Goal: Information Seeking & Learning: Learn about a topic

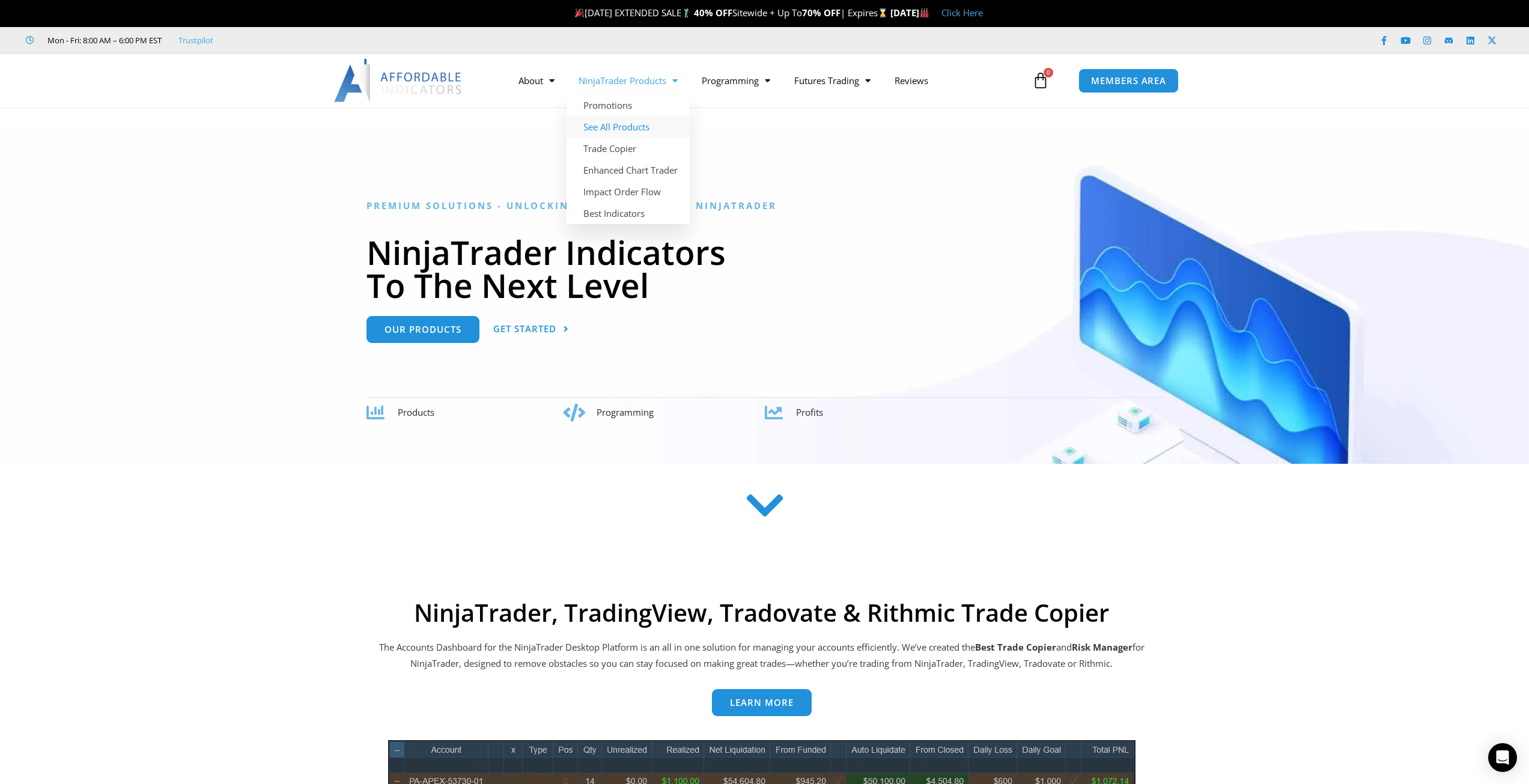
click at [630, 124] on link "See All Products" at bounding box center [628, 126] width 123 height 21
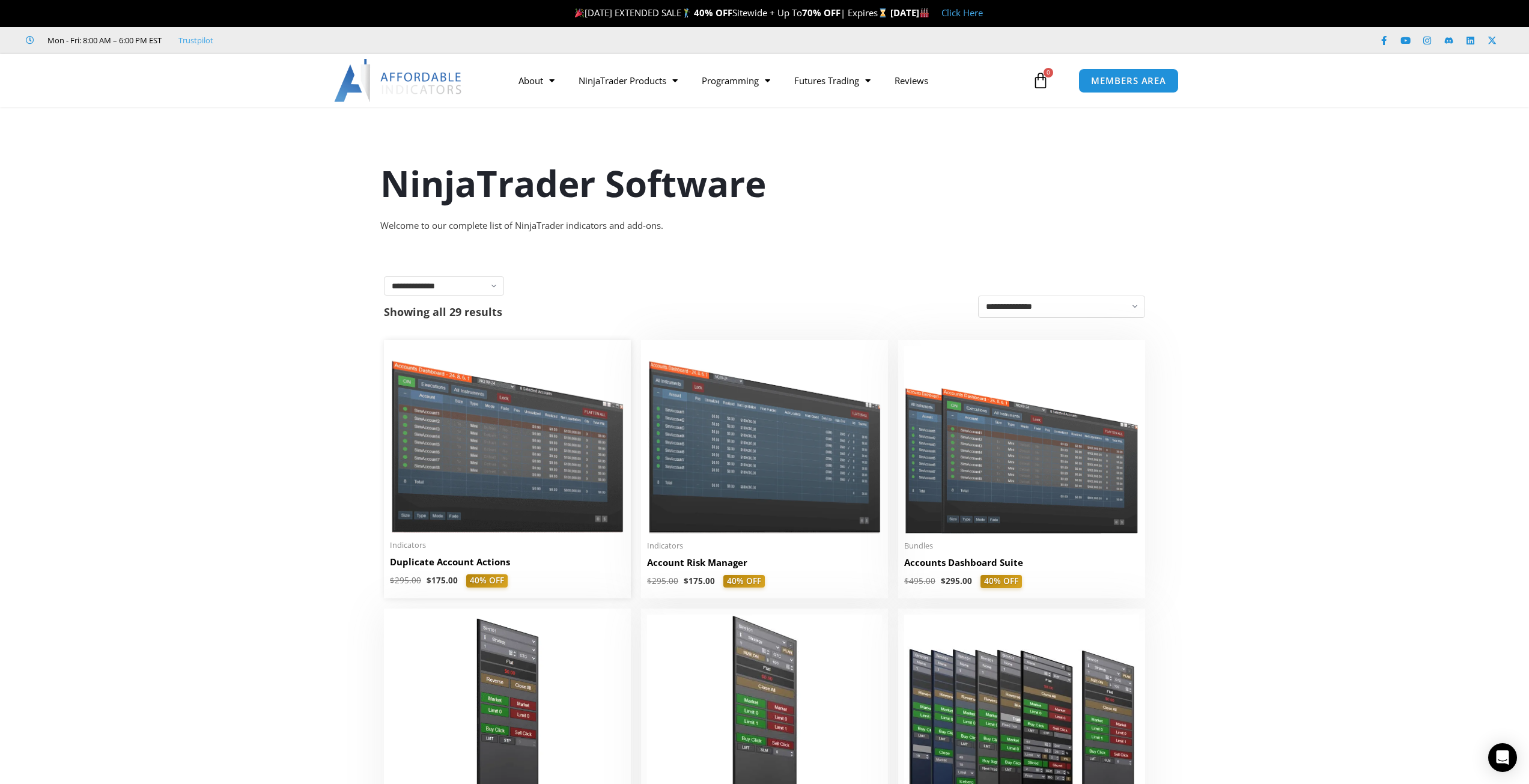
click at [492, 484] on img at bounding box center [508, 439] width 235 height 187
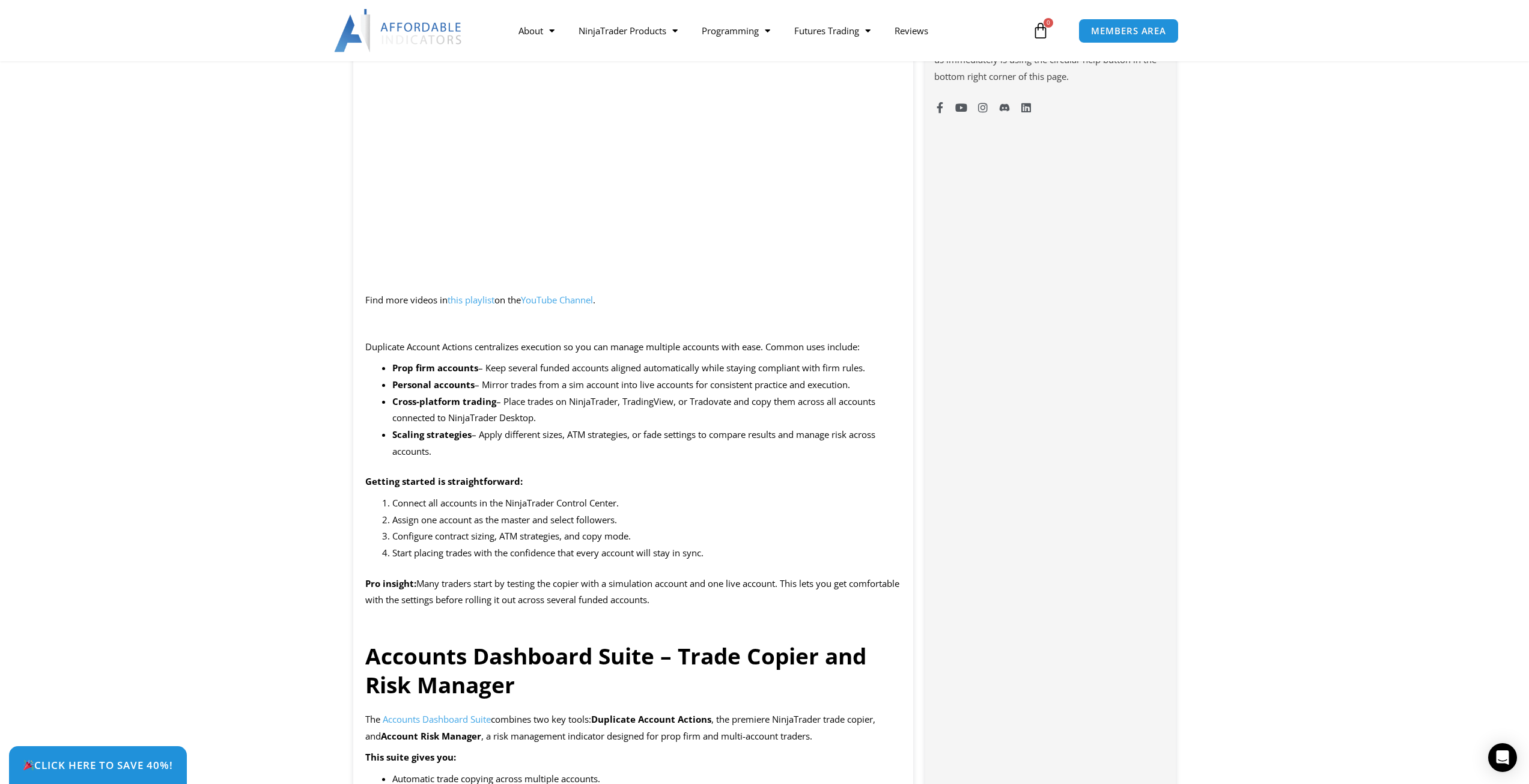
scroll to position [961, 0]
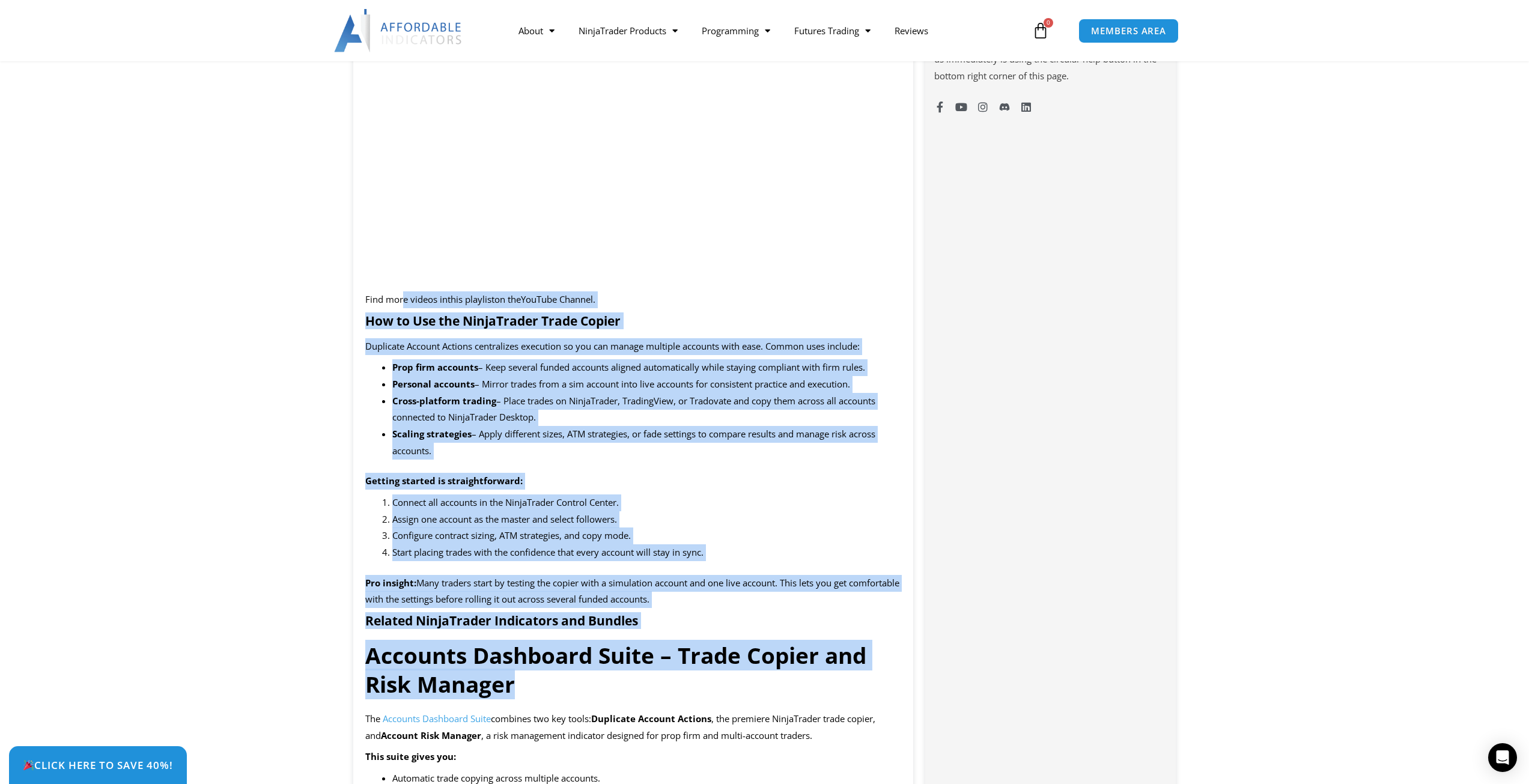
drag, startPoint x: 532, startPoint y: 696, endPoint x: 403, endPoint y: 319, distance: 398.5
click at [507, 508] on span "Connect all accounts in the NinjaTrader Control Center." at bounding box center [505, 502] width 226 height 12
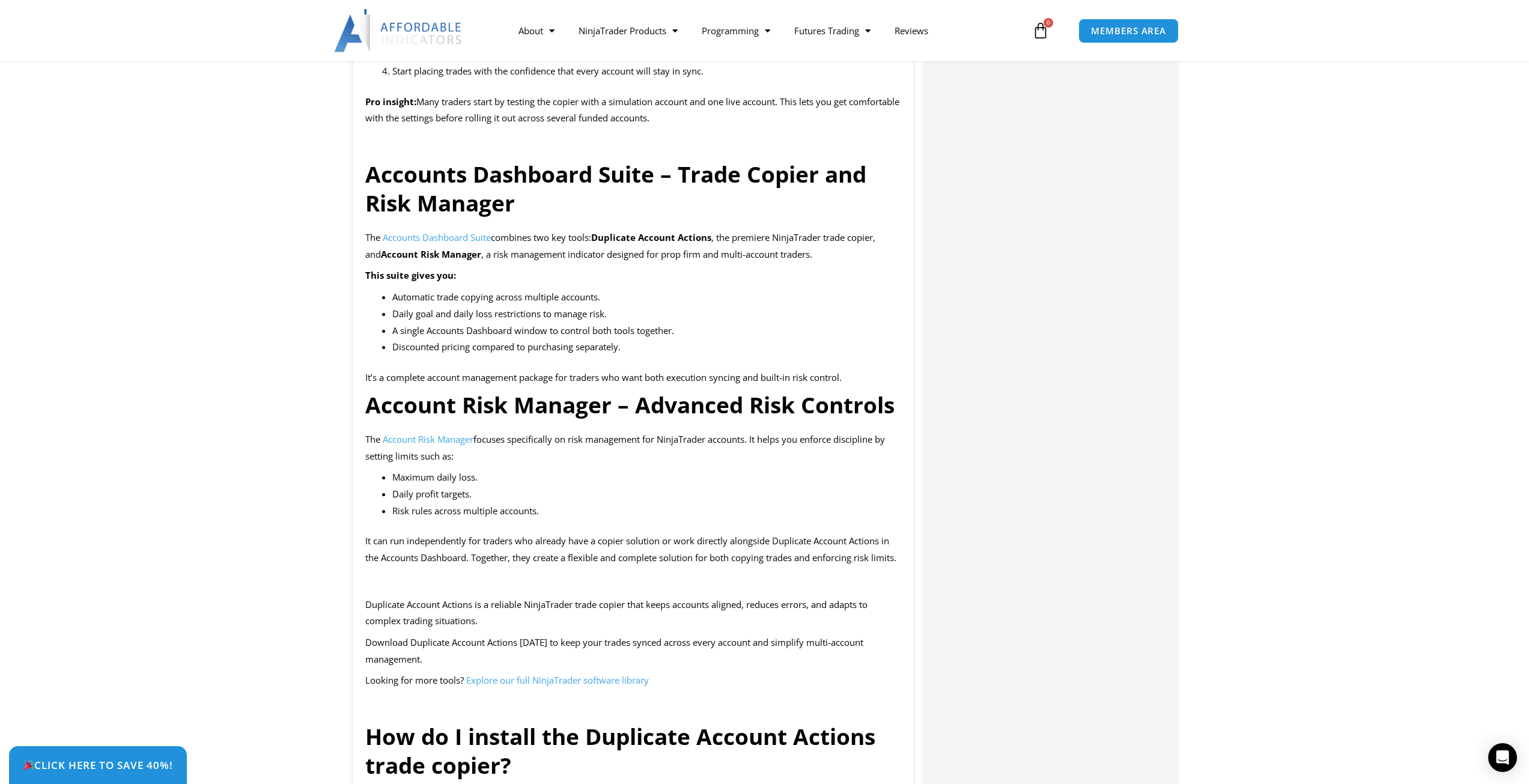
scroll to position [1562, 0]
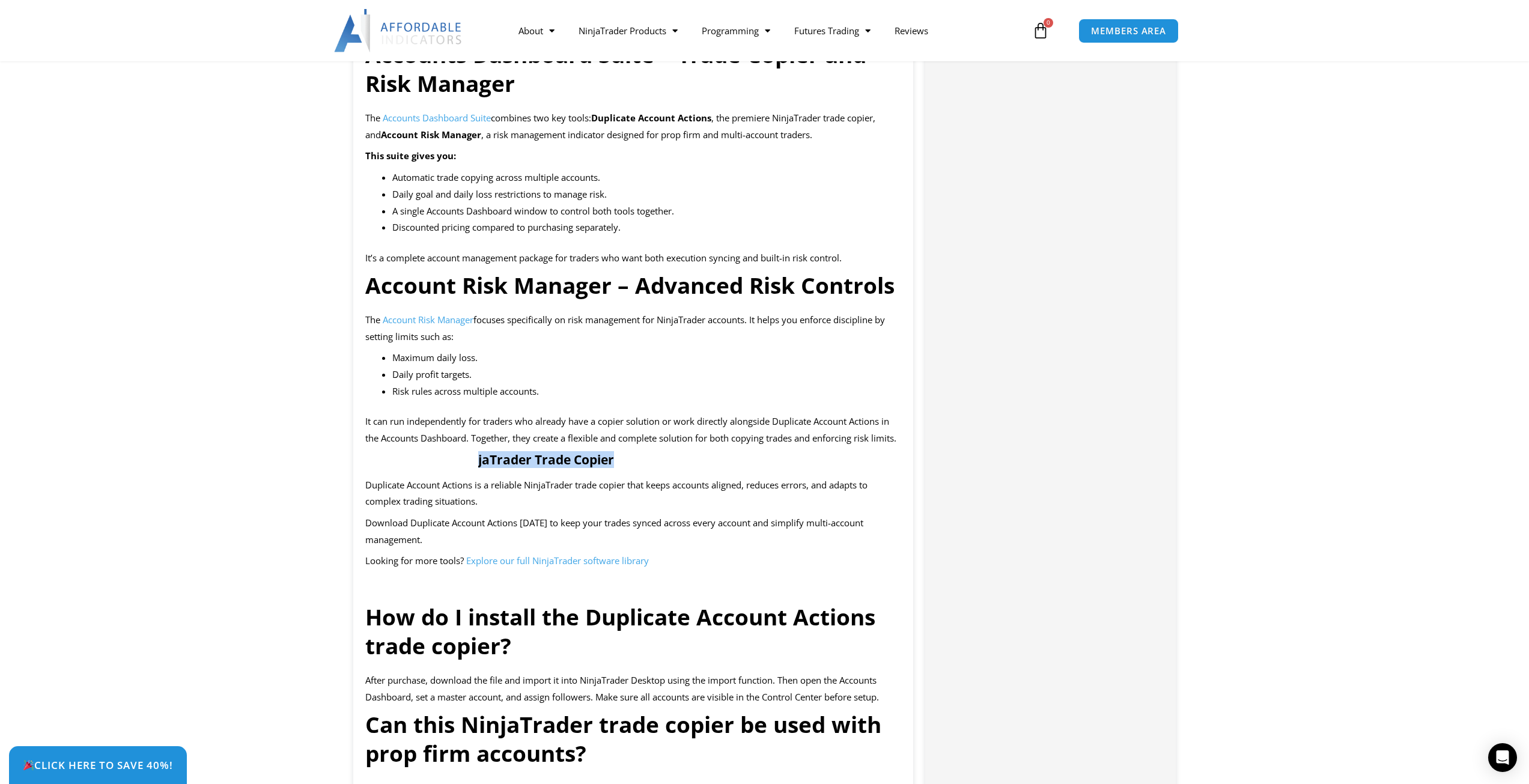
drag, startPoint x: 477, startPoint y: 488, endPoint x: 810, endPoint y: 498, distance: 333.2
click at [810, 468] on h2 "Download the NinjaTrader Trade Copier" at bounding box center [633, 459] width 537 height 16
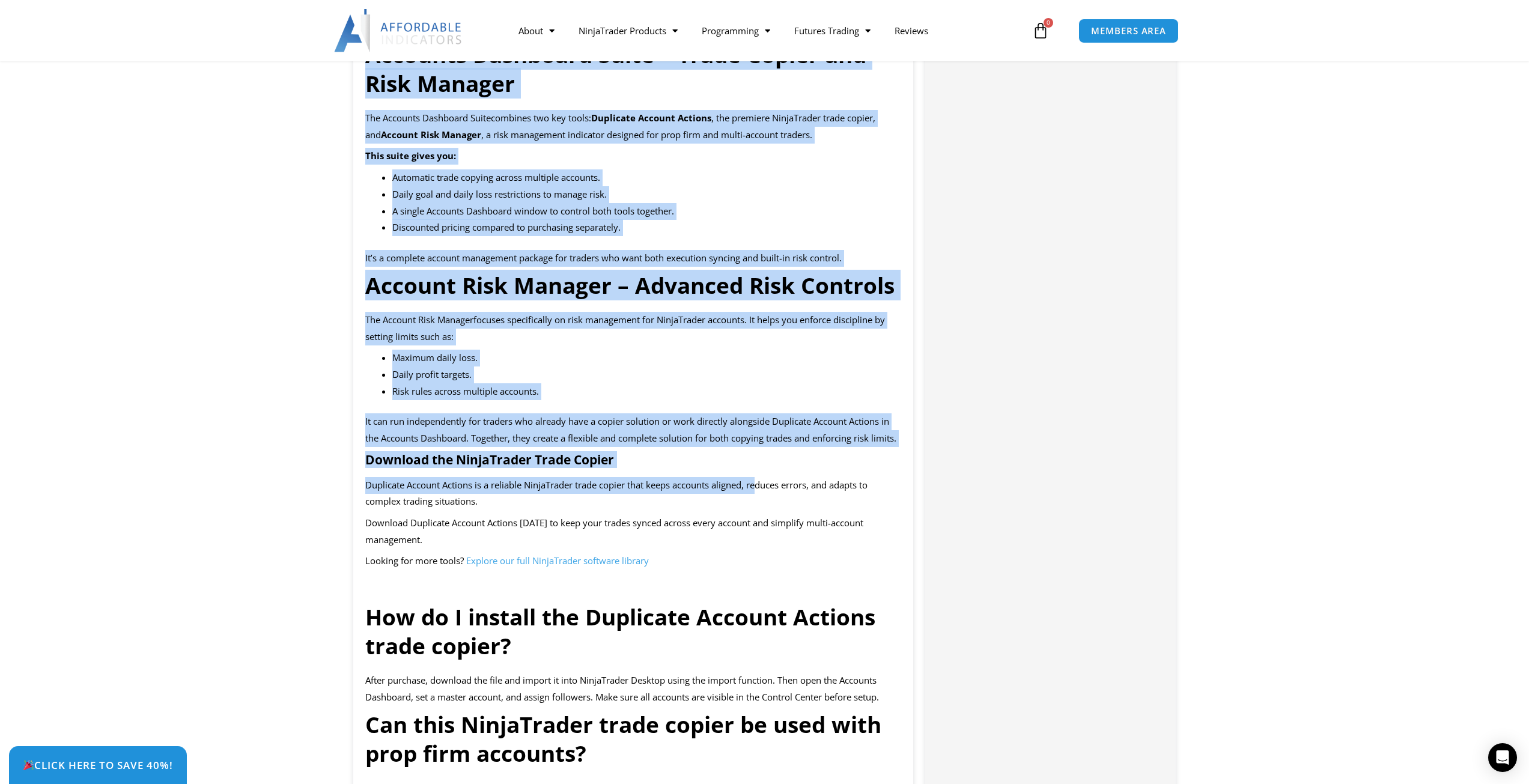
drag, startPoint x: 763, startPoint y: 504, endPoint x: 364, endPoint y: 75, distance: 585.9
click at [364, 75] on div "Duplicate Account Actions is the premier NinjaTrader trade copier, built to kee…" at bounding box center [634, 498] width 561 height 2993
click at [547, 468] on strong "Download the NinjaTrader Trade Copier" at bounding box center [489, 459] width 248 height 17
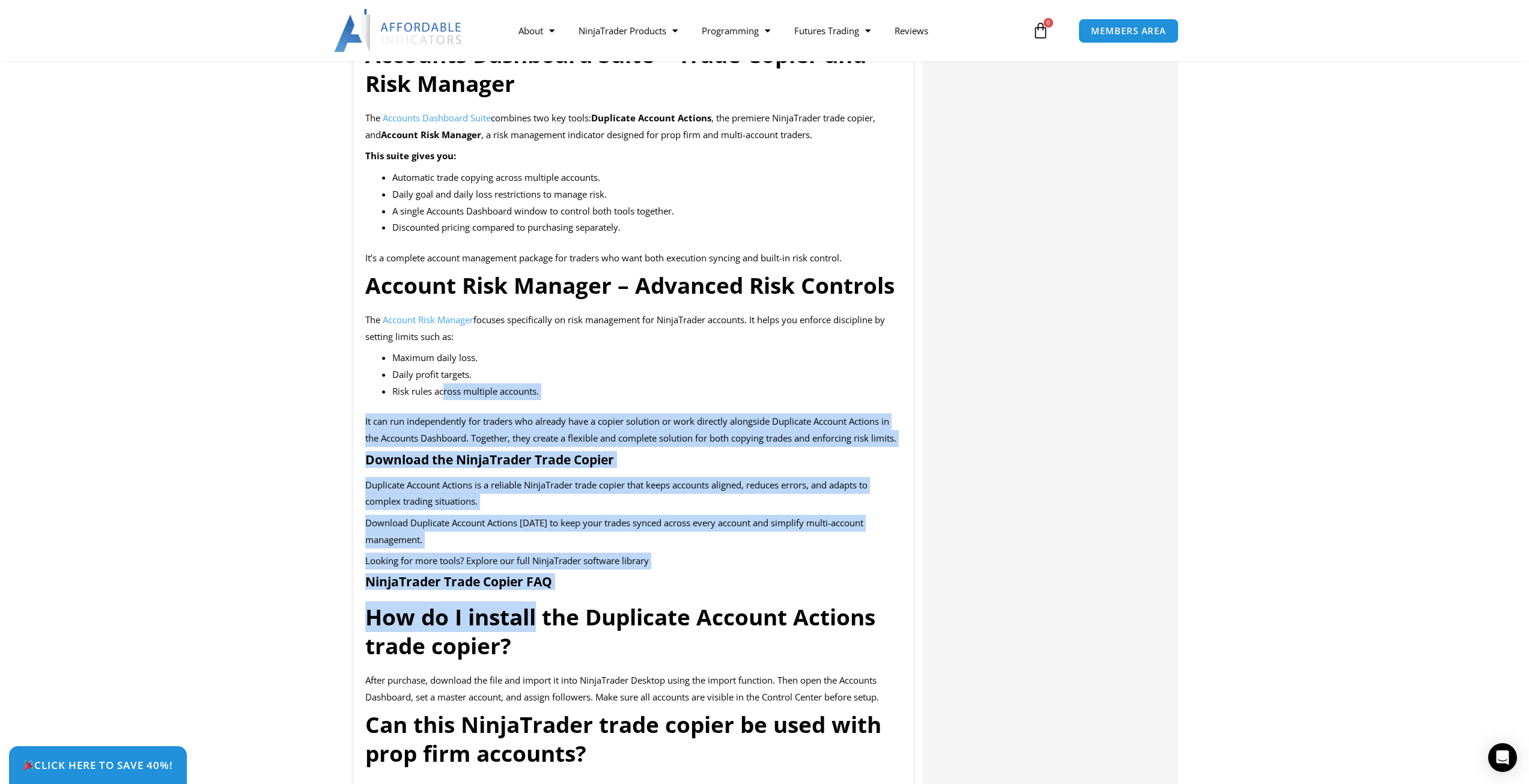
drag, startPoint x: 537, startPoint y: 651, endPoint x: 441, endPoint y: 402, distance: 266.9
click at [441, 402] on div "Duplicate Account Actions is the premier NinjaTrader trade copier, built to kee…" at bounding box center [634, 498] width 561 height 2993
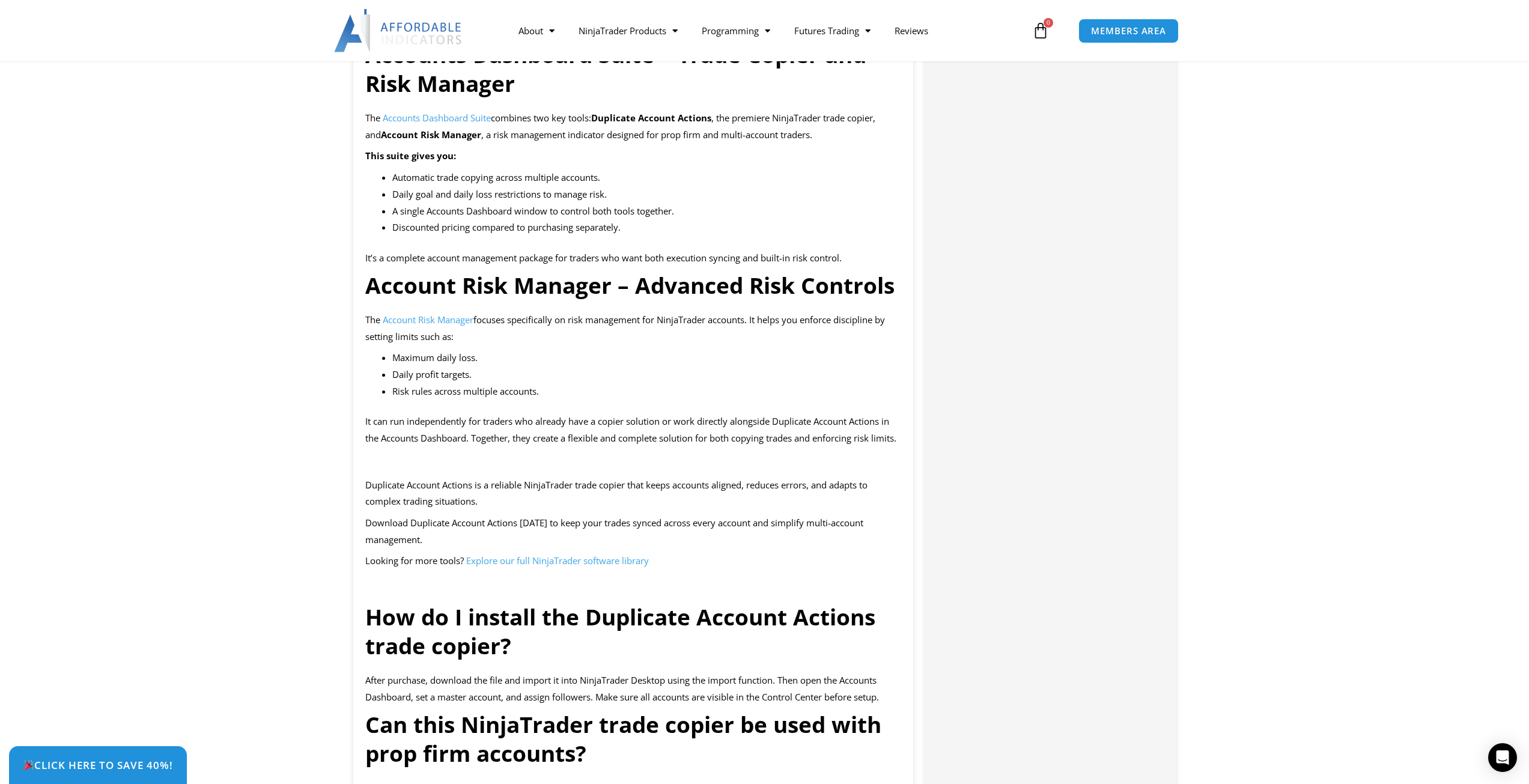
click at [583, 660] on h3 "How do I install the Duplicate Account Actions trade copier?" at bounding box center [633, 632] width 537 height 58
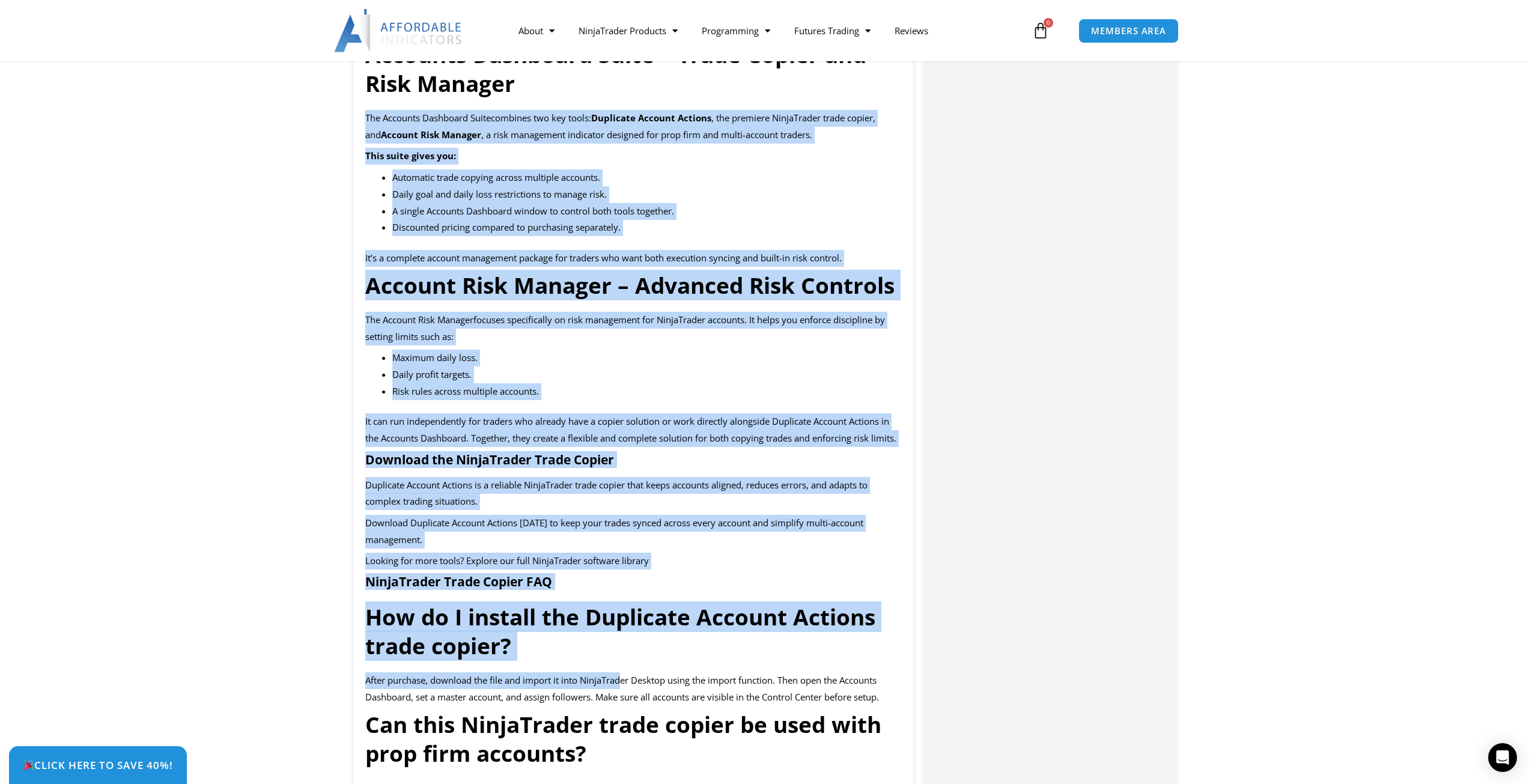
drag, startPoint x: 623, startPoint y: 714, endPoint x: 344, endPoint y: 128, distance: 649.0
click at [344, 128] on section "Description Duplicate Account Actions is the premier NinjaTrader trade copier, …" at bounding box center [764, 533] width 1529 height 3146
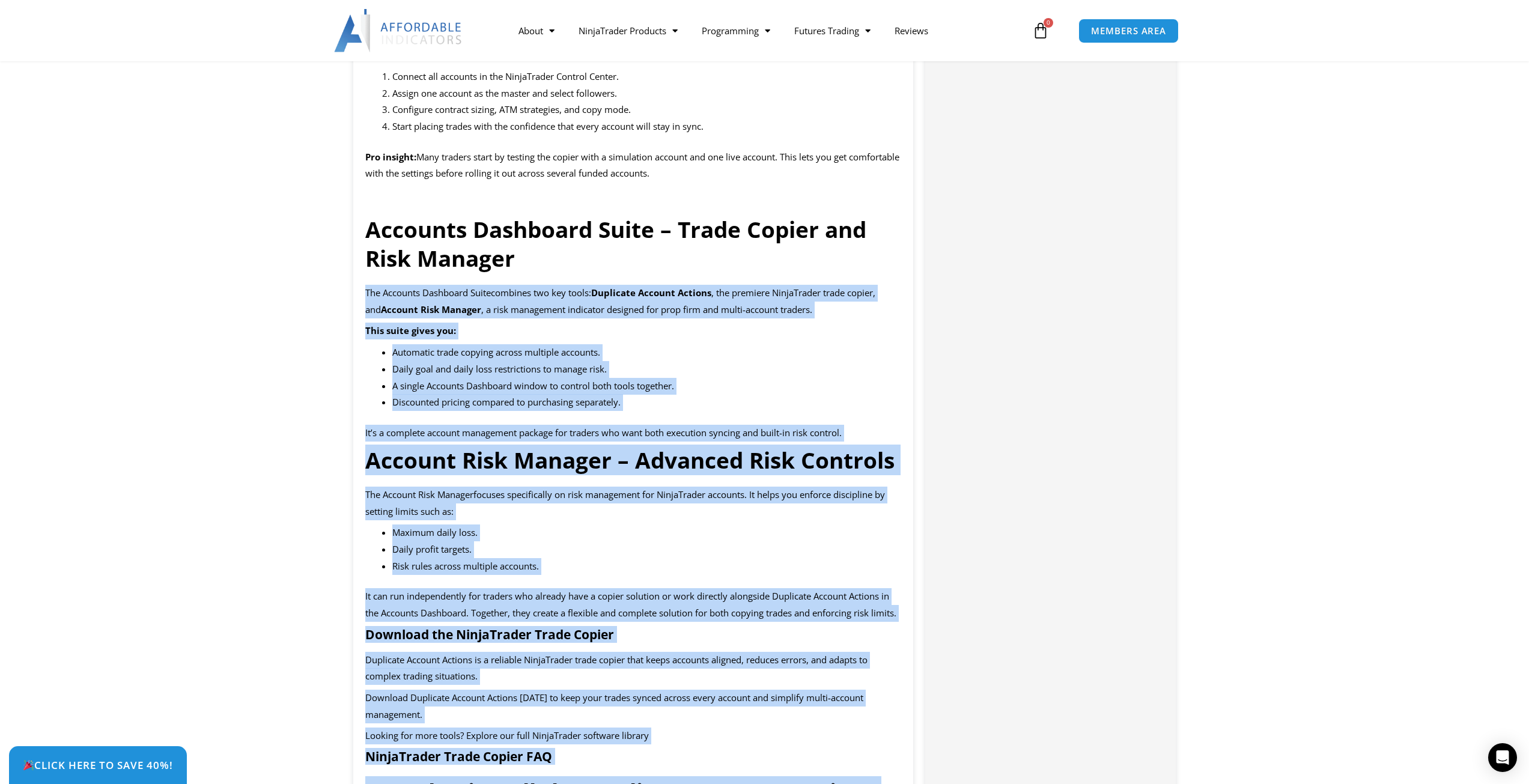
scroll to position [1202, 0]
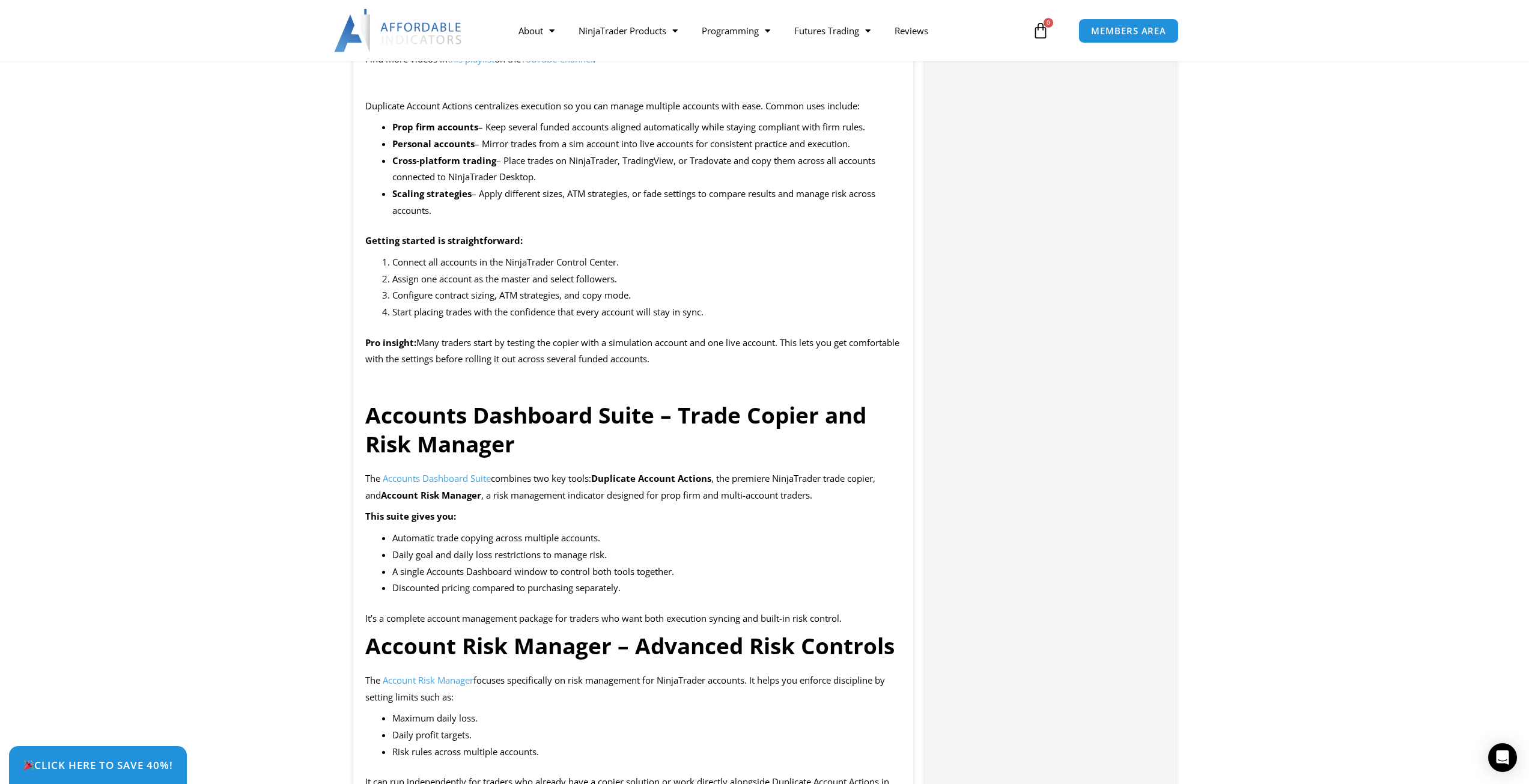
click at [603, 440] on strong "Accounts Dashboard Suite – Trade Copier and Risk Manager" at bounding box center [615, 429] width 501 height 59
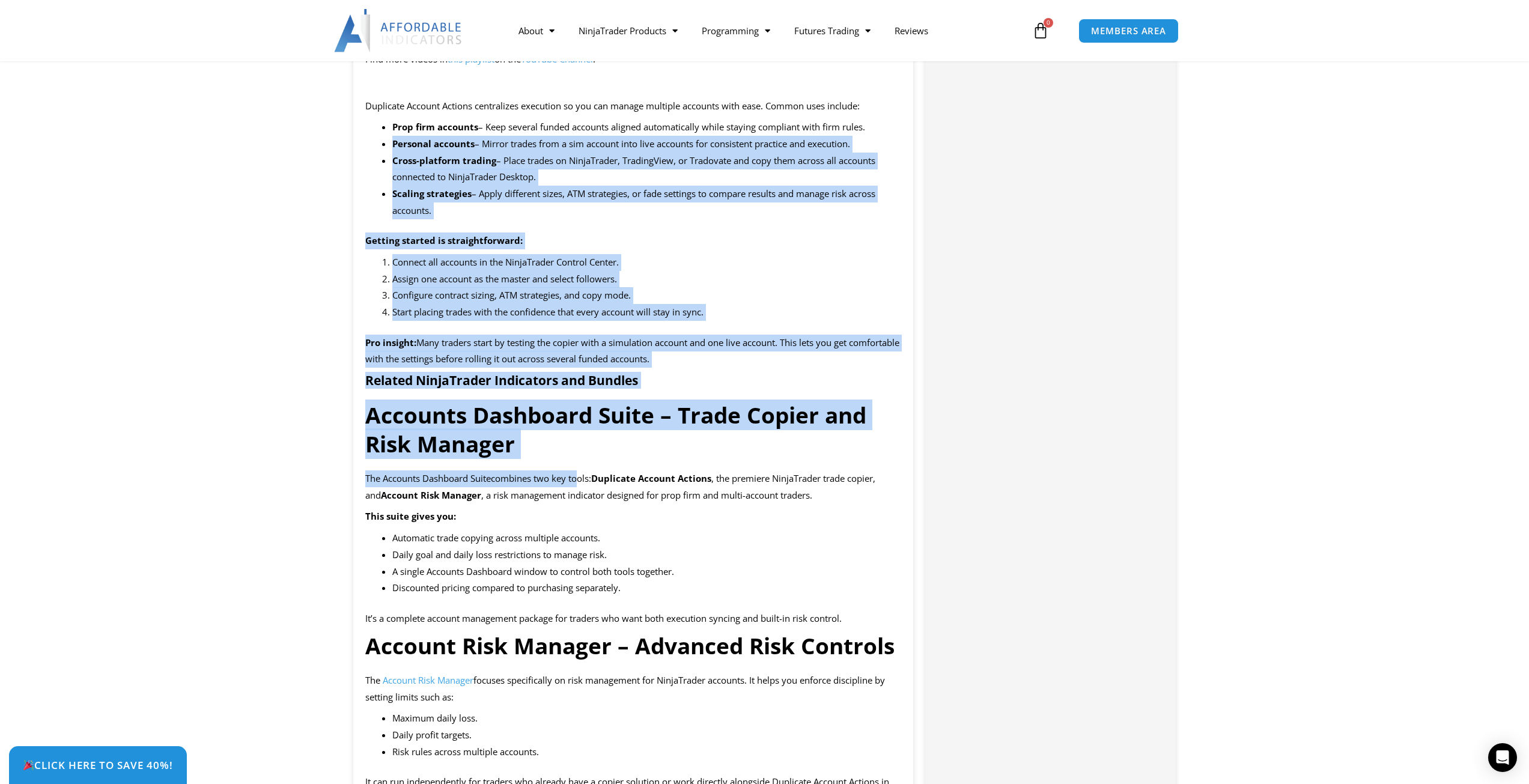
drag, startPoint x: 558, startPoint y: 452, endPoint x: 385, endPoint y: 166, distance: 334.3
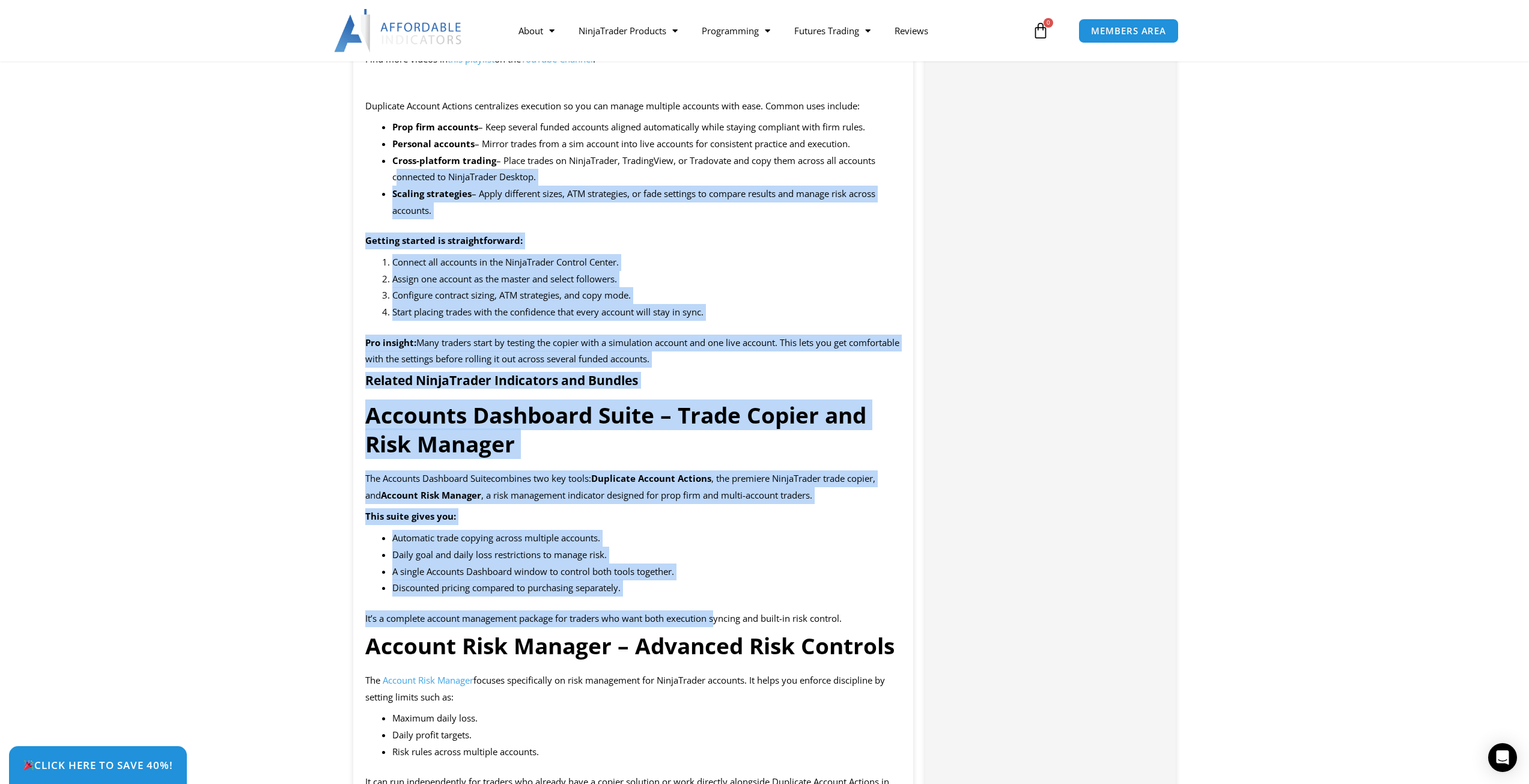
drag, startPoint x: 302, startPoint y: 187, endPoint x: 717, endPoint y: 622, distance: 601.2
drag, startPoint x: 728, startPoint y: 609, endPoint x: 441, endPoint y: 219, distance: 484.2
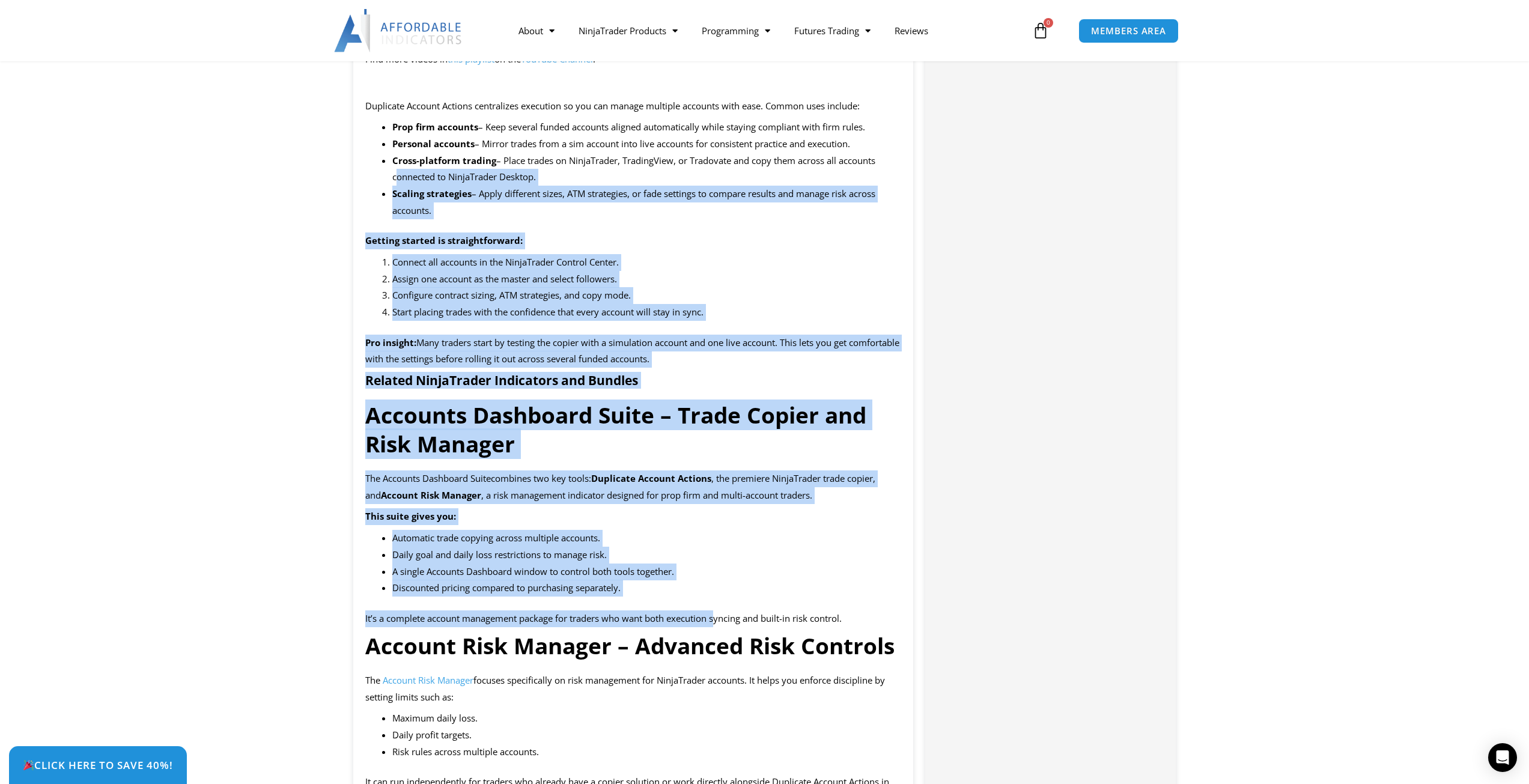
click at [611, 285] on span "Assign one account as the master and select followers." at bounding box center [505, 279] width 225 height 12
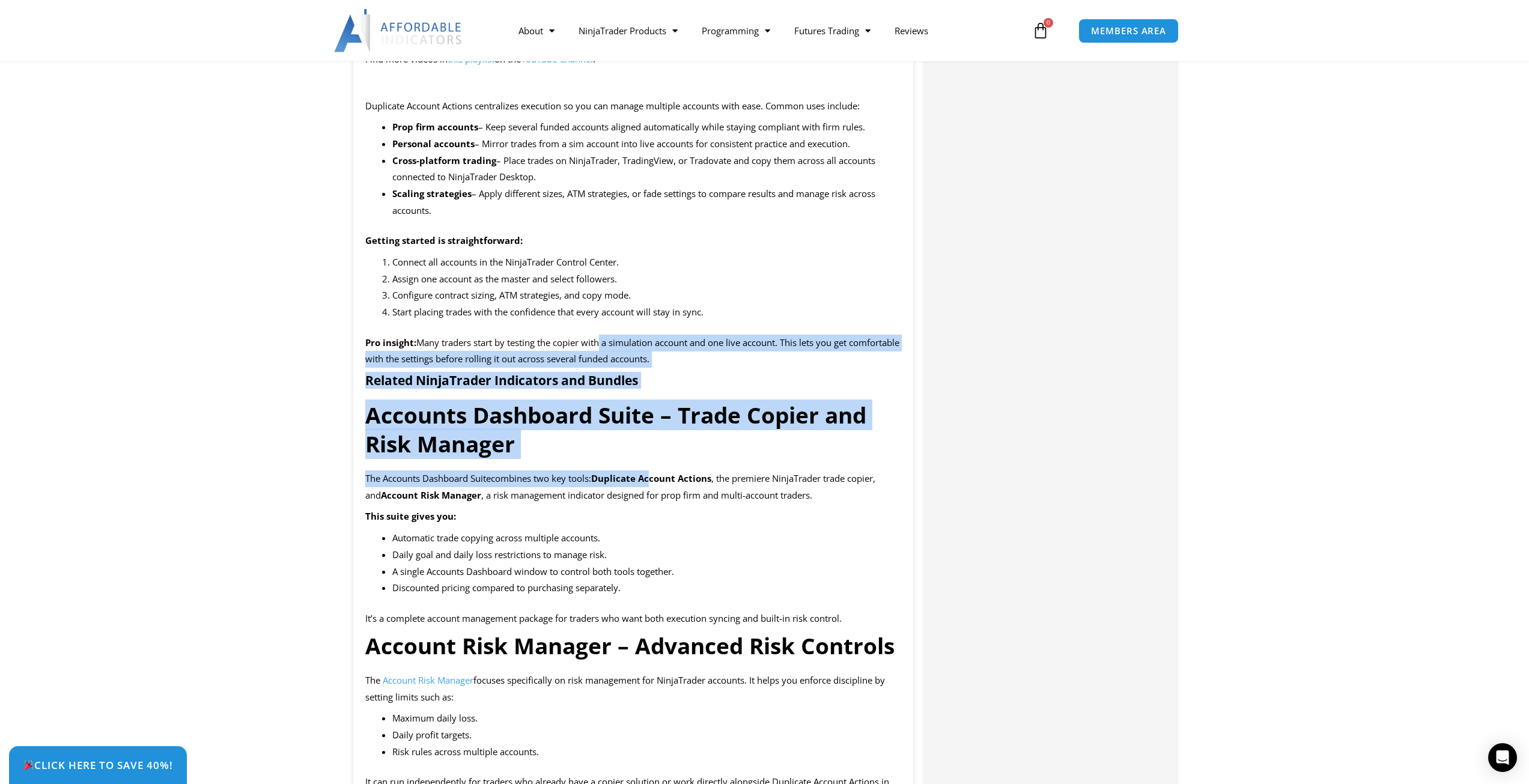
drag, startPoint x: 656, startPoint y: 488, endPoint x: 594, endPoint y: 325, distance: 174.4
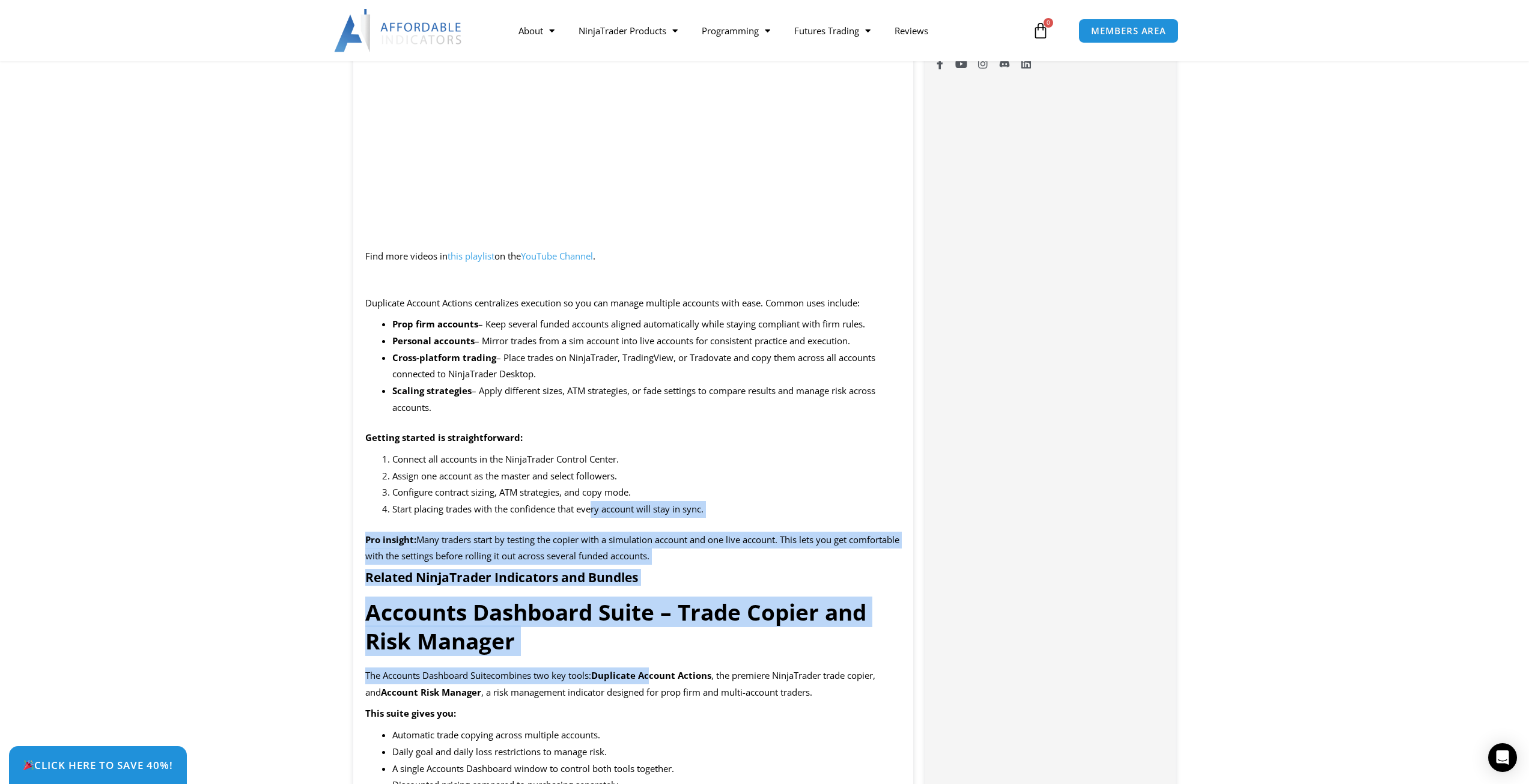
scroll to position [961, 0]
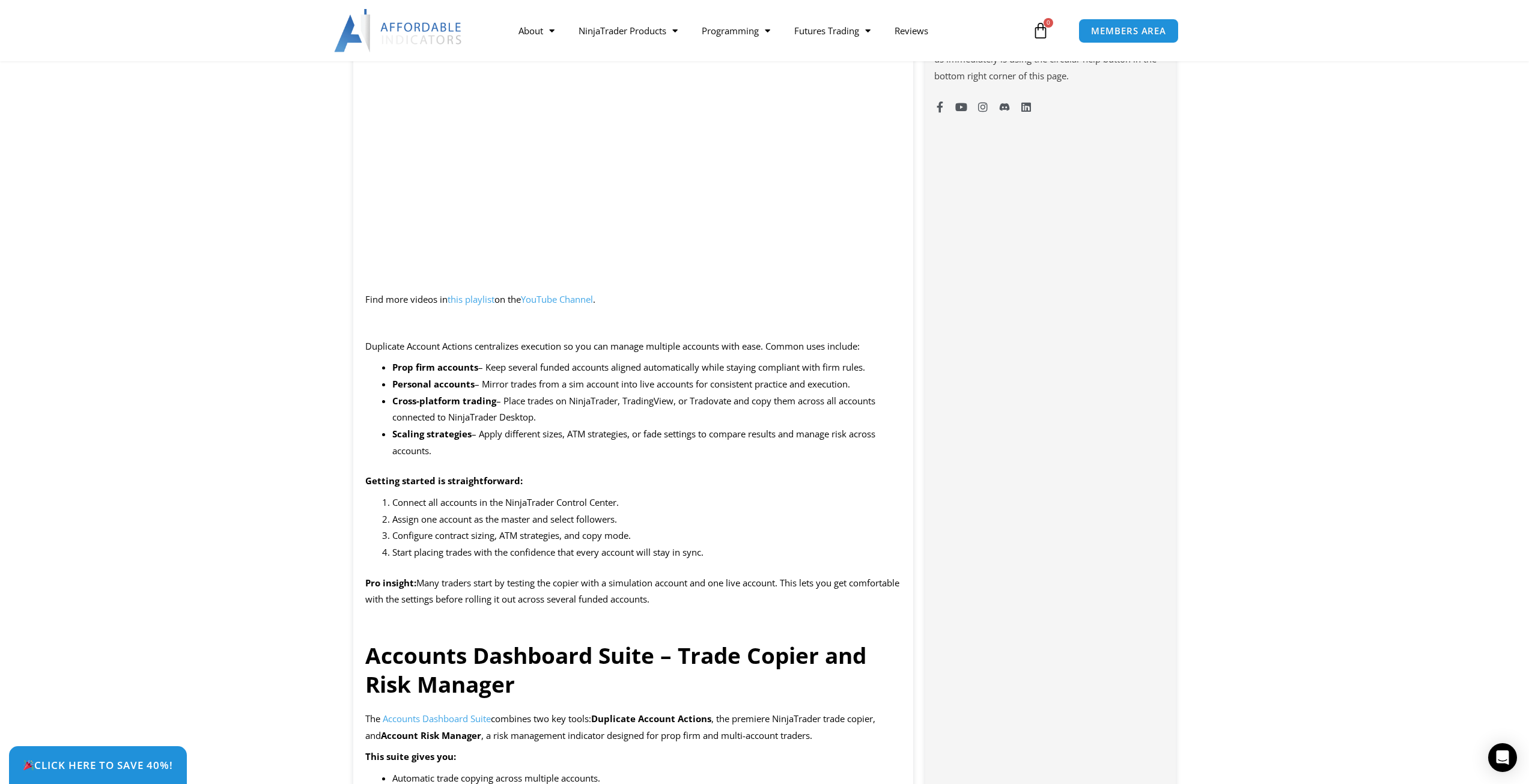
click at [655, 544] on li "Configure contract sizing, ATM strategies, and copy mode." at bounding box center [647, 536] width 510 height 17
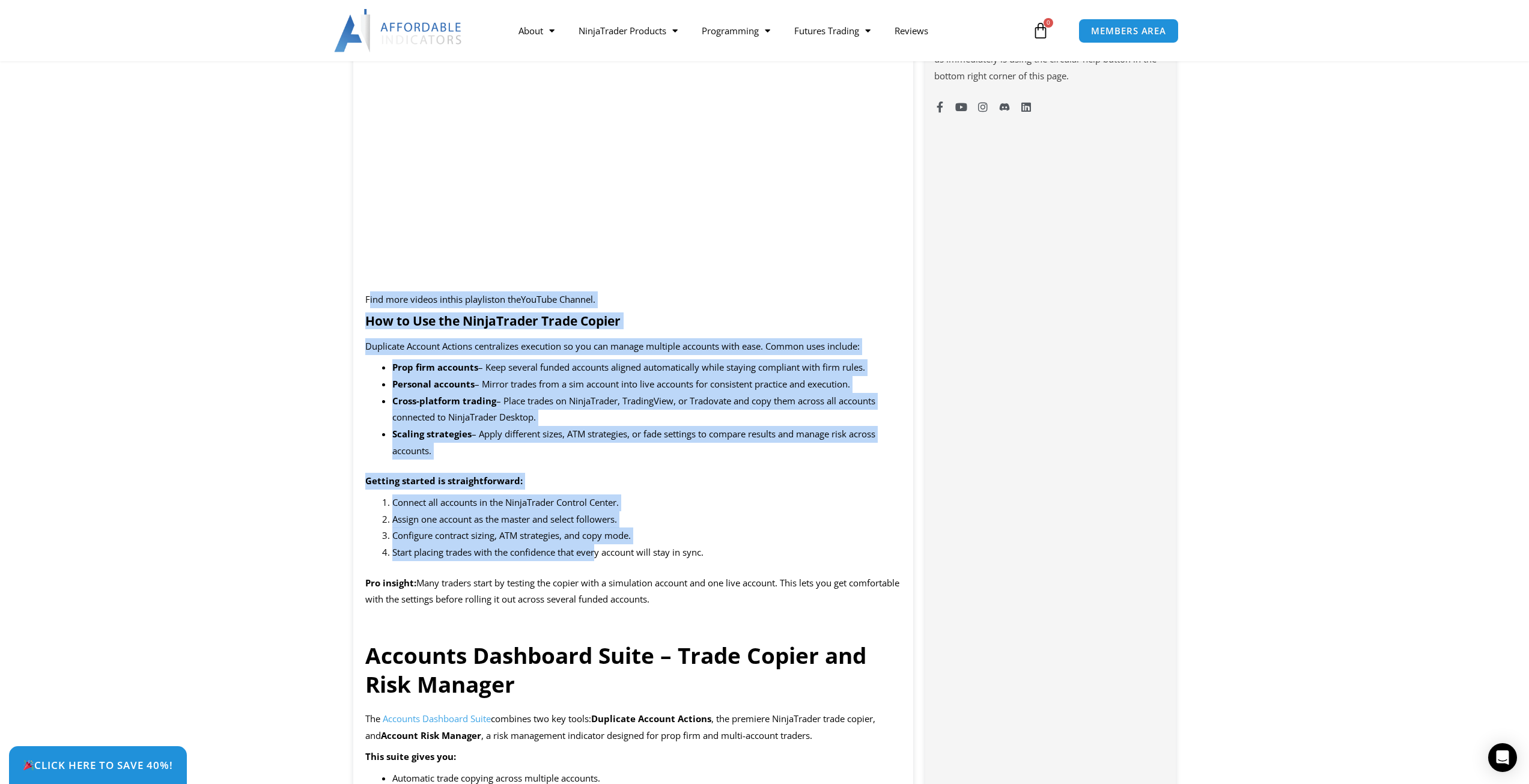
drag, startPoint x: 369, startPoint y: 313, endPoint x: 598, endPoint y: 566, distance: 341.2
click at [598, 558] on span "Start placing trades with the confidence that every account will stay in sync." at bounding box center [548, 552] width 311 height 12
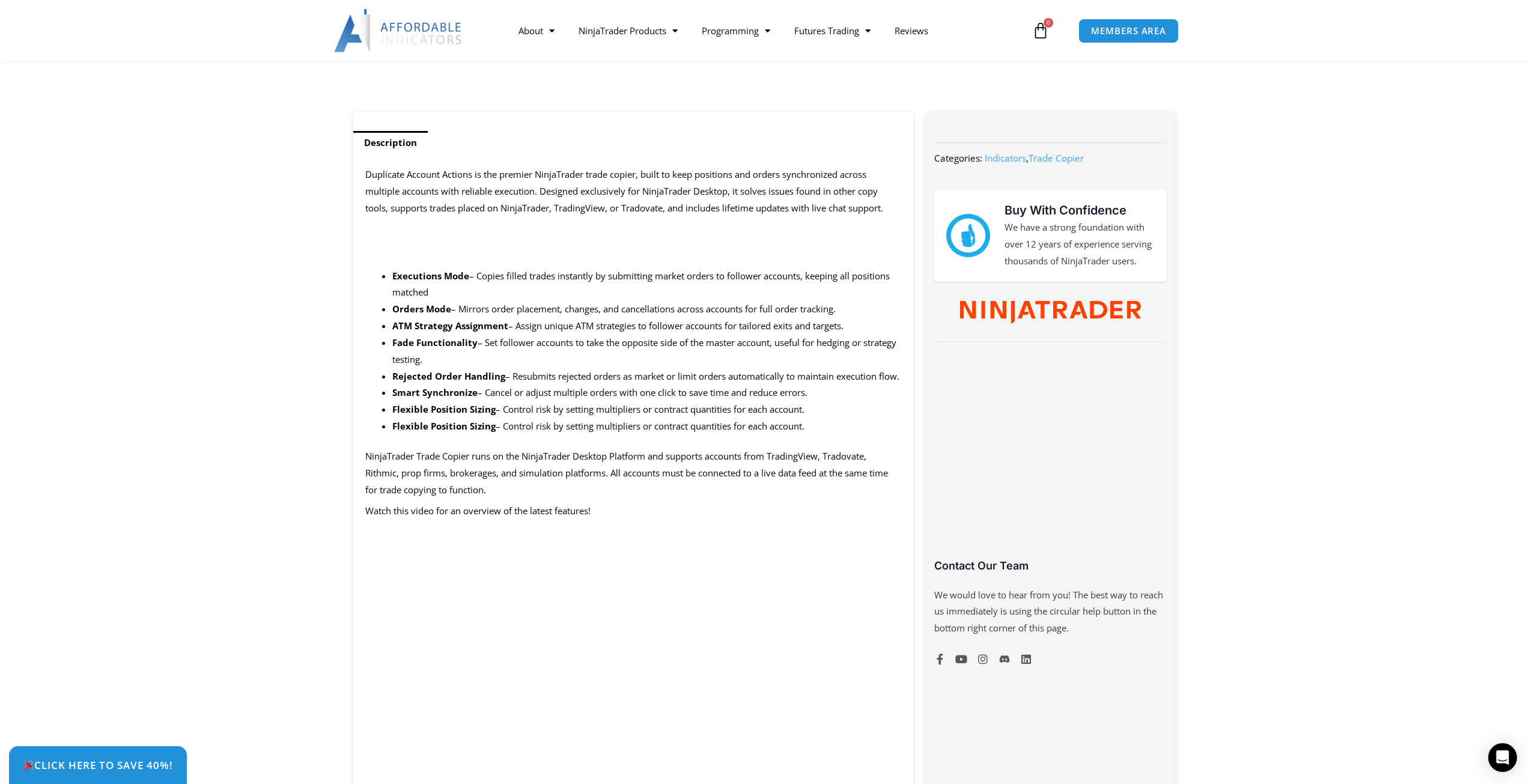
scroll to position [360, 0]
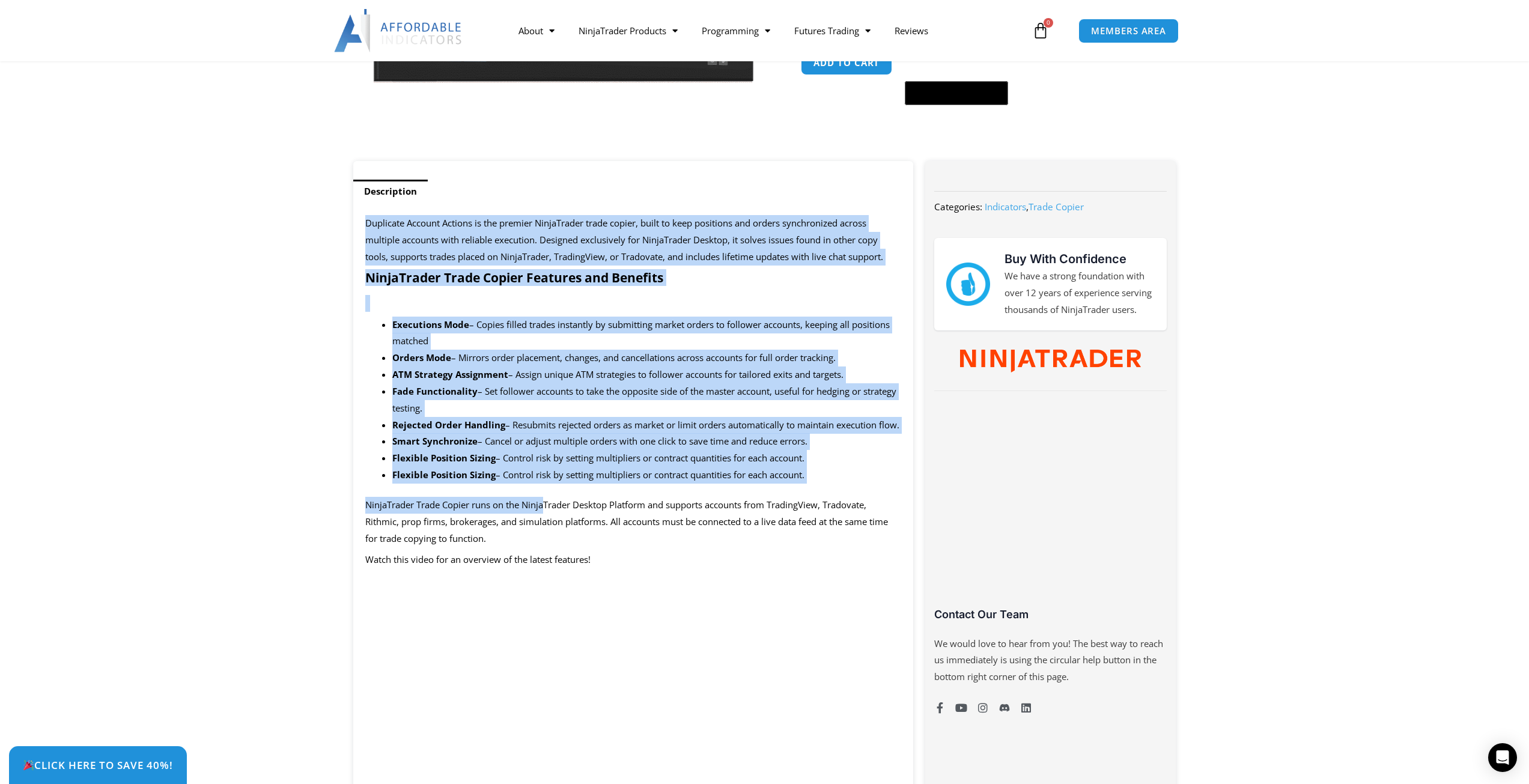
drag, startPoint x: 362, startPoint y: 220, endPoint x: 545, endPoint y: 501, distance: 335.3
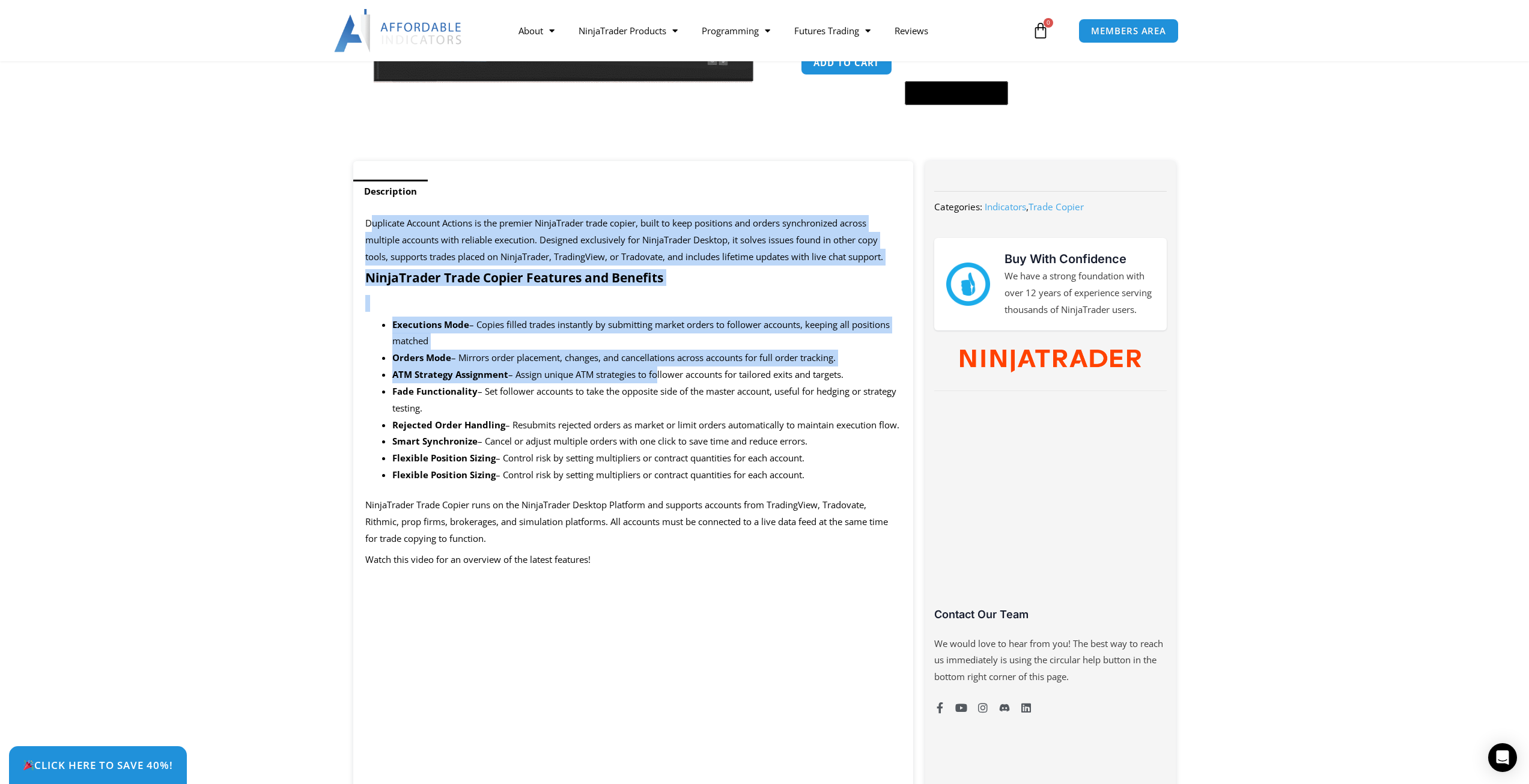
drag, startPoint x: 370, startPoint y: 215, endPoint x: 656, endPoint y: 381, distance: 330.7
click at [656, 381] on li "ATM Strategy Assignment – Assign unique ATM strategies to follower accounts for…" at bounding box center [647, 375] width 510 height 17
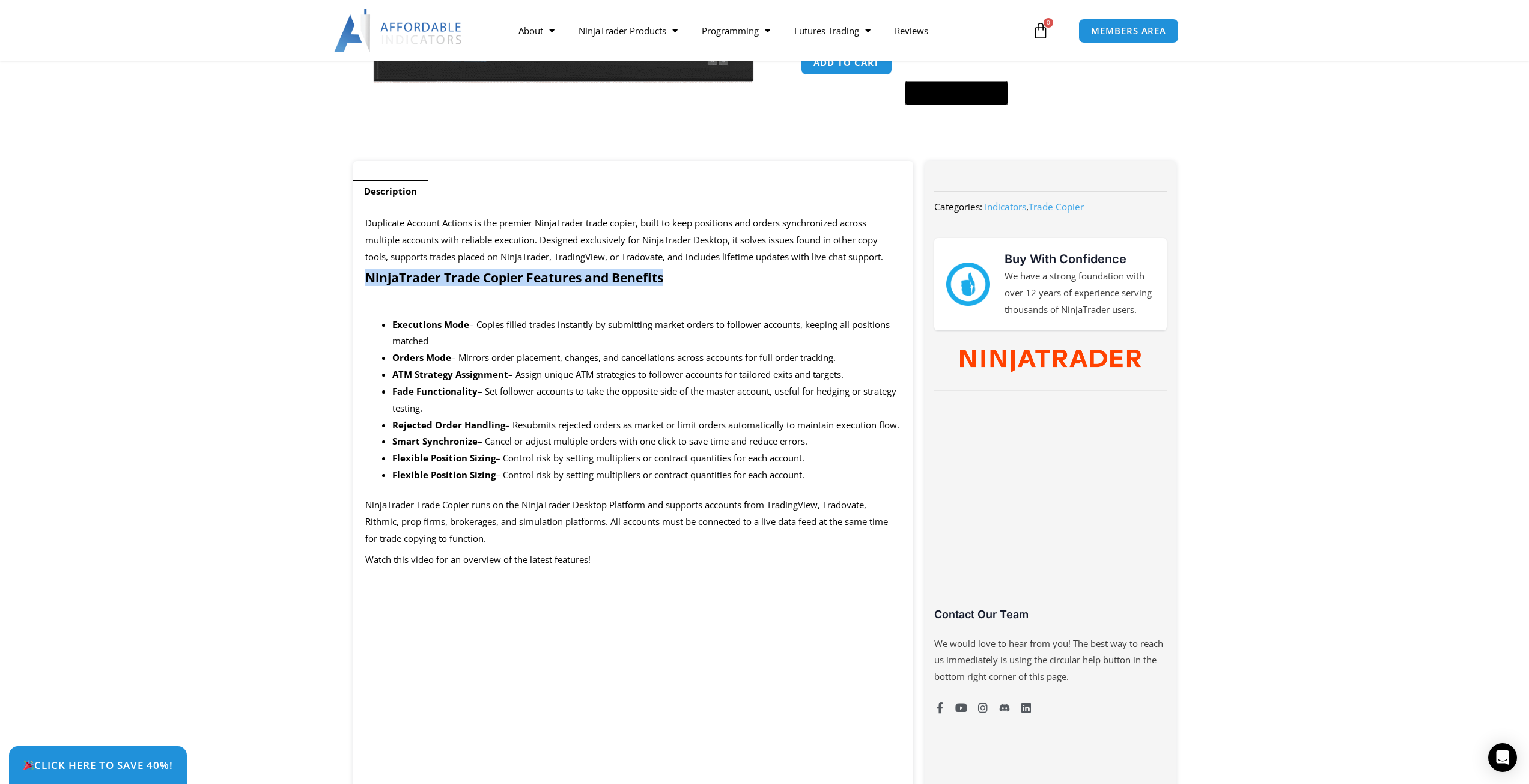
drag, startPoint x: 687, startPoint y: 270, endPoint x: 339, endPoint y: 275, distance: 348.0
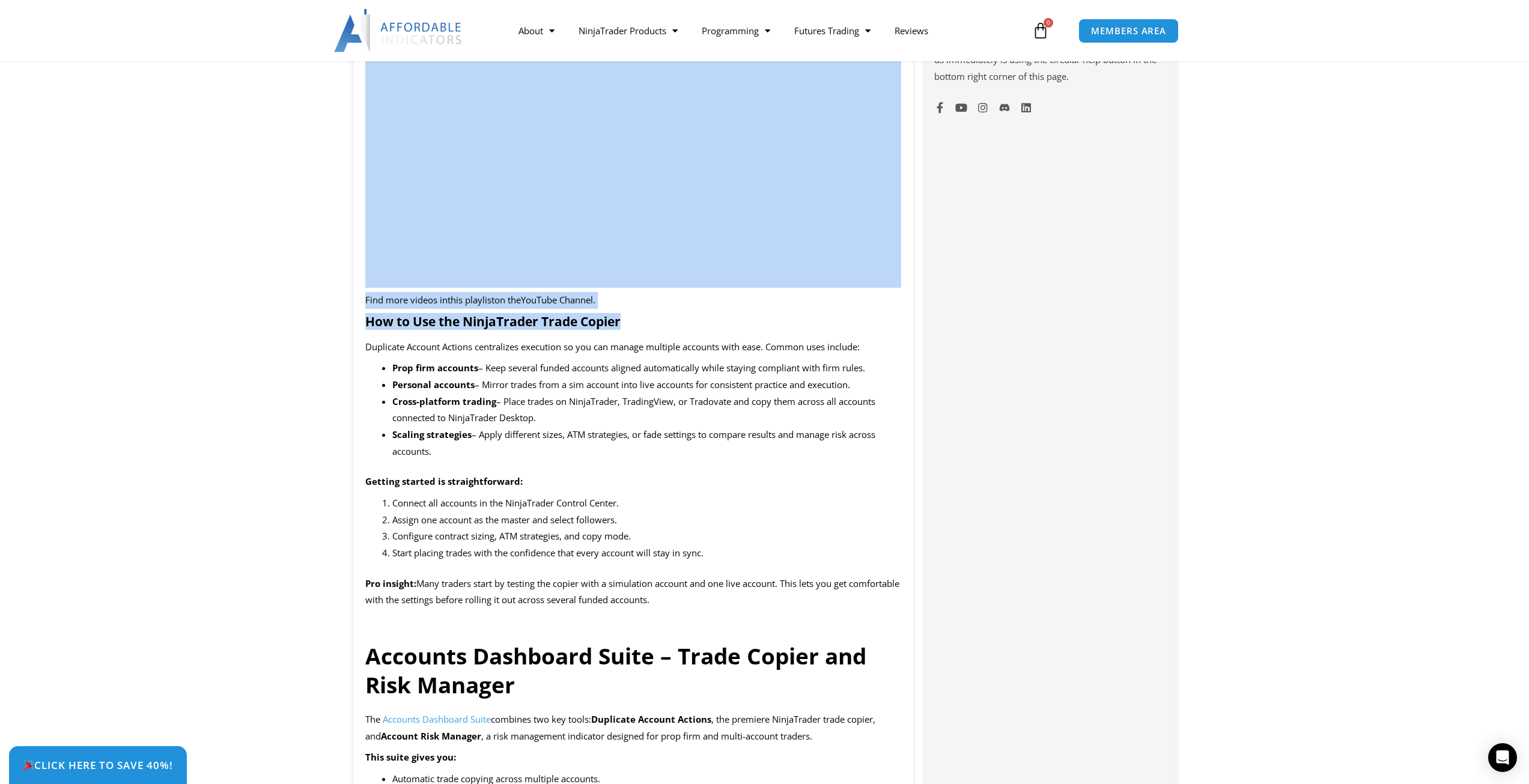
scroll to position [961, 0]
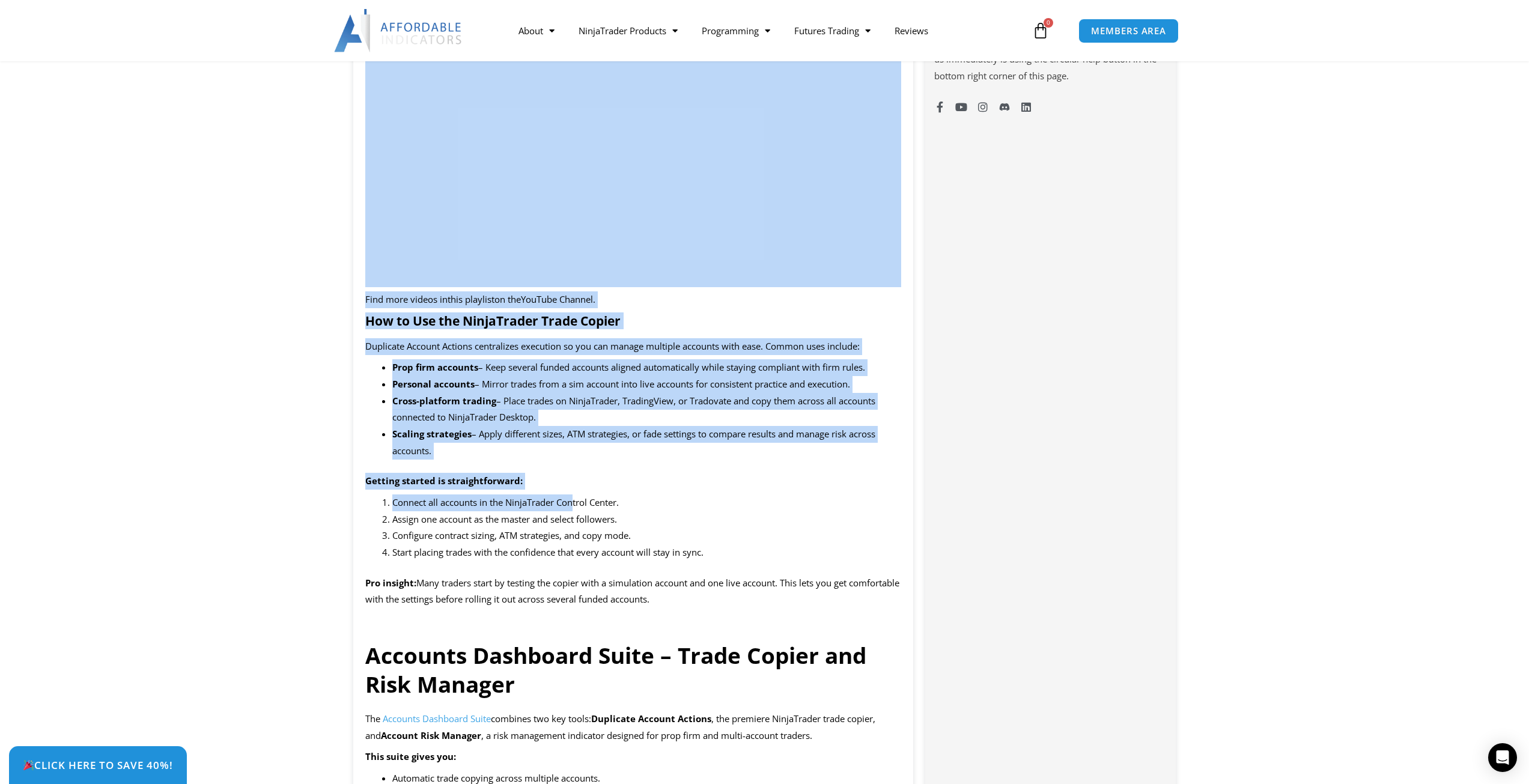
drag, startPoint x: 359, startPoint y: 220, endPoint x: 578, endPoint y: 520, distance: 371.4
click at [578, 508] on span "Connect all accounts in the NinjaTrader Control Center." at bounding box center [505, 502] width 226 height 12
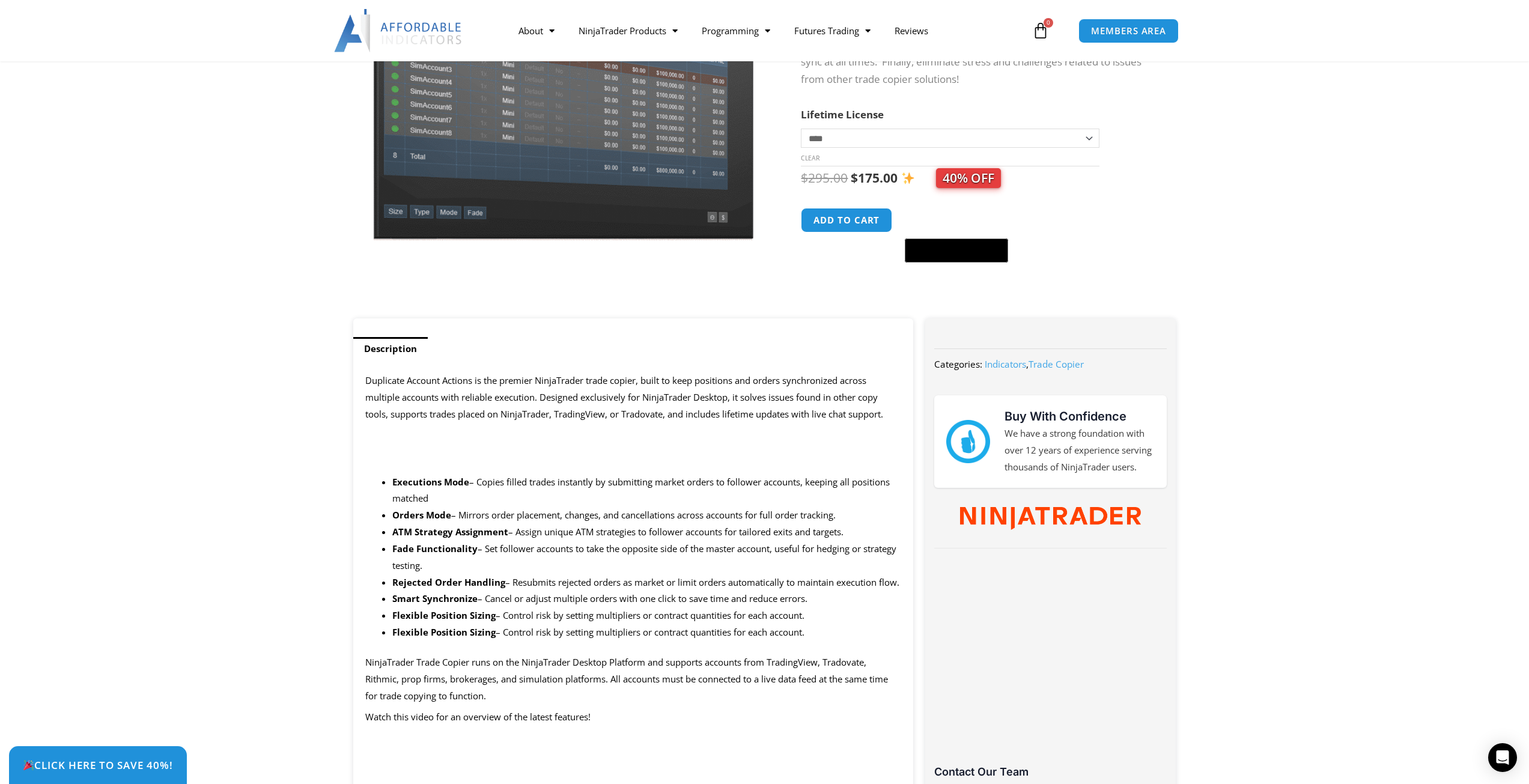
scroll to position [240, 0]
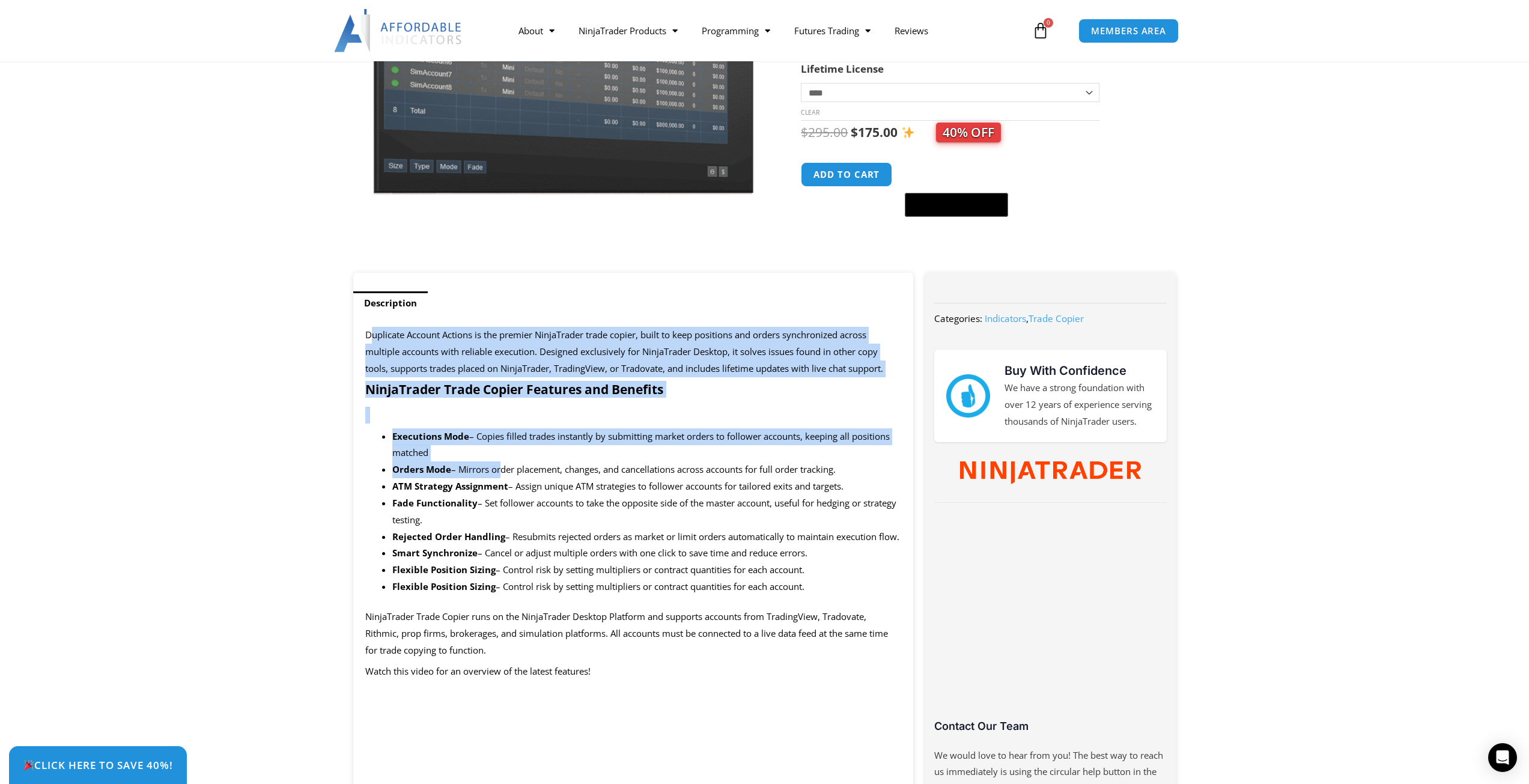
drag, startPoint x: 371, startPoint y: 323, endPoint x: 558, endPoint y: 442, distance: 221.7
click at [581, 393] on strong "NinjaTrader Trade Copier Features and Benefits" at bounding box center [514, 389] width 298 height 17
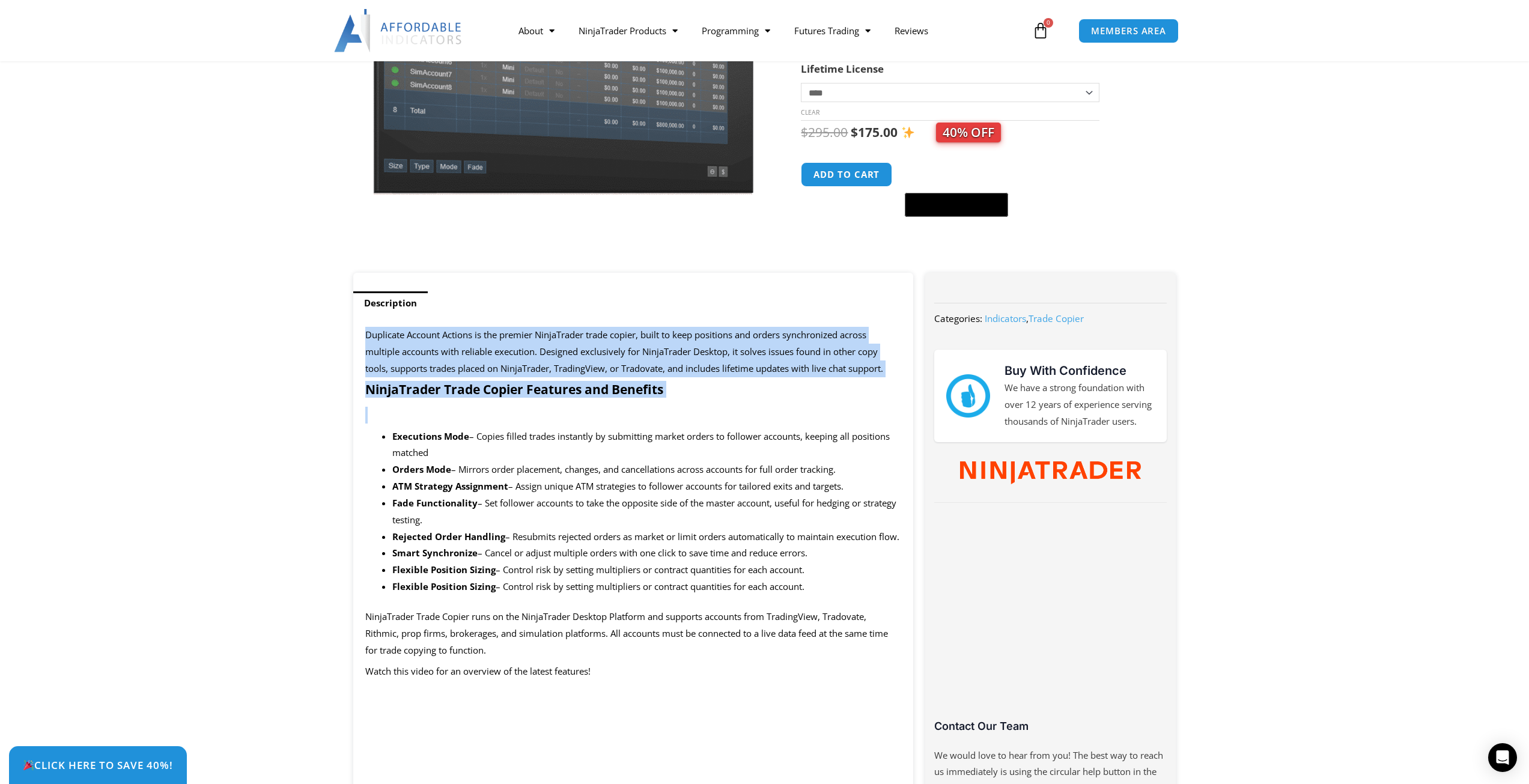
drag, startPoint x: 367, startPoint y: 332, endPoint x: 731, endPoint y: 421, distance: 374.7
click at [731, 421] on p at bounding box center [633, 415] width 537 height 17
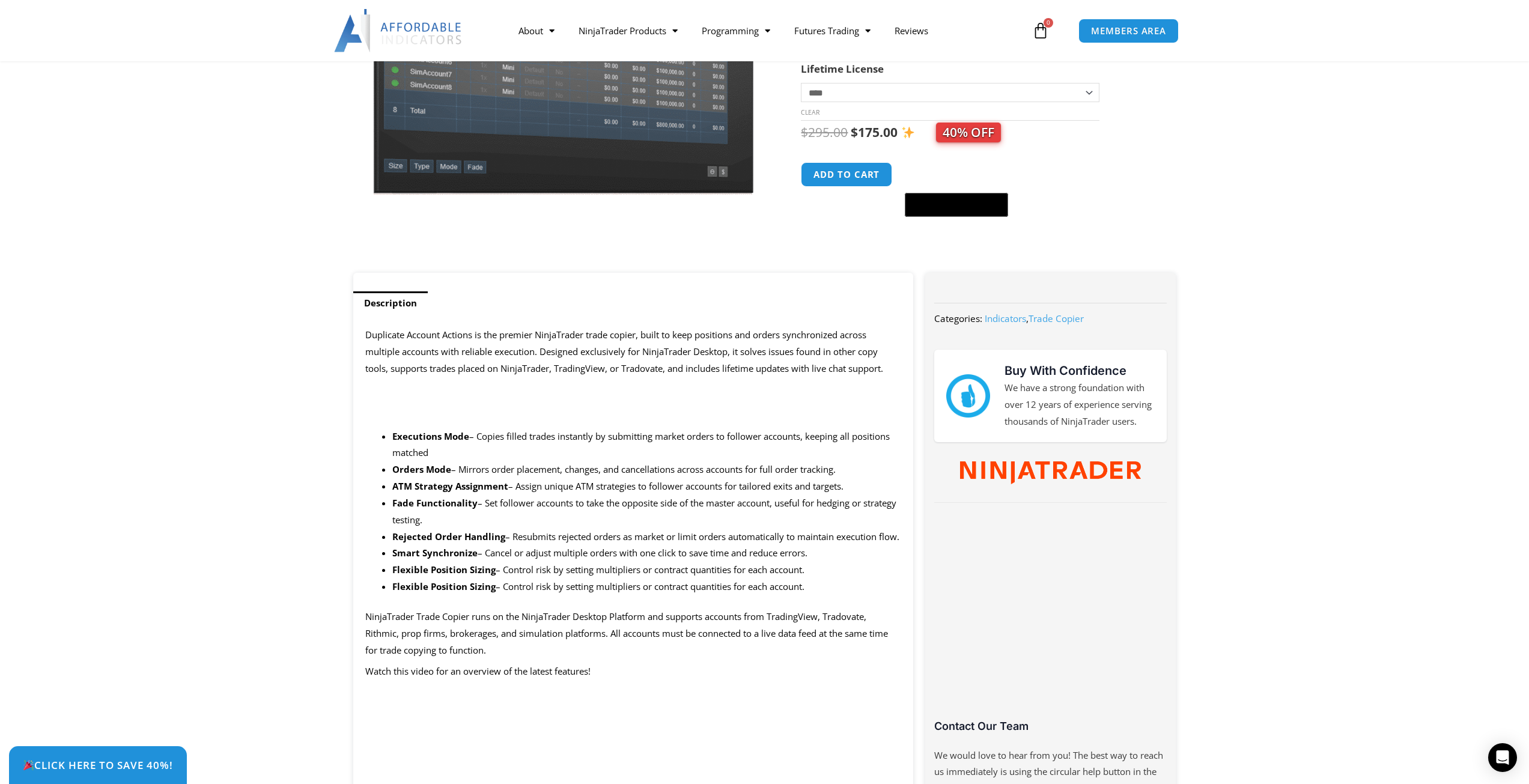
click at [80, 220] on section "**********" at bounding box center [764, 75] width 1529 height 394
click at [55, 11] on div at bounding box center [764, 30] width 1529 height 61
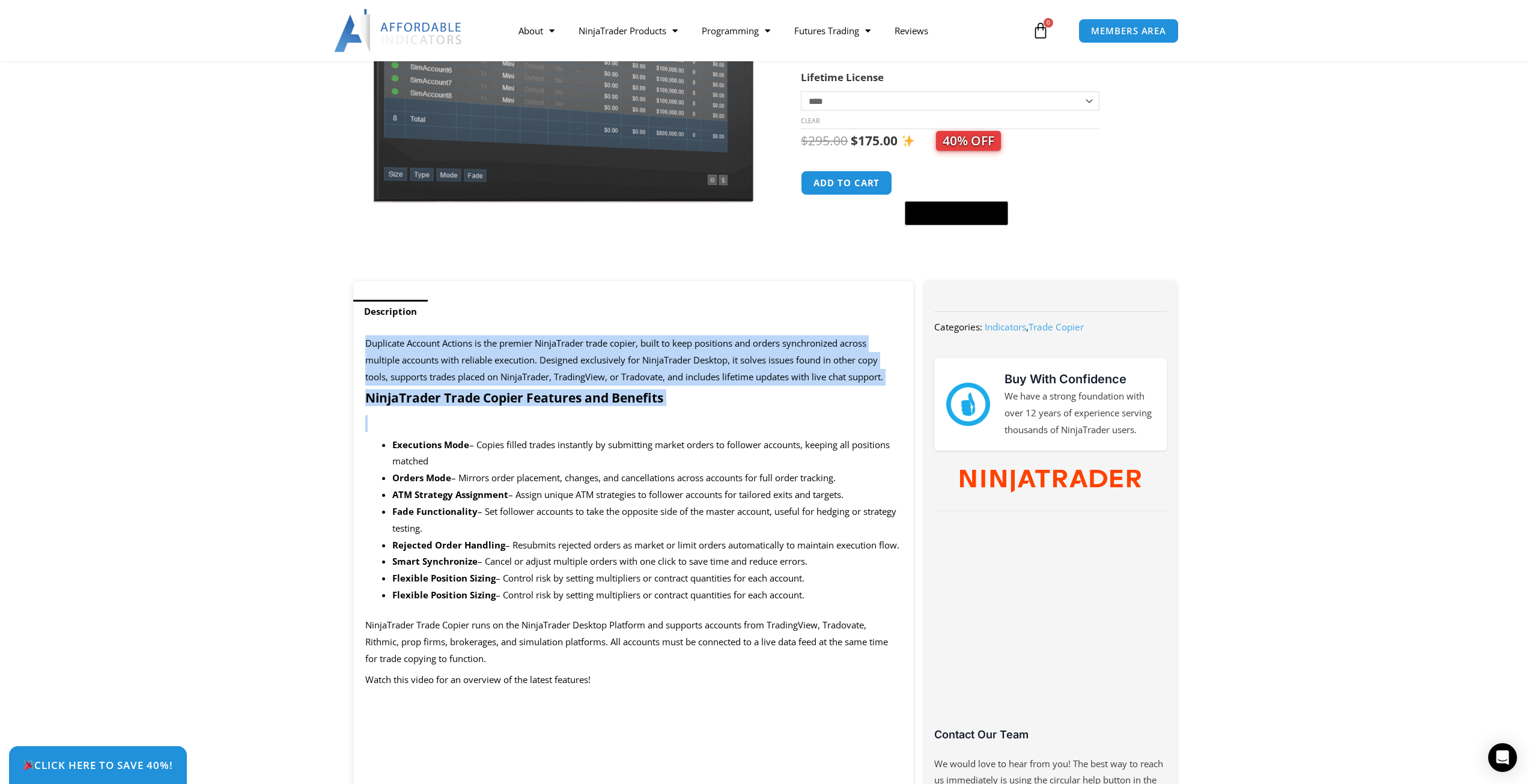
drag, startPoint x: 365, startPoint y: 347, endPoint x: 685, endPoint y: 411, distance: 326.3
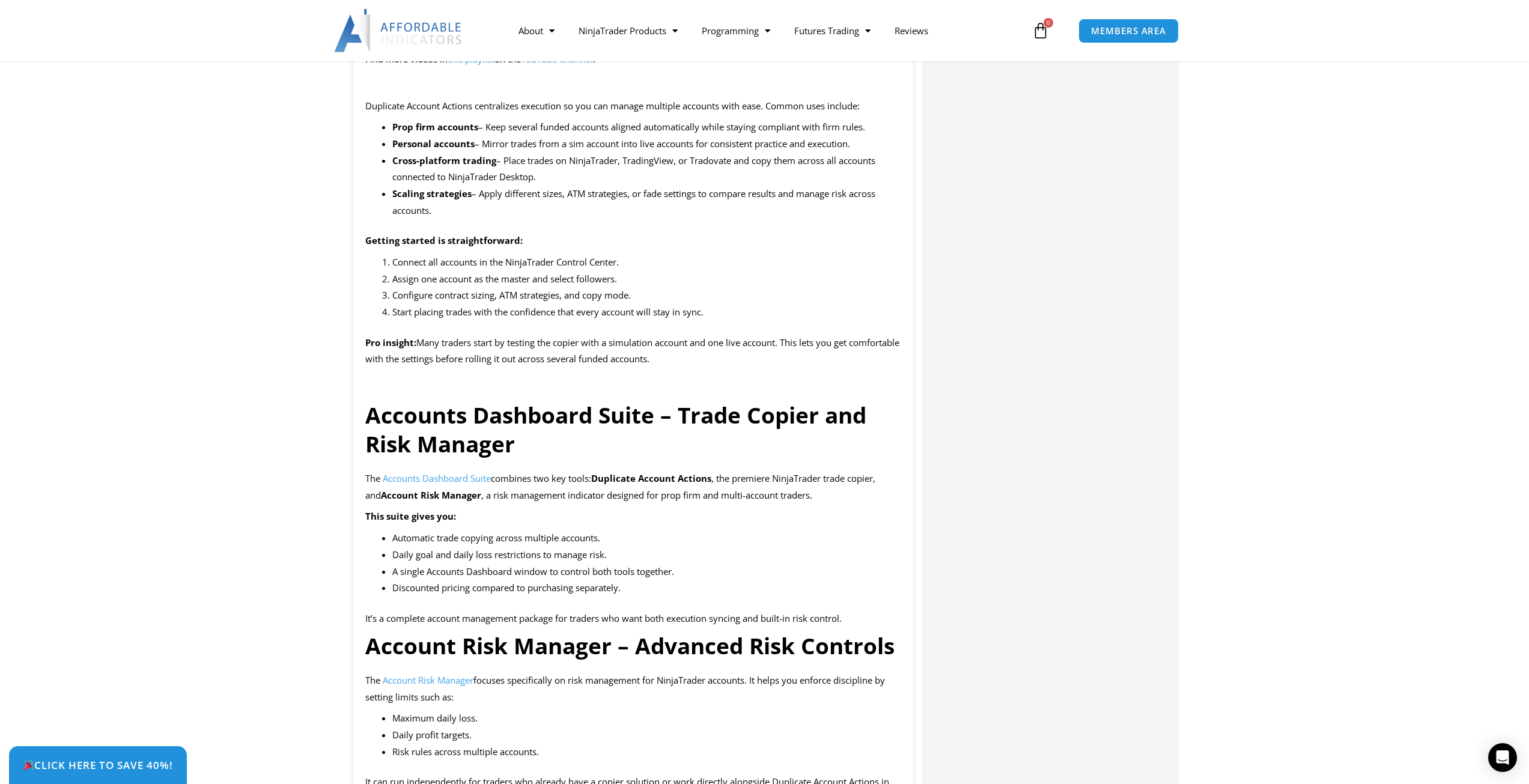
scroll to position [1321, 0]
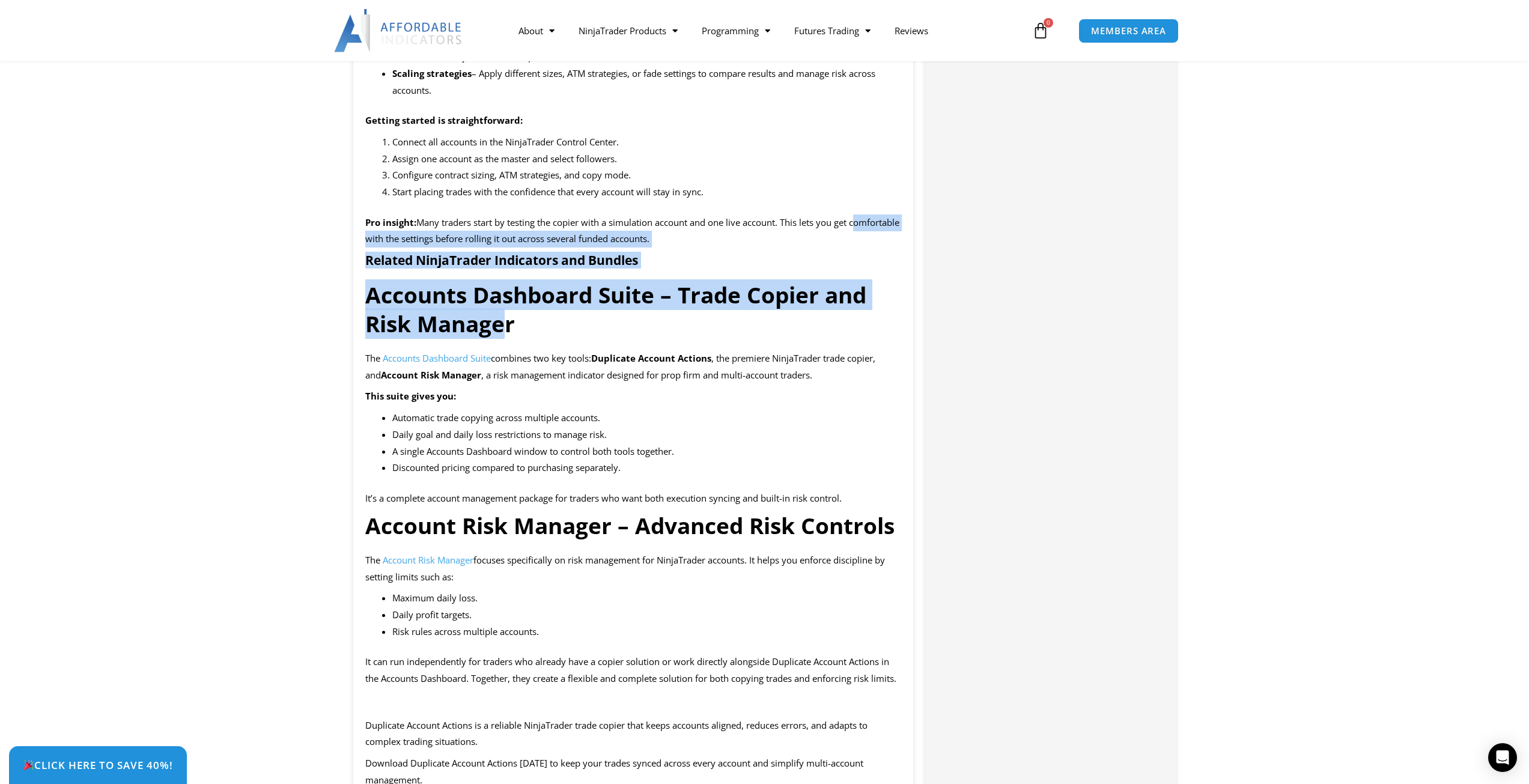
drag, startPoint x: 361, startPoint y: 251, endPoint x: 509, endPoint y: 339, distance: 172.2
click at [509, 339] on div "Duplicate Account Actions is the premier NinjaTrader trade copier, built to kee…" at bounding box center [634, 738] width 561 height 2993
click at [509, 339] on strong "Accounts Dashboard Suite – Trade Copier and Risk Manager" at bounding box center [615, 309] width 501 height 59
drag, startPoint x: 508, startPoint y: 338, endPoint x: 366, endPoint y: 308, distance: 145.1
click at [366, 308] on h3 "Accounts Dashboard Suite – Trade Copier and Risk Manager" at bounding box center [633, 309] width 537 height 58
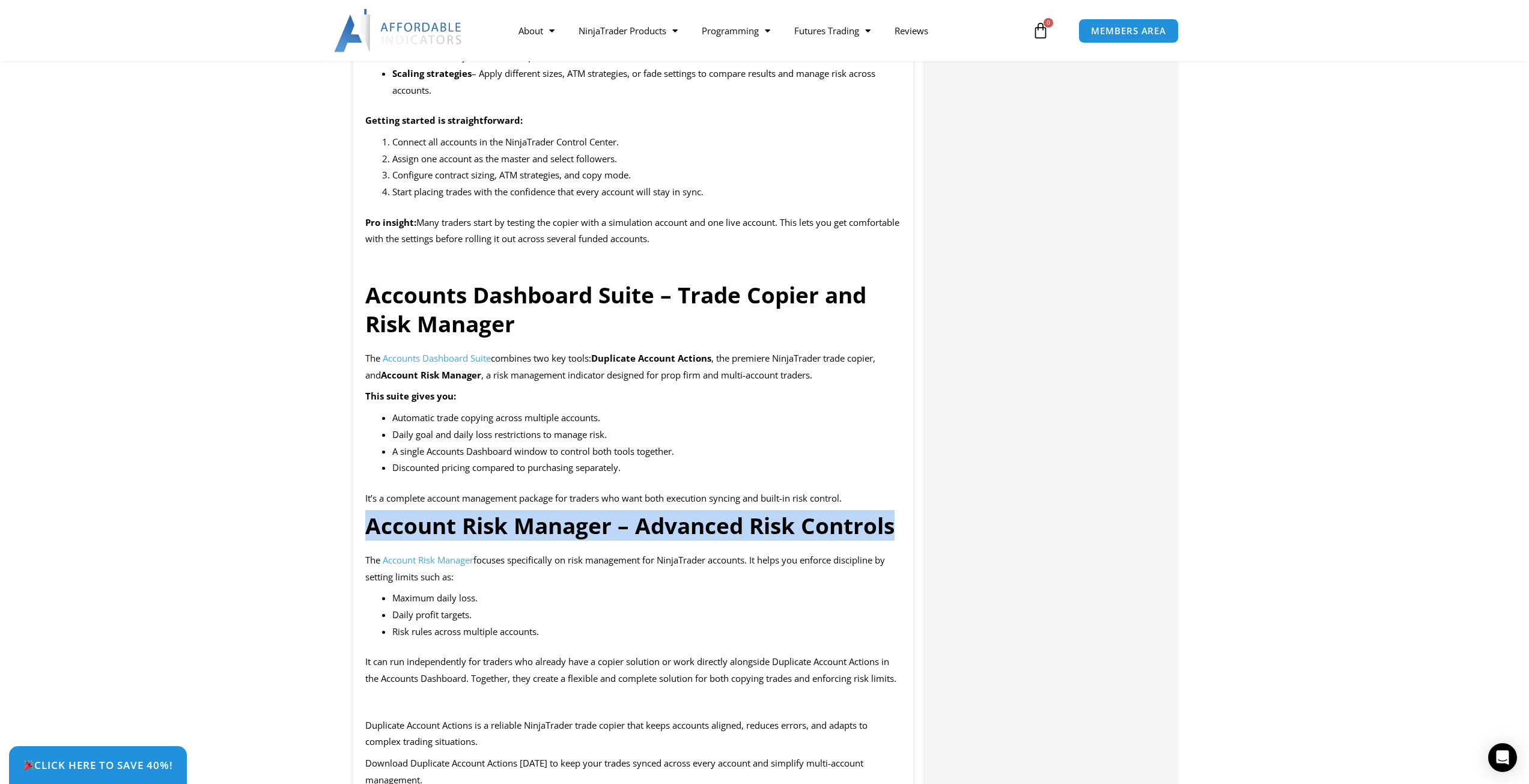
drag, startPoint x: 901, startPoint y: 547, endPoint x: 361, endPoint y: 545, distance: 540.0
click at [361, 545] on div "Duplicate Account Actions is the premier NinjaTrader trade copier, built to kee…" at bounding box center [634, 738] width 561 height 2993
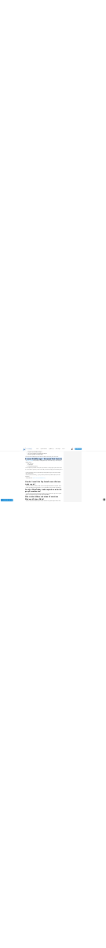
scroll to position [2207, 0]
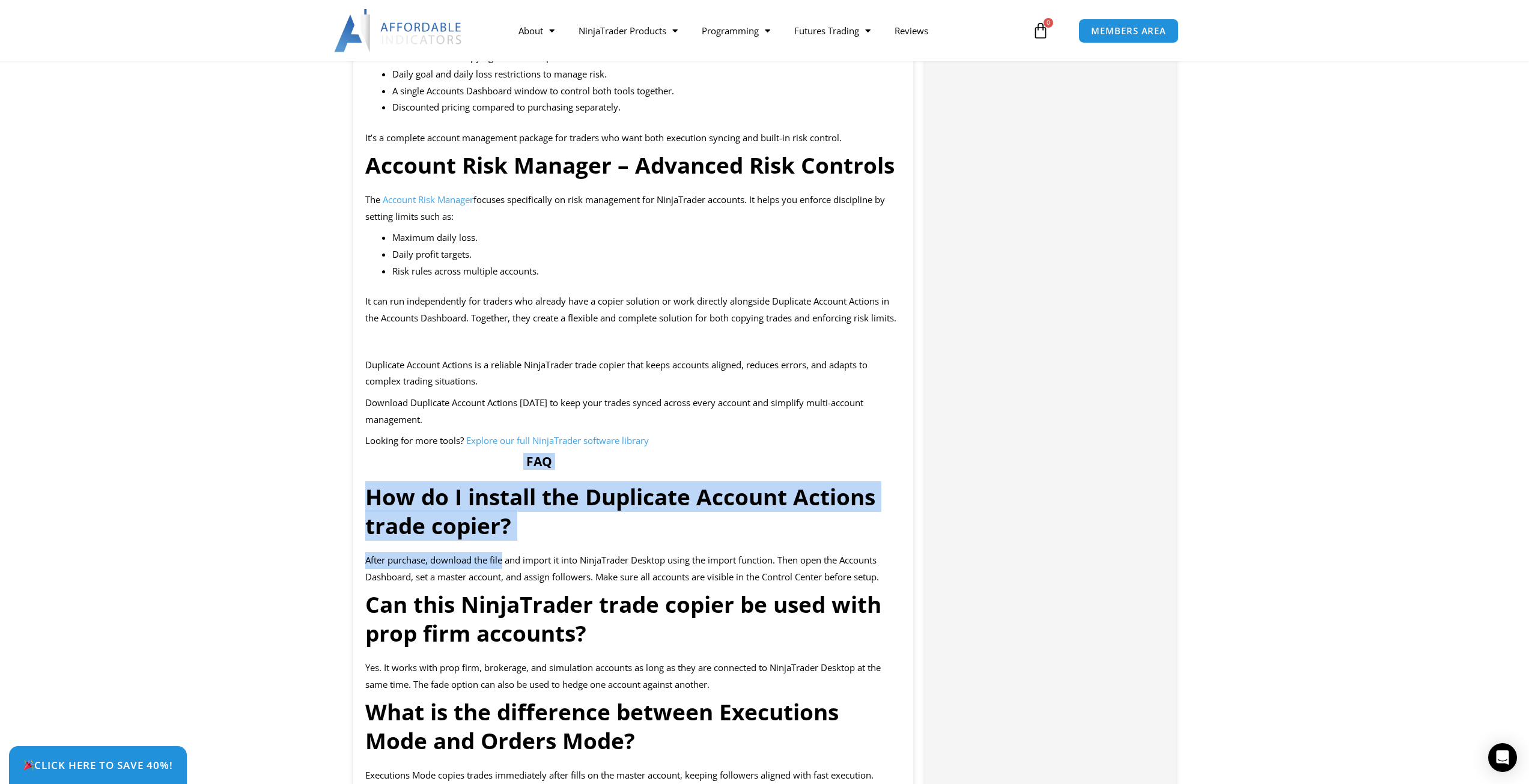
drag, startPoint x: 525, startPoint y: 498, endPoint x: 620, endPoint y: 593, distance: 134.4
click at [515, 576] on div "Duplicate Account Actions is the premier NinjaTrader trade copier, built to kee…" at bounding box center [634, 378] width 561 height 2993
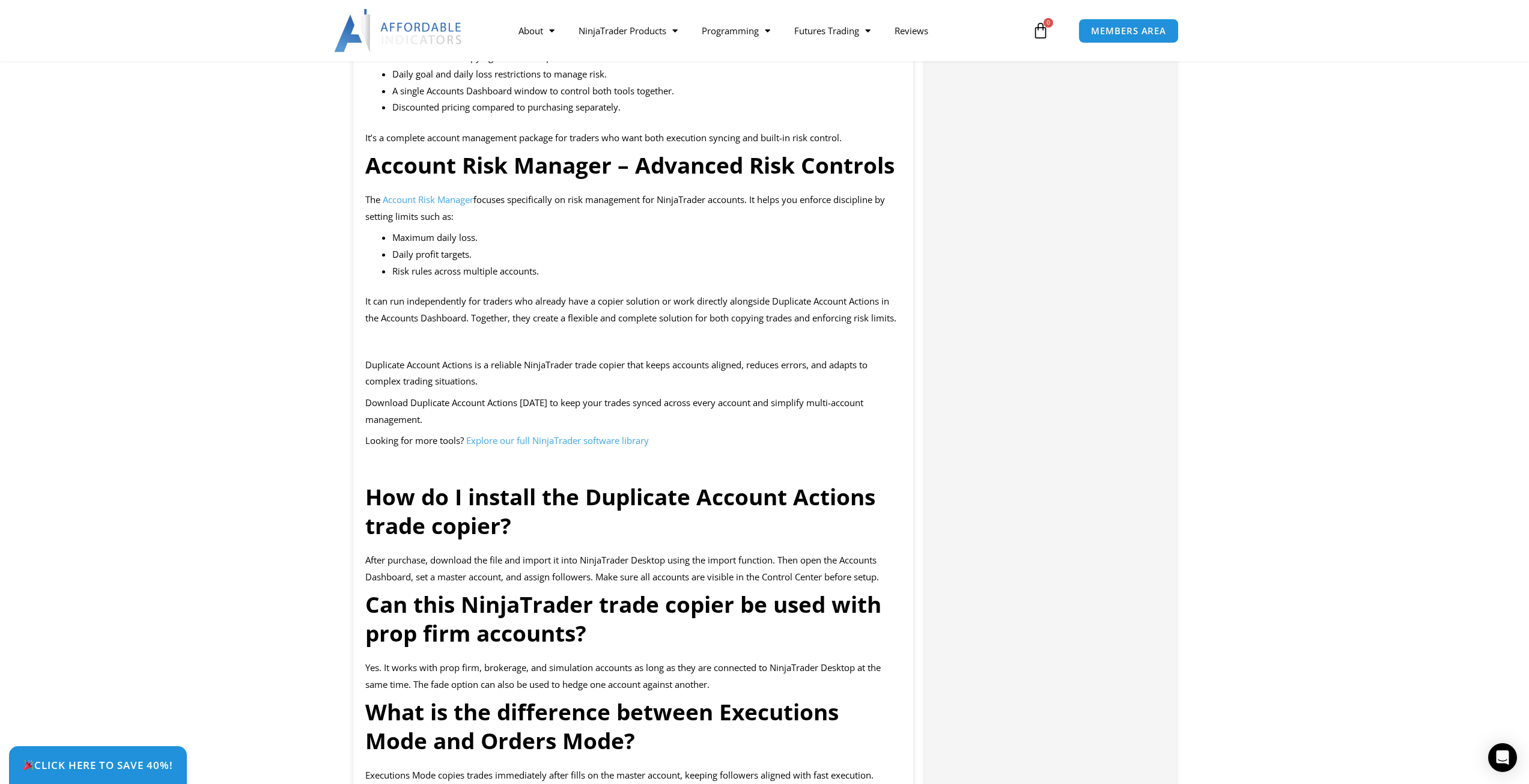
click at [620, 583] on span "After purchase, download the file and import it into NinjaTrader Desktop using …" at bounding box center [622, 568] width 514 height 29
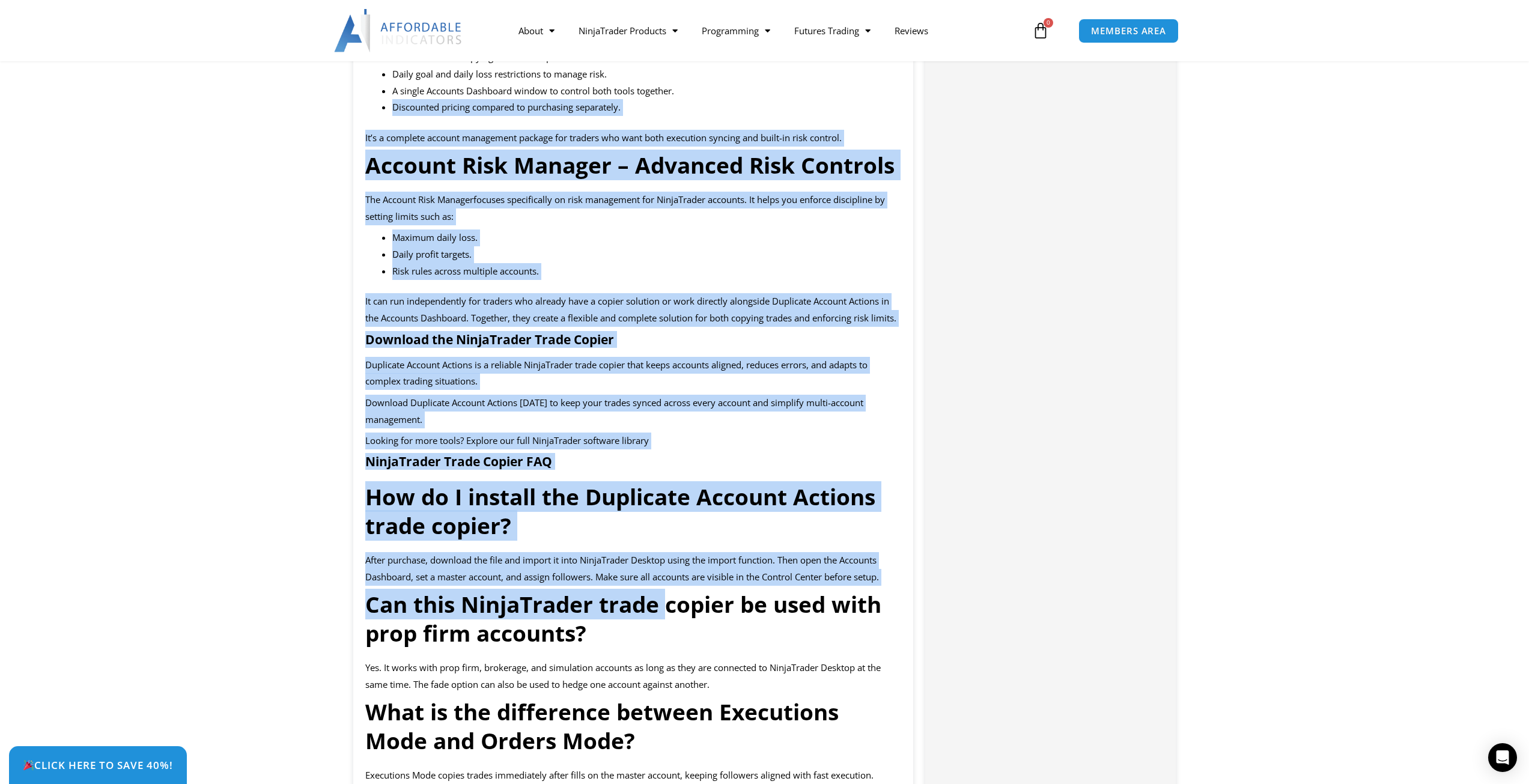
drag, startPoint x: 655, startPoint y: 635, endPoint x: 339, endPoint y: 121, distance: 603.4
click at [339, 121] on section "Description Duplicate Account Actions is the premier NinjaTrader trade copier, …" at bounding box center [764, 412] width 1529 height 3146
click at [547, 506] on div "Duplicate Account Actions is the premier NinjaTrader trade copier, built to kee…" at bounding box center [634, 378] width 561 height 2993
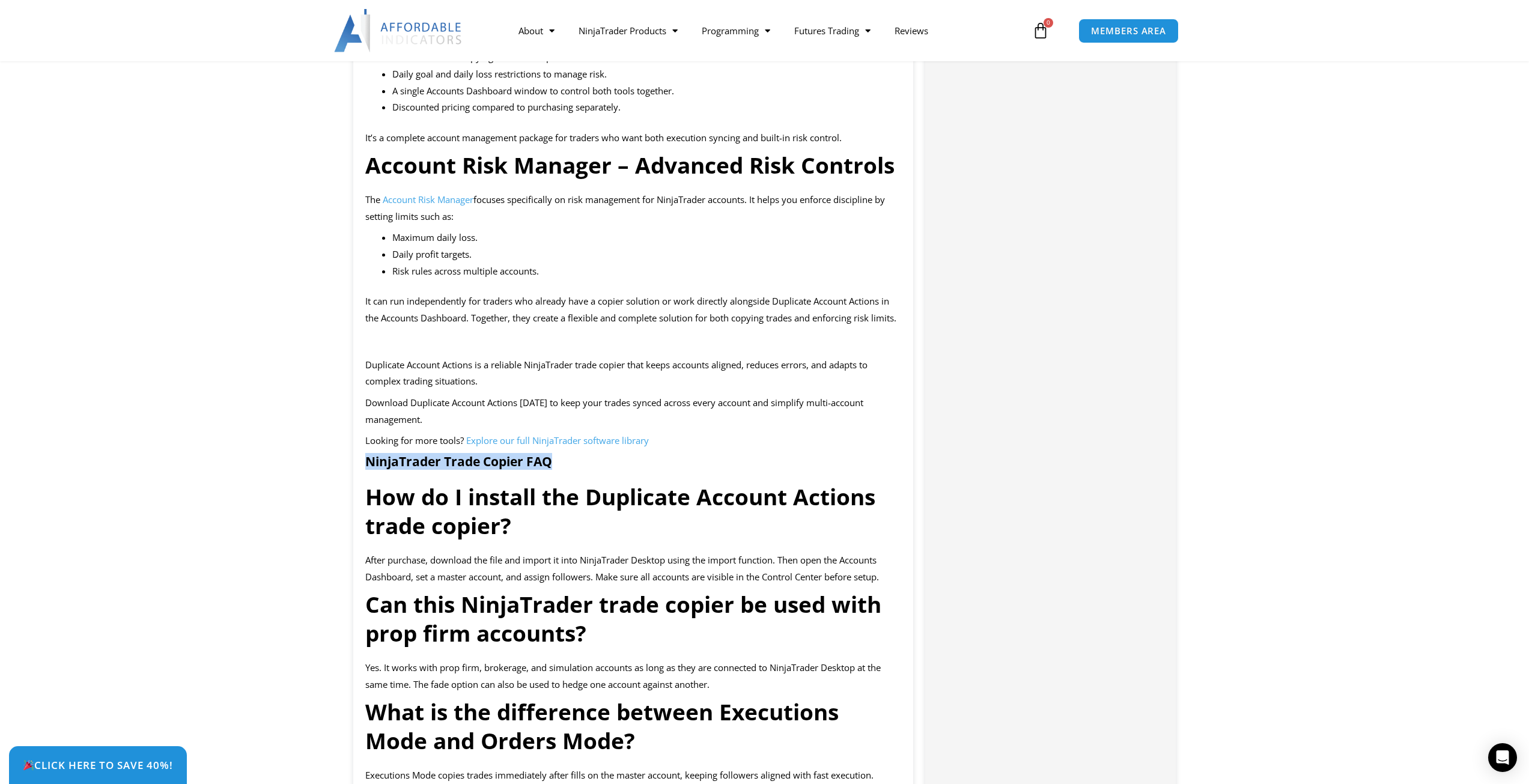
drag, startPoint x: 569, startPoint y: 497, endPoint x: 322, endPoint y: 498, distance: 247.0
click at [322, 498] on section "Description Duplicate Account Actions is the premier NinjaTrader trade copier, …" at bounding box center [764, 412] width 1529 height 3146
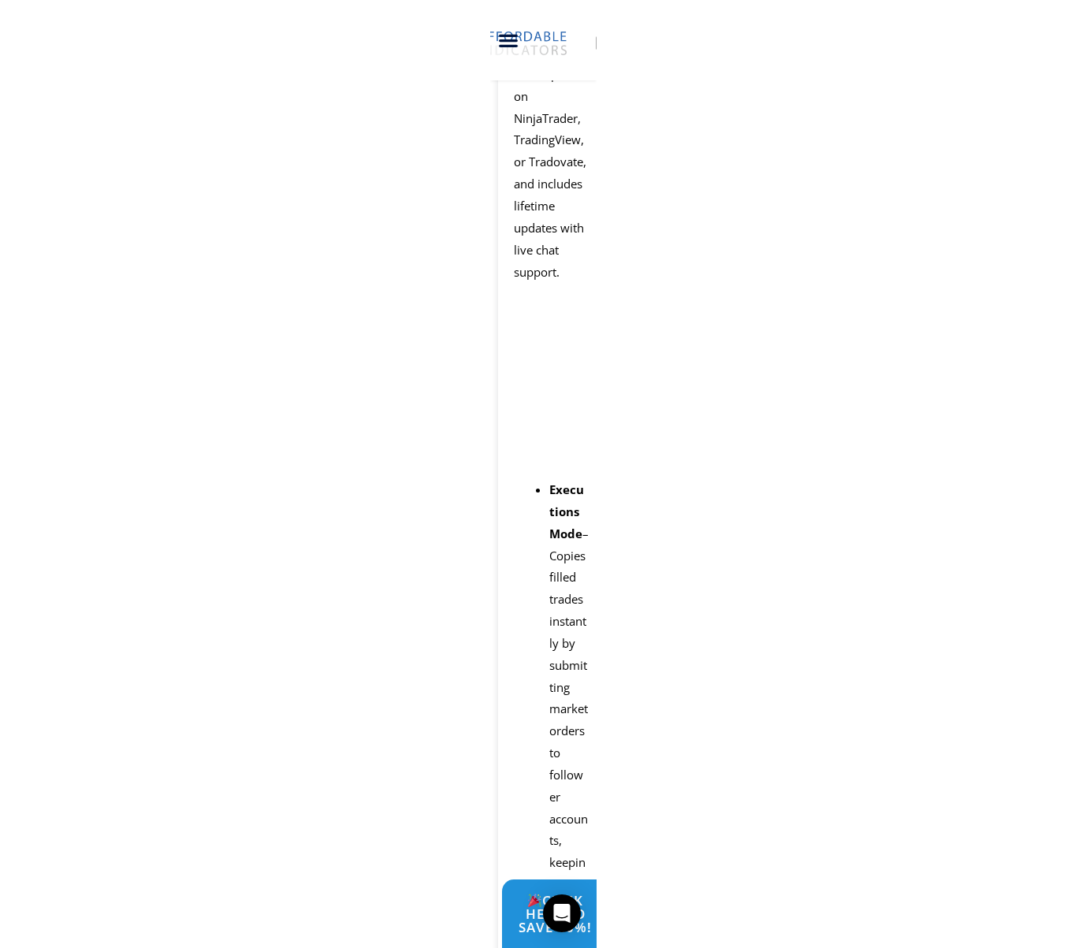
scroll to position [2231, 0]
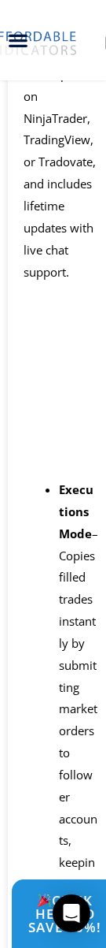
click at [50, 440] on strong "NinjaTrader Trade Copier Features and Benefits" at bounding box center [60, 364] width 73 height 151
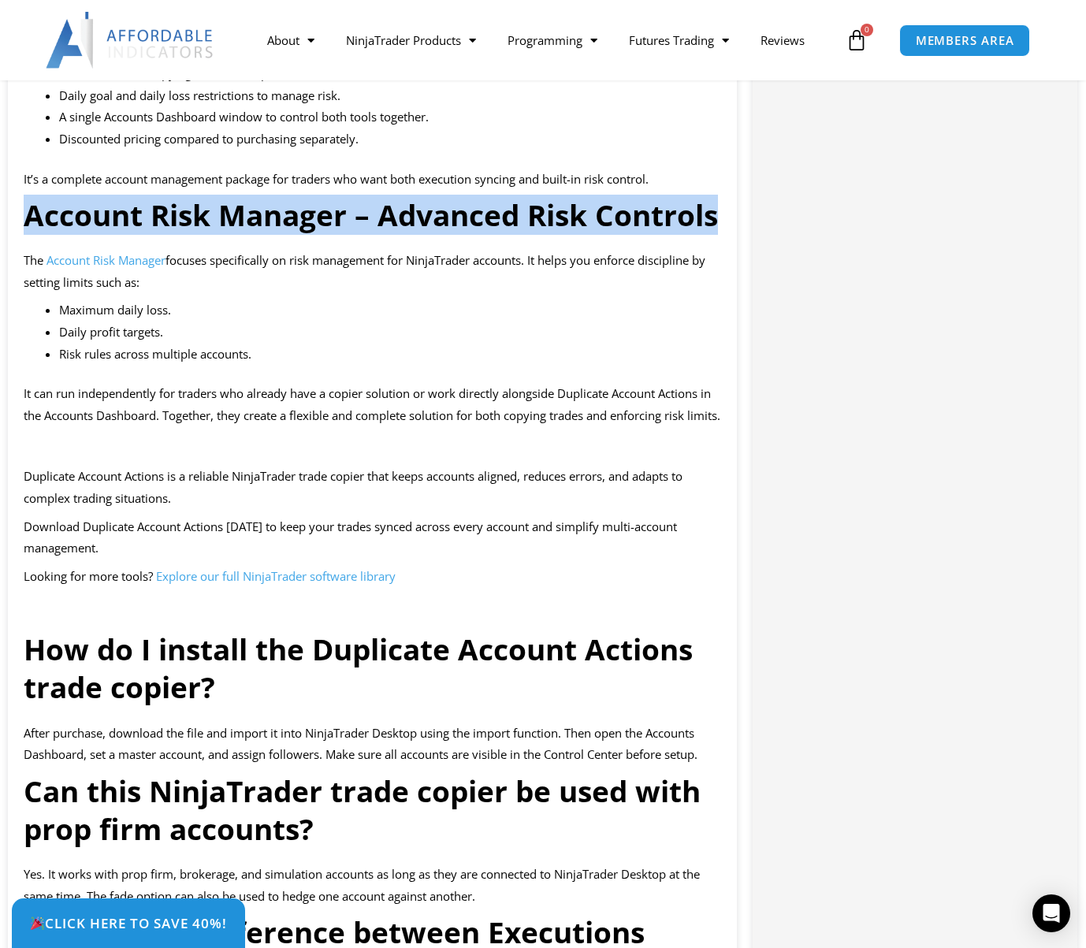
drag, startPoint x: 727, startPoint y: 214, endPoint x: -4, endPoint y: 227, distance: 730.9
click at [0, 227] on html "Skip to content LABOR DAY EXTENDED SALE 40% OFF Sitewide + Up To 70% OFF | Expi…" at bounding box center [543, 779] width 1086 height 6021
drag, startPoint x: 193, startPoint y: 230, endPoint x: 664, endPoint y: 211, distance: 471.0
click at [664, 211] on strong "Account Risk Manager – Advanced Risk Controls" at bounding box center [371, 215] width 695 height 40
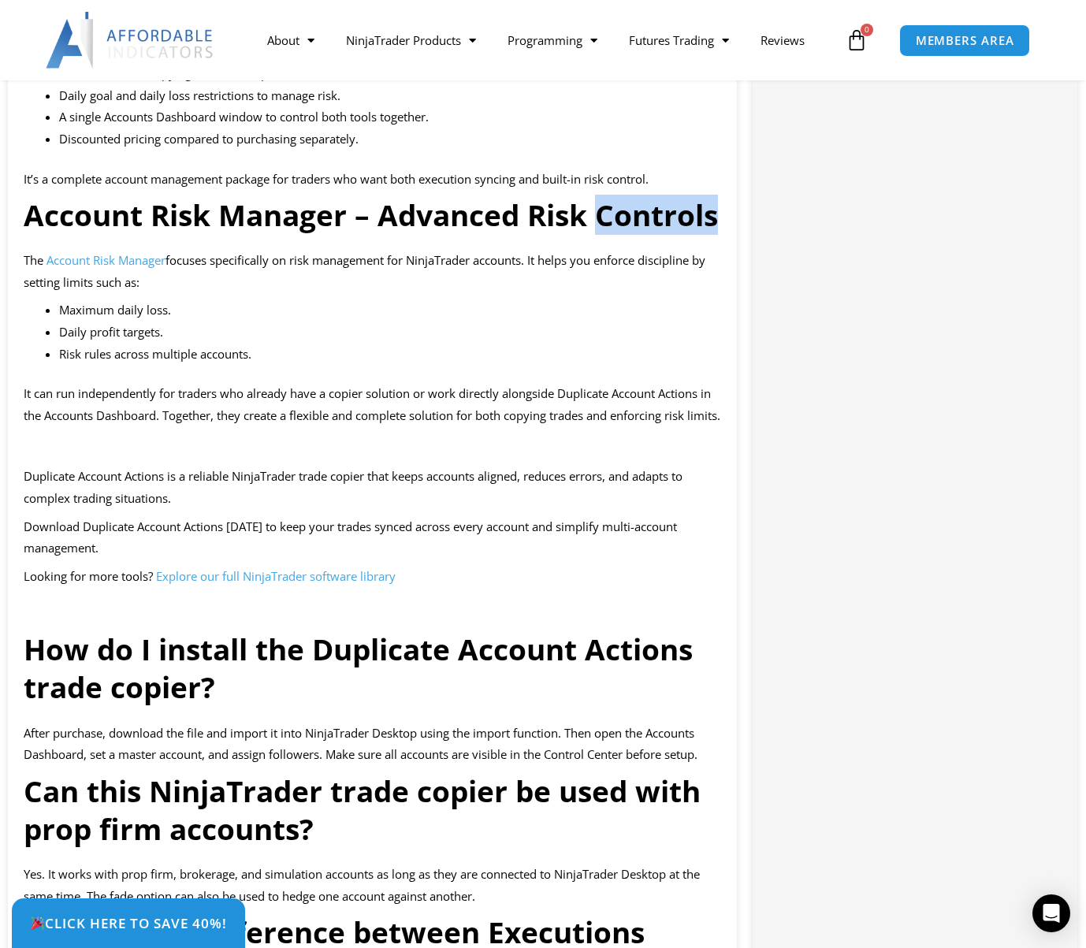
click at [664, 211] on strong "Account Risk Manager – Advanced Risk Controls" at bounding box center [371, 215] width 695 height 40
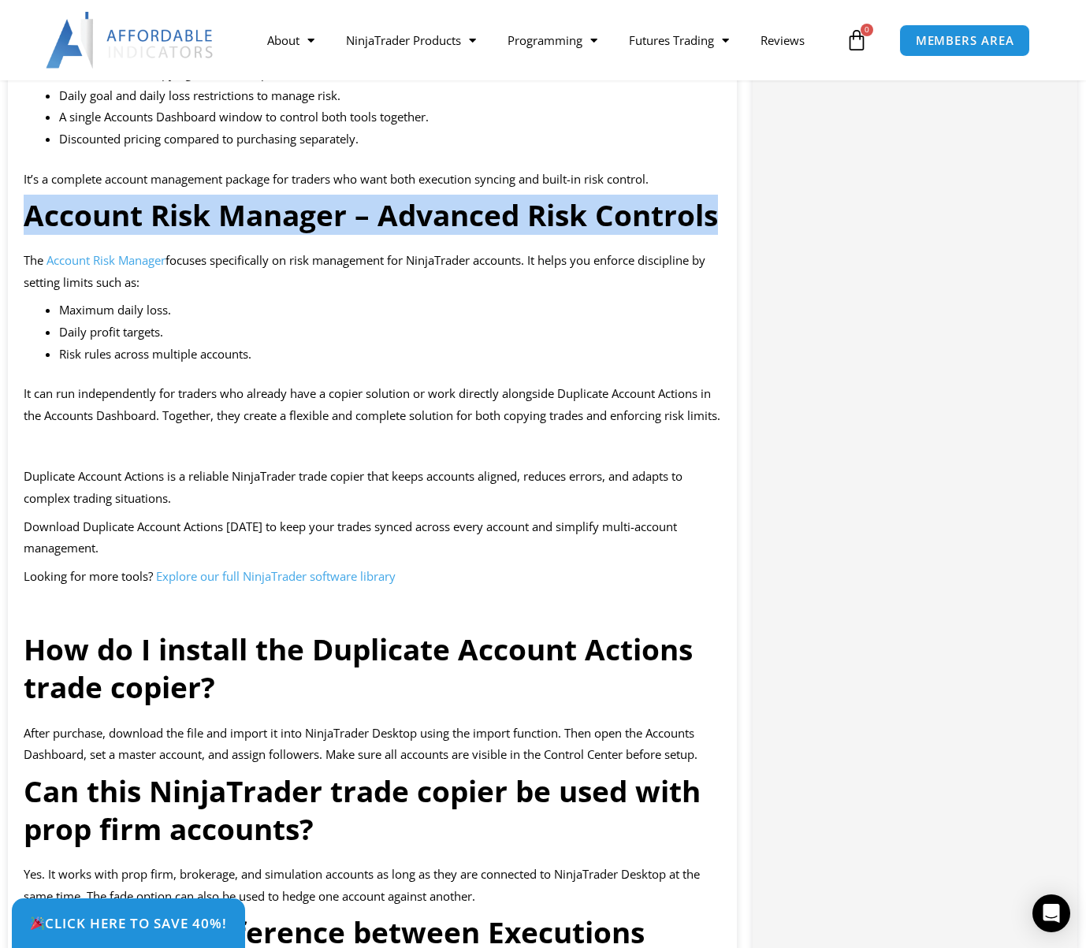
click at [664, 211] on strong "Account Risk Manager – Advanced Risk Controls" at bounding box center [371, 215] width 695 height 40
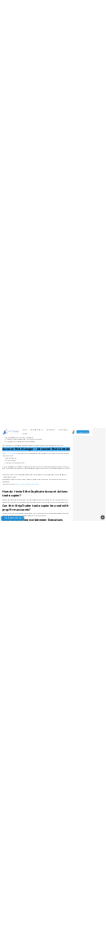
scroll to position [2255, 0]
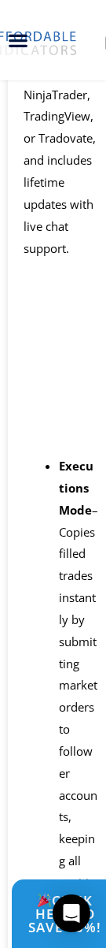
click at [79, 416] on h2 "NinjaTrader Trade Copier Features and Benefits" at bounding box center [61, 341] width 75 height 151
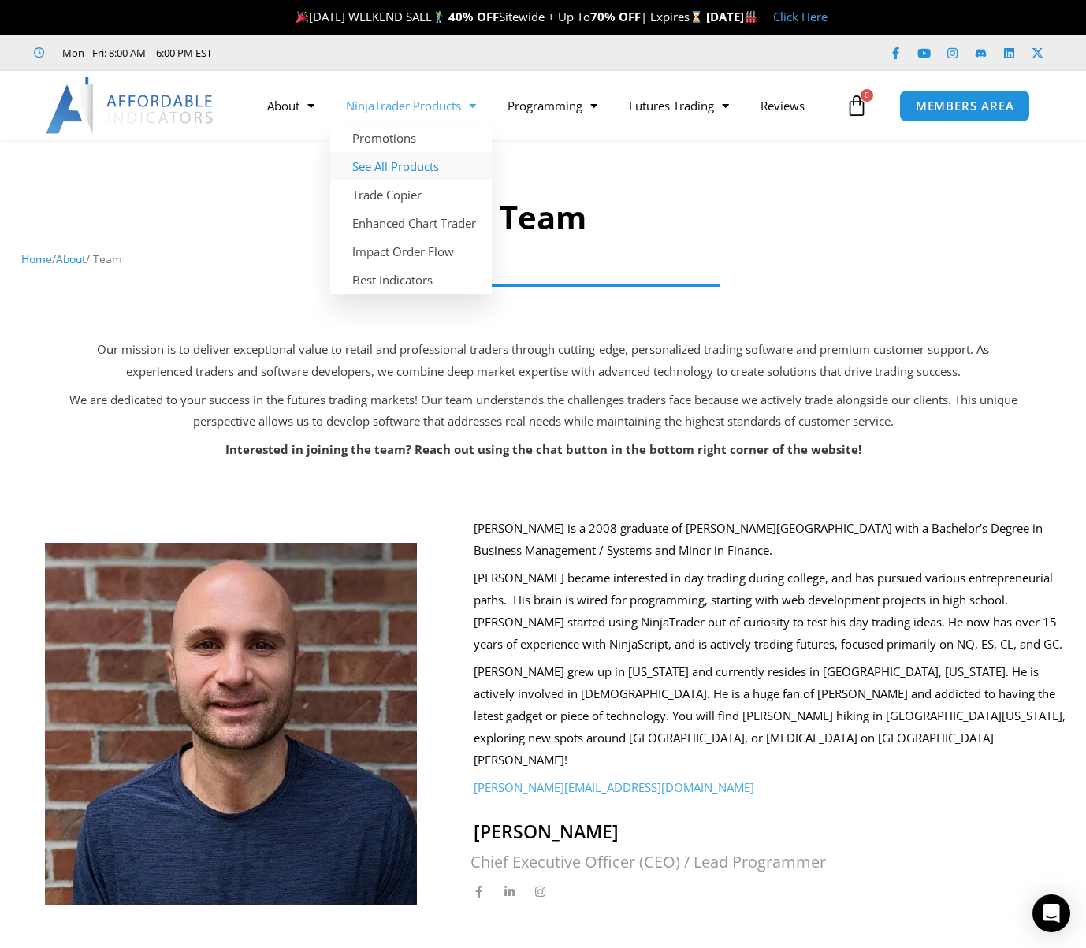
click at [439, 169] on link "See All Products" at bounding box center [411, 166] width 162 height 28
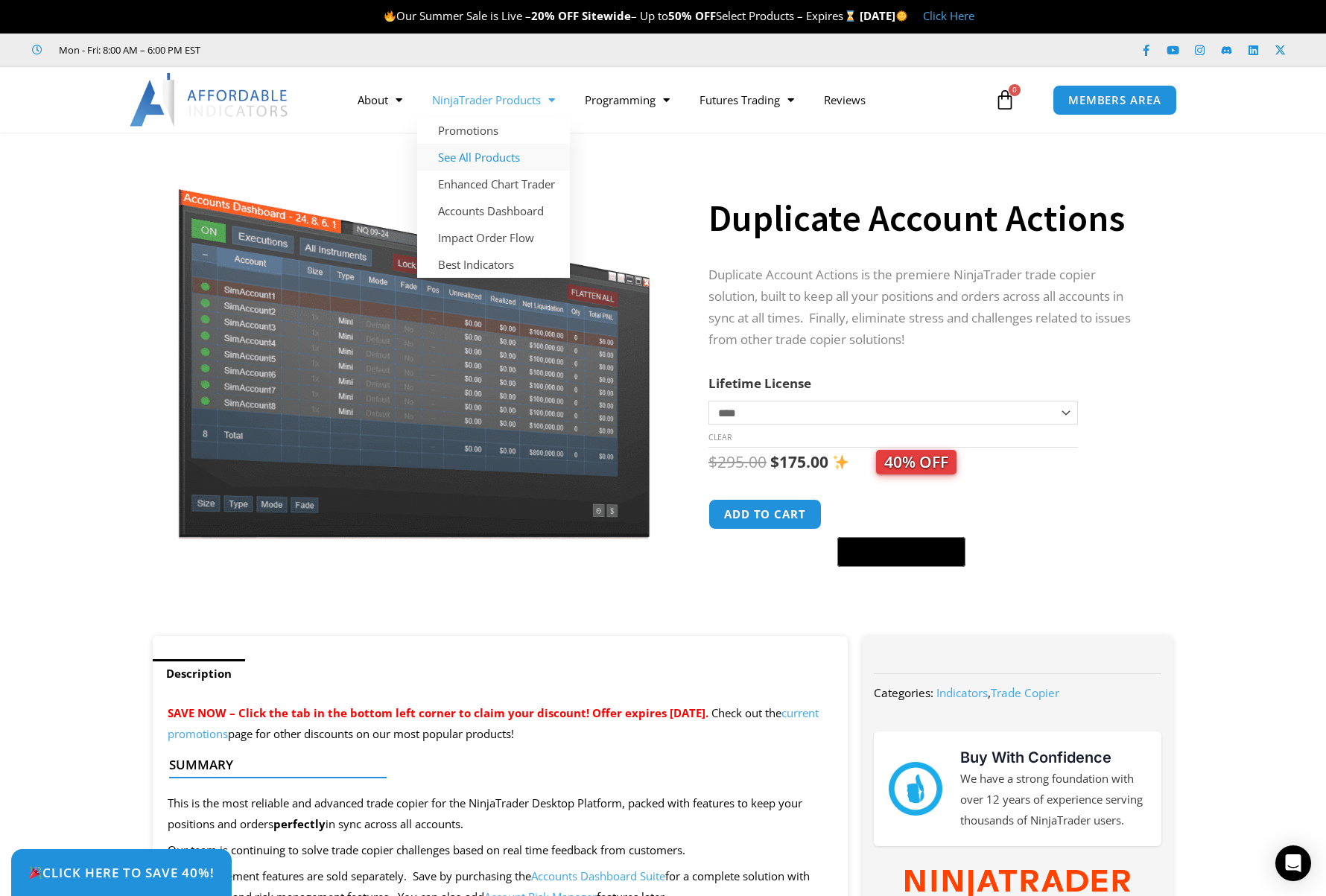
click at [488, 163] on link "See All Products" at bounding box center [493, 157] width 153 height 26
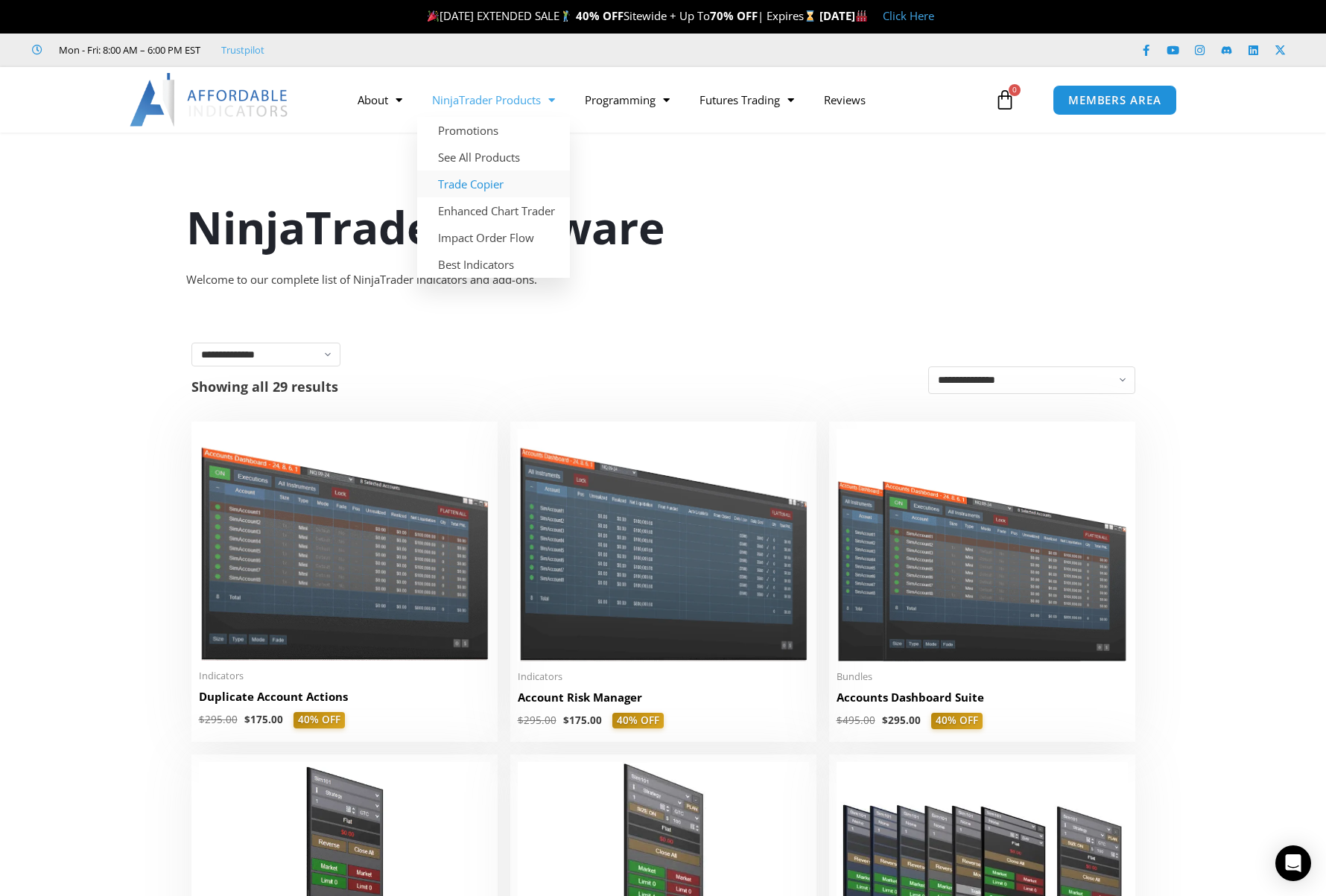
click at [508, 181] on link "Trade Copier" at bounding box center [493, 184] width 153 height 26
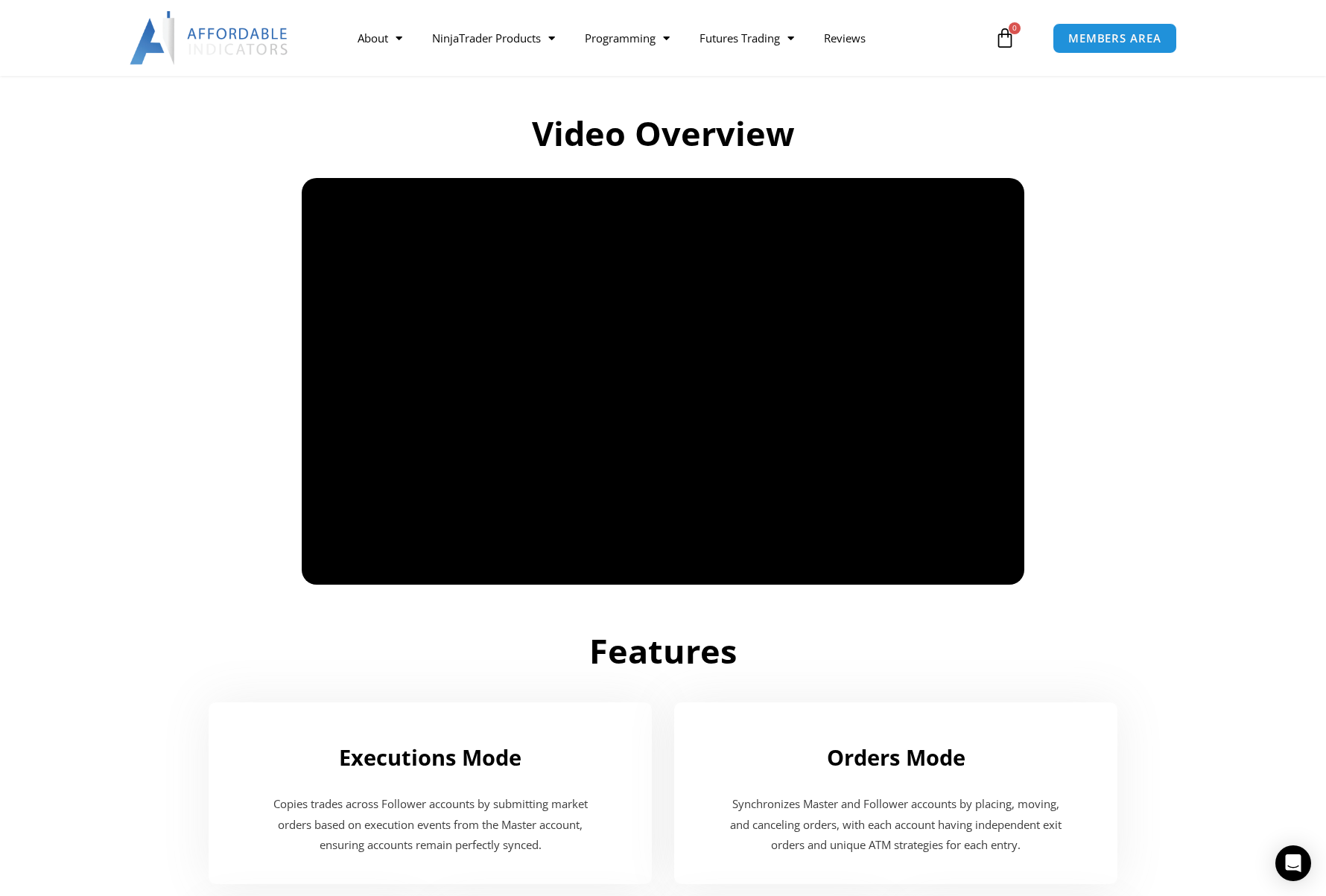
scroll to position [829, 0]
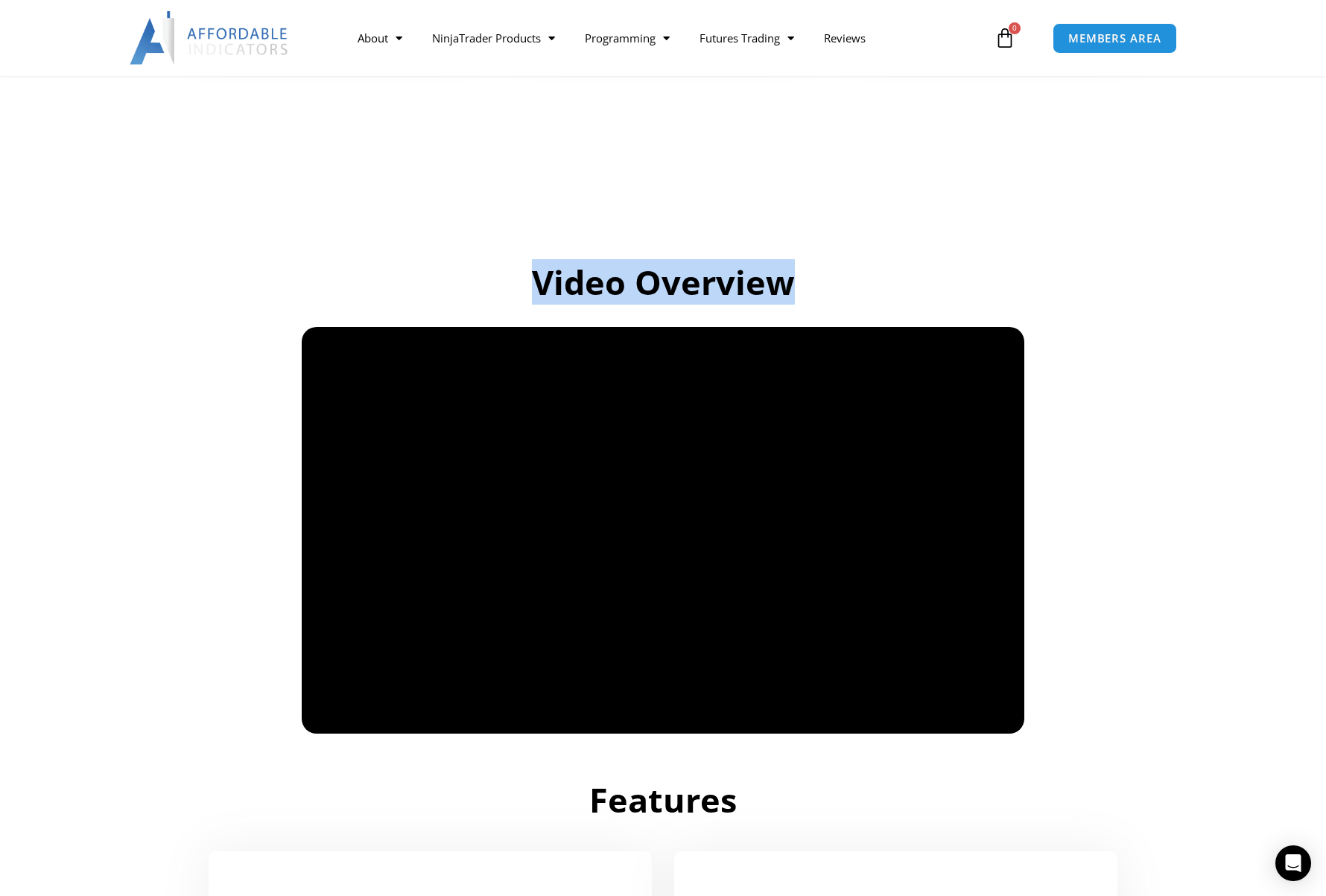
drag, startPoint x: 804, startPoint y: 284, endPoint x: 519, endPoint y: 294, distance: 285.2
click at [519, 294] on h2 "Video Overview" at bounding box center [663, 283] width 835 height 44
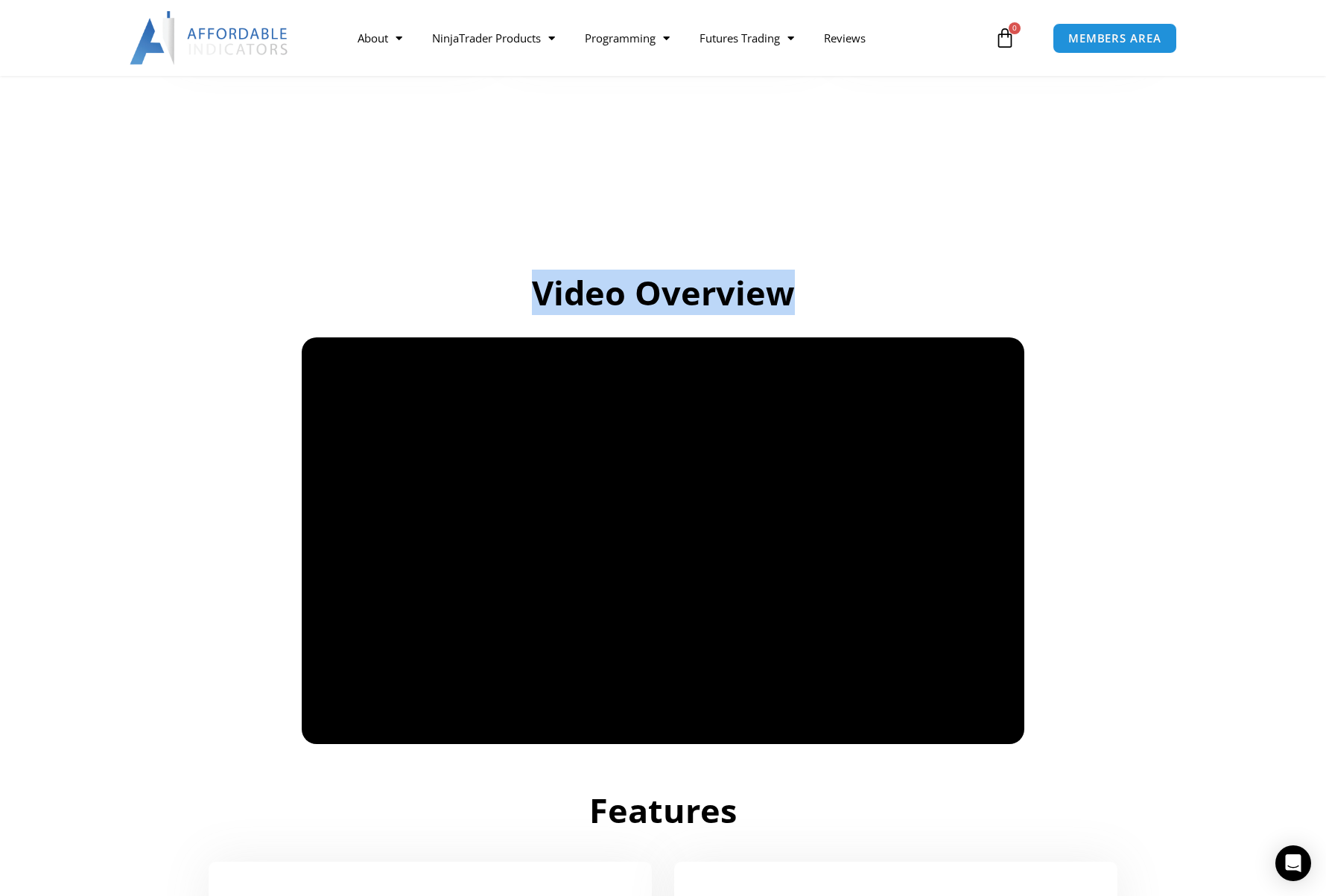
click at [786, 312] on h2 "Video Overview" at bounding box center [663, 293] width 835 height 44
drag, startPoint x: 820, startPoint y: 298, endPoint x: 529, endPoint y: 299, distance: 291.0
click at [529, 299] on h2 "Video Overview" at bounding box center [663, 293] width 835 height 44
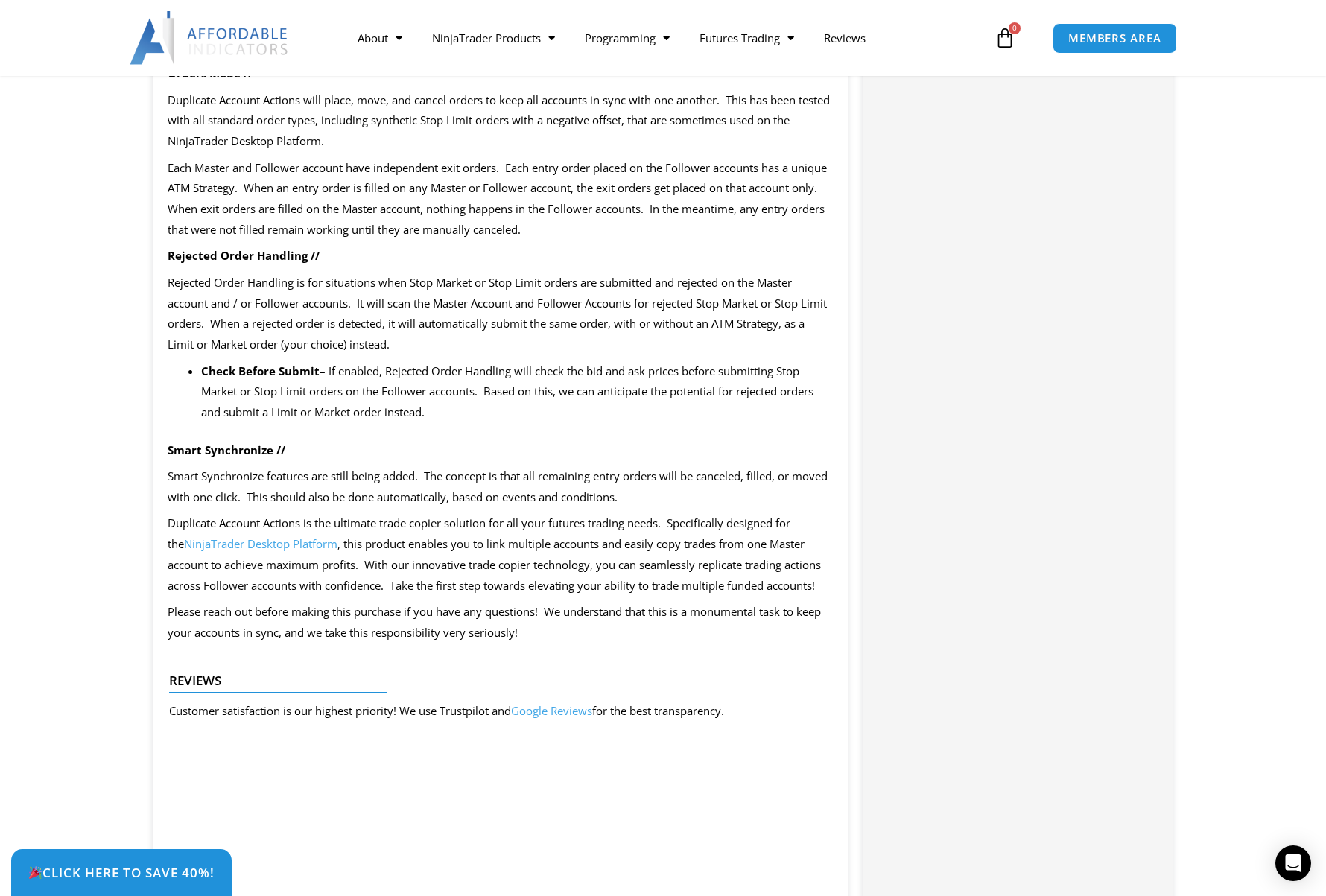
scroll to position [1639, 0]
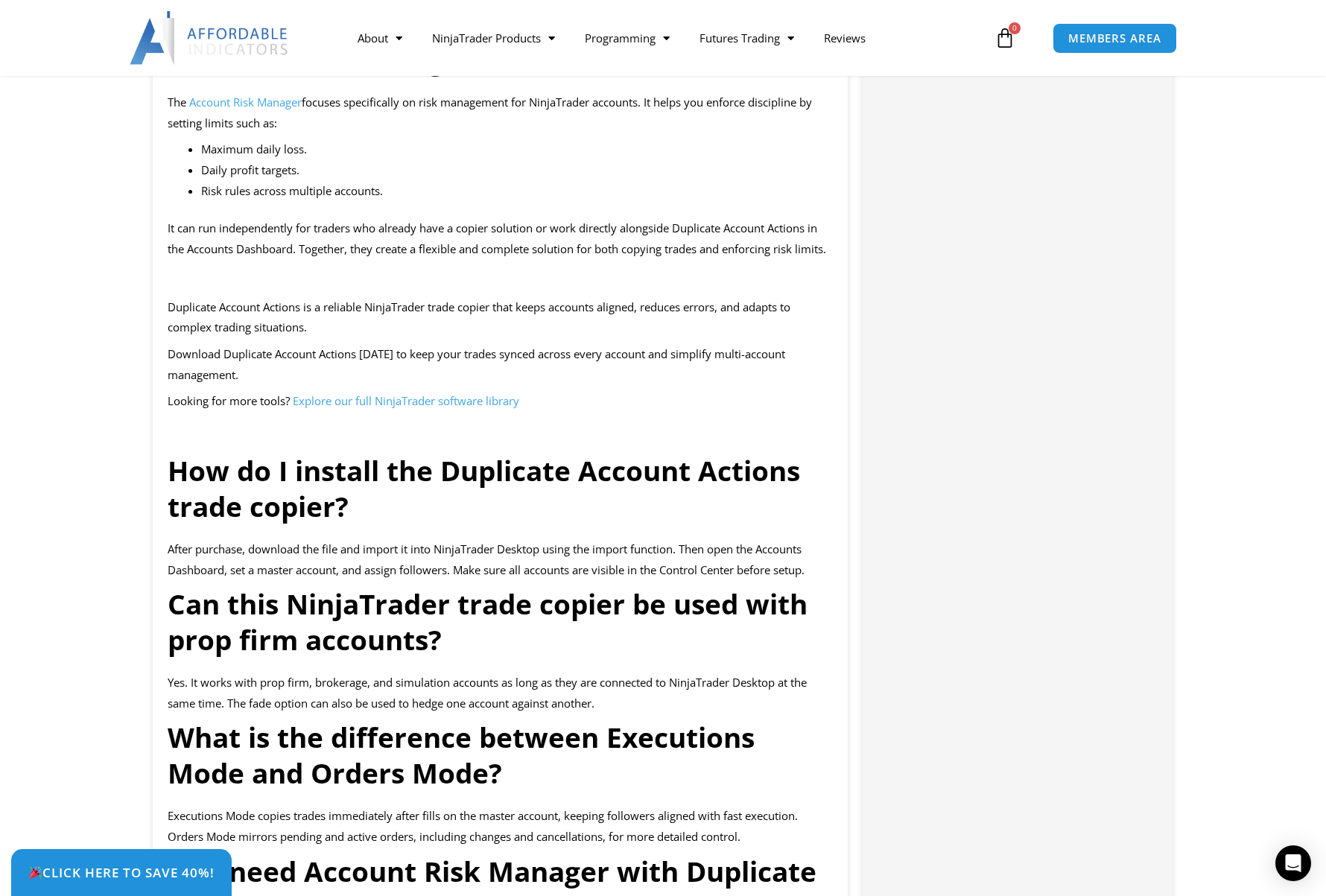
scroll to position [2235, 0]
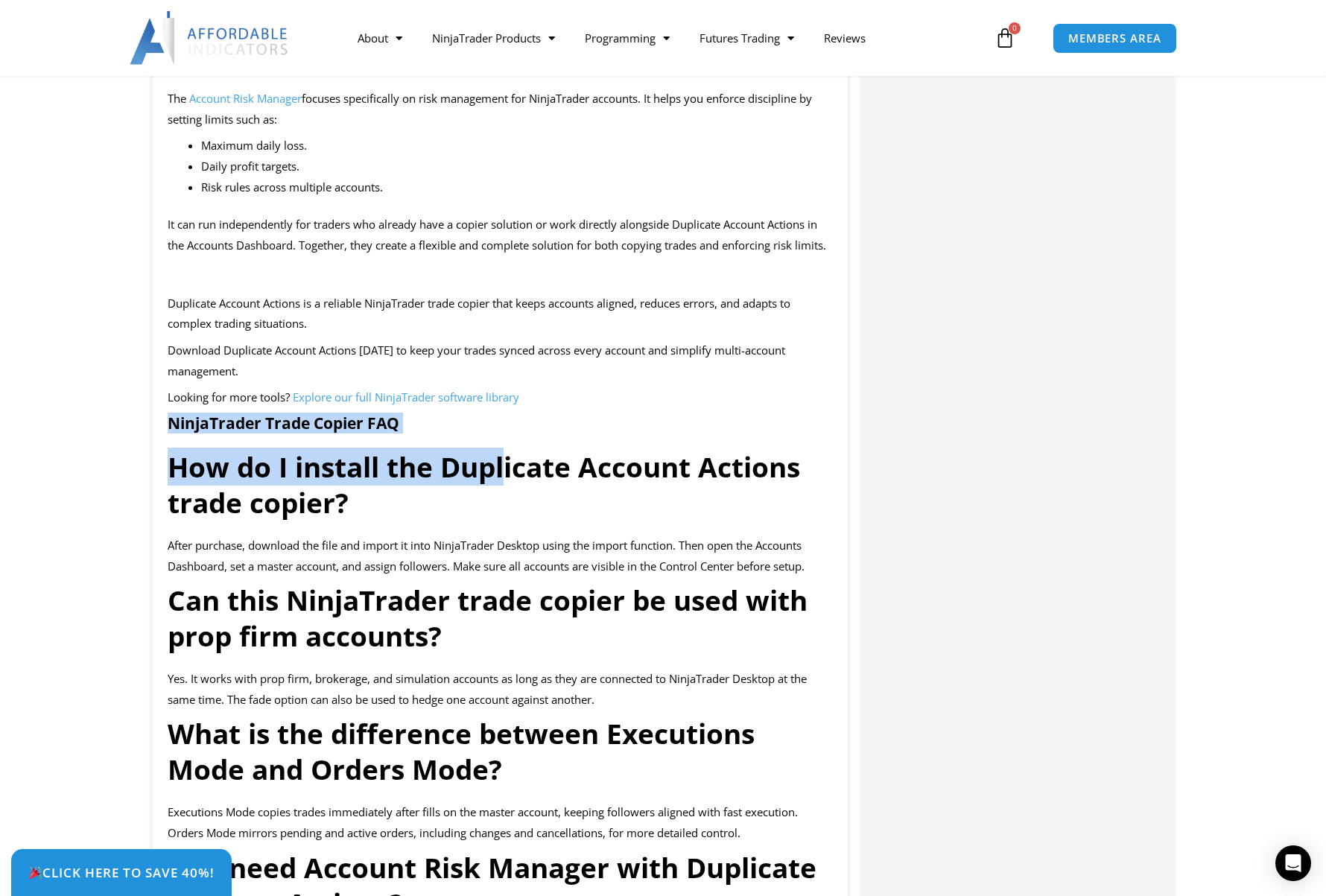
drag, startPoint x: 504, startPoint y: 484, endPoint x: 129, endPoint y: 463, distance: 375.6
click at [129, 463] on section "Description Duplicate Account Actions is the premier NinjaTrader trade copier, …" at bounding box center [663, 362] width 1326 height 3903
click at [284, 516] on strong "How do I install the Duplicate Account Actions trade copier?" at bounding box center [483, 485] width 632 height 74
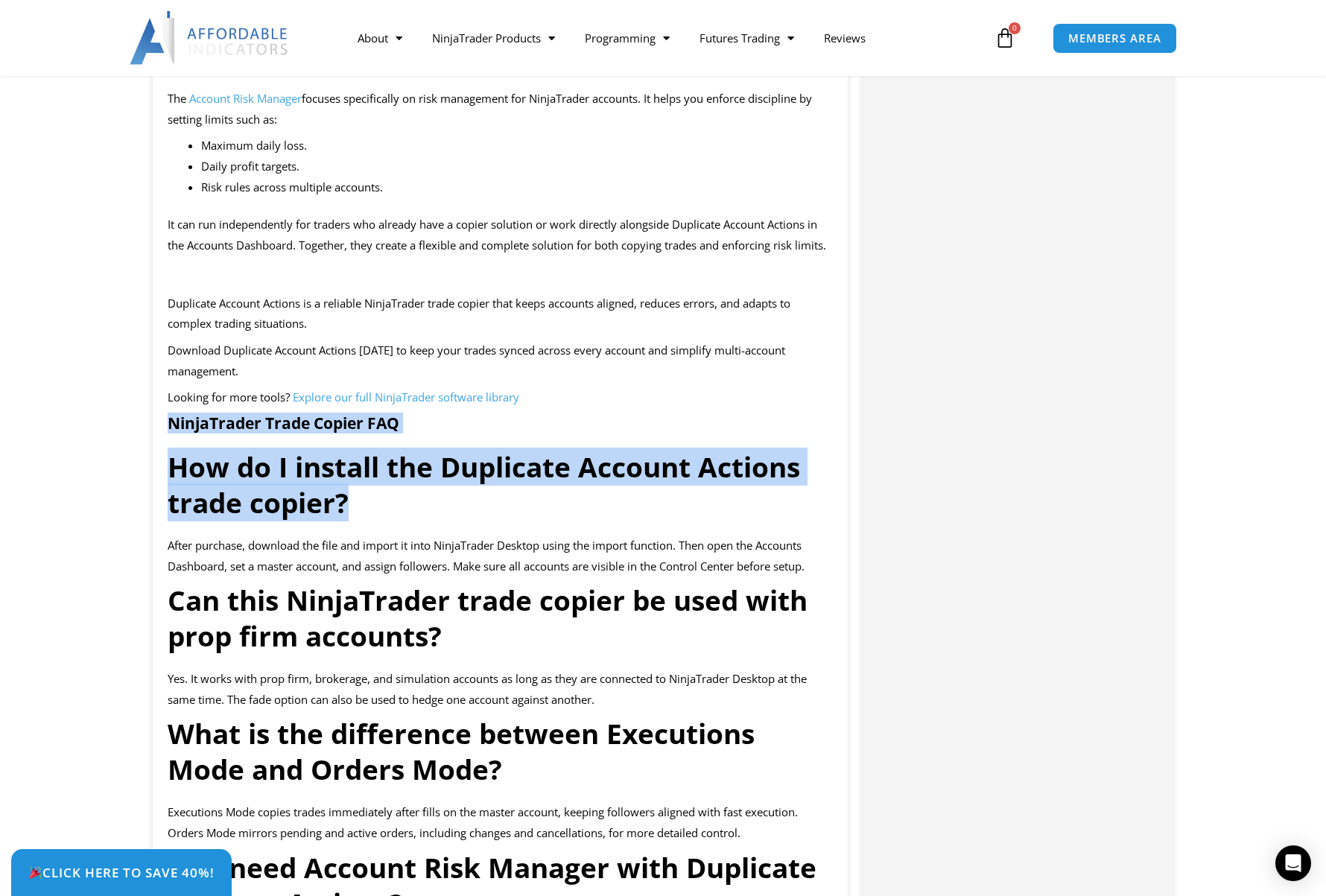
drag, startPoint x: 291, startPoint y: 518, endPoint x: 168, endPoint y: 456, distance: 137.7
click at [168, 456] on div "Duplicate Account Actions is the premier NinjaTrader trade copier, built to kee…" at bounding box center [501, 319] width 696 height 3713
click at [282, 482] on div "Duplicate Account Actions is the premier NinjaTrader trade copier, built to kee…" at bounding box center [501, 319] width 696 height 3713
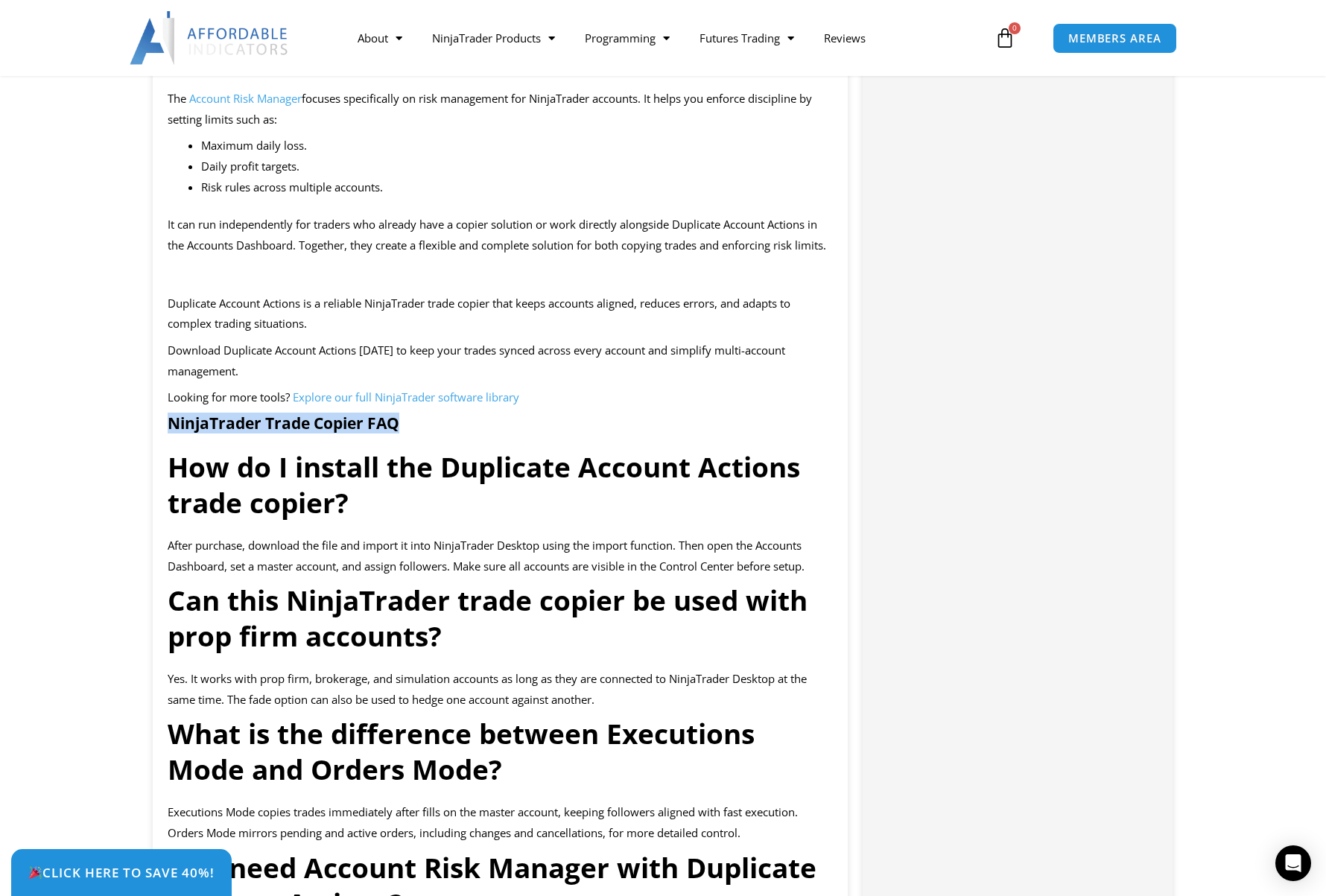
drag, startPoint x: 408, startPoint y: 466, endPoint x: 106, endPoint y: 459, distance: 302.1
click at [106, 459] on section "Description Duplicate Account Actions is the premier NinjaTrader trade copier, …" at bounding box center [663, 362] width 1326 height 3903
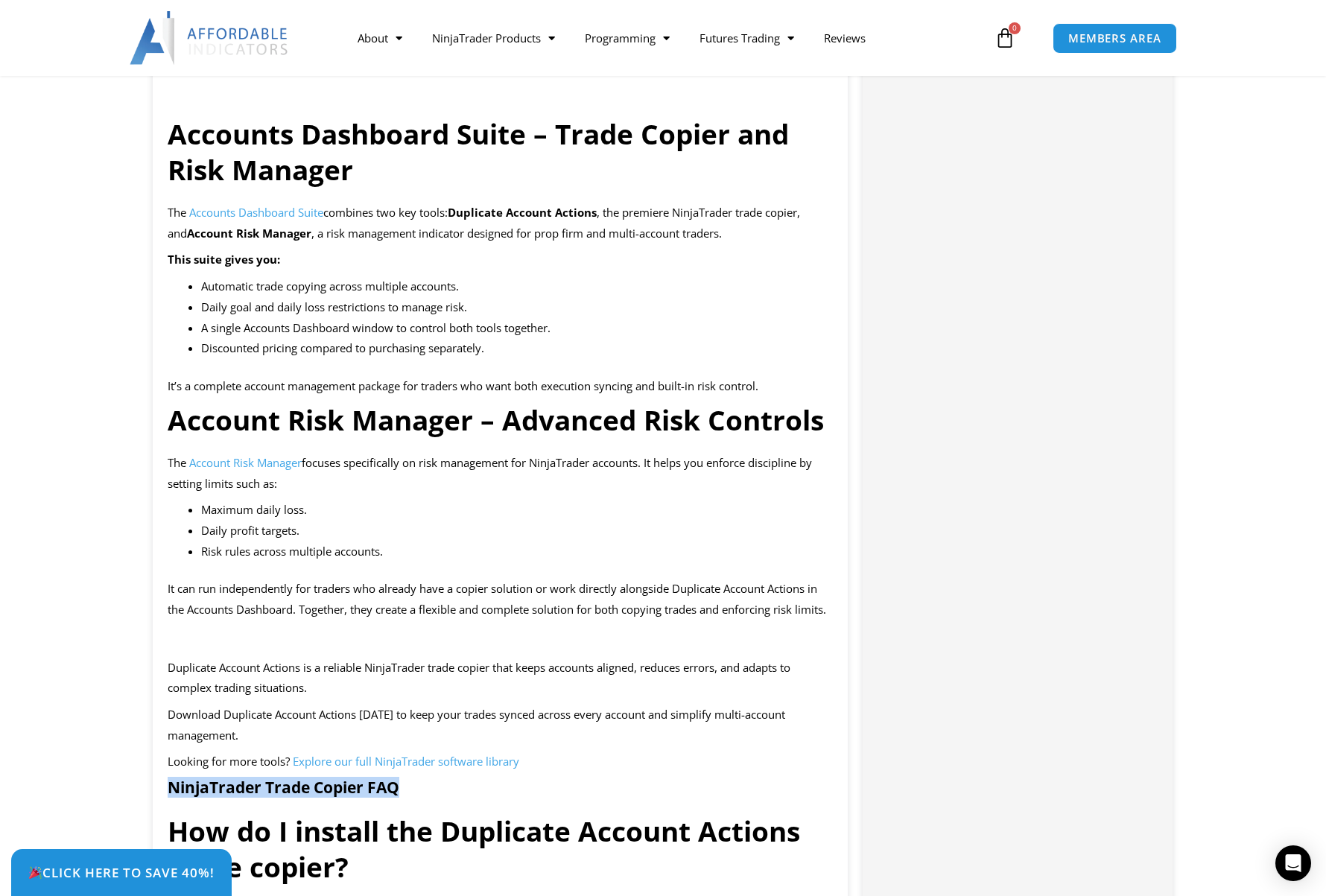
scroll to position [1938, 0]
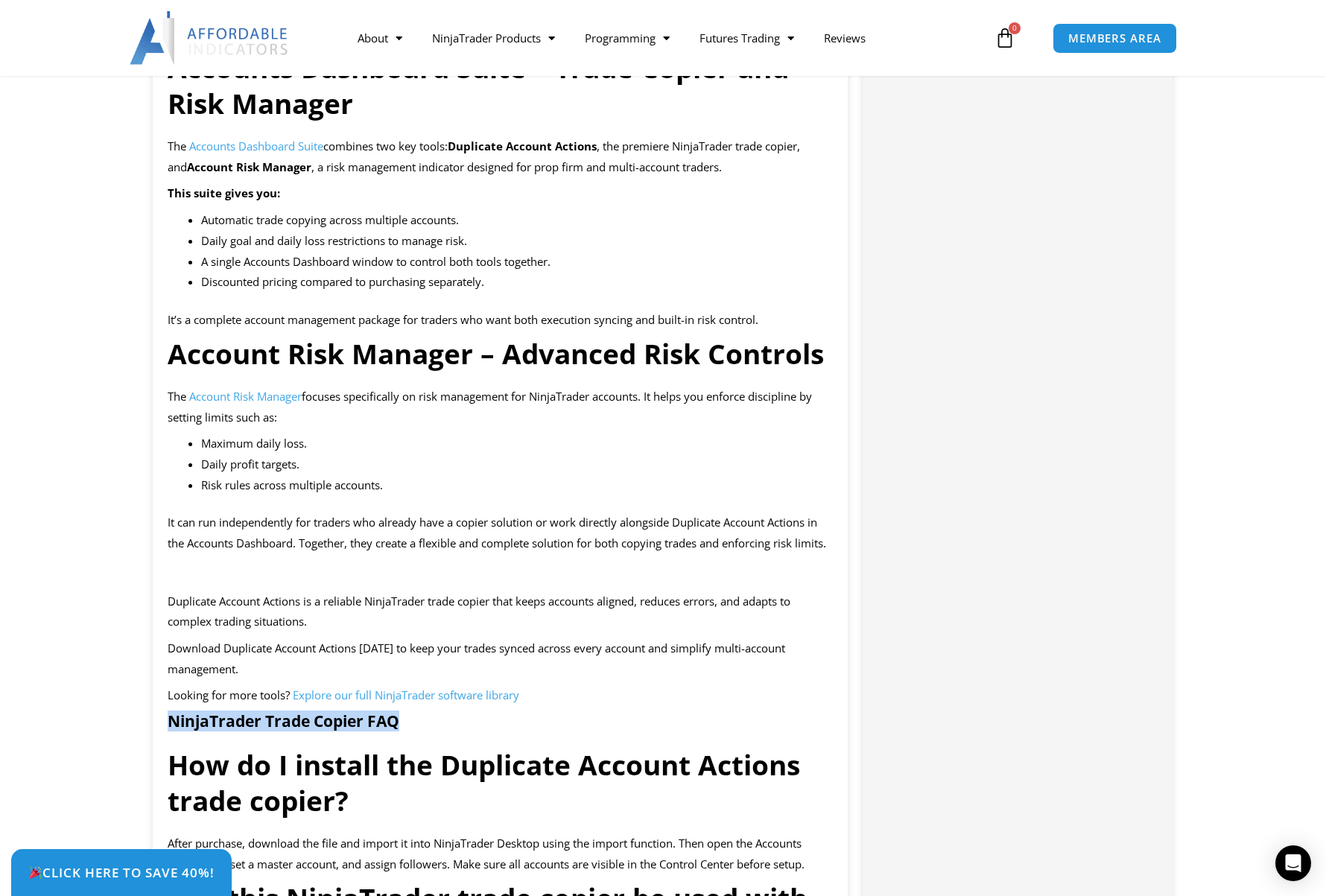
click at [406, 702] on span "Explore our full NinjaTrader software library" at bounding box center [406, 696] width 227 height 15
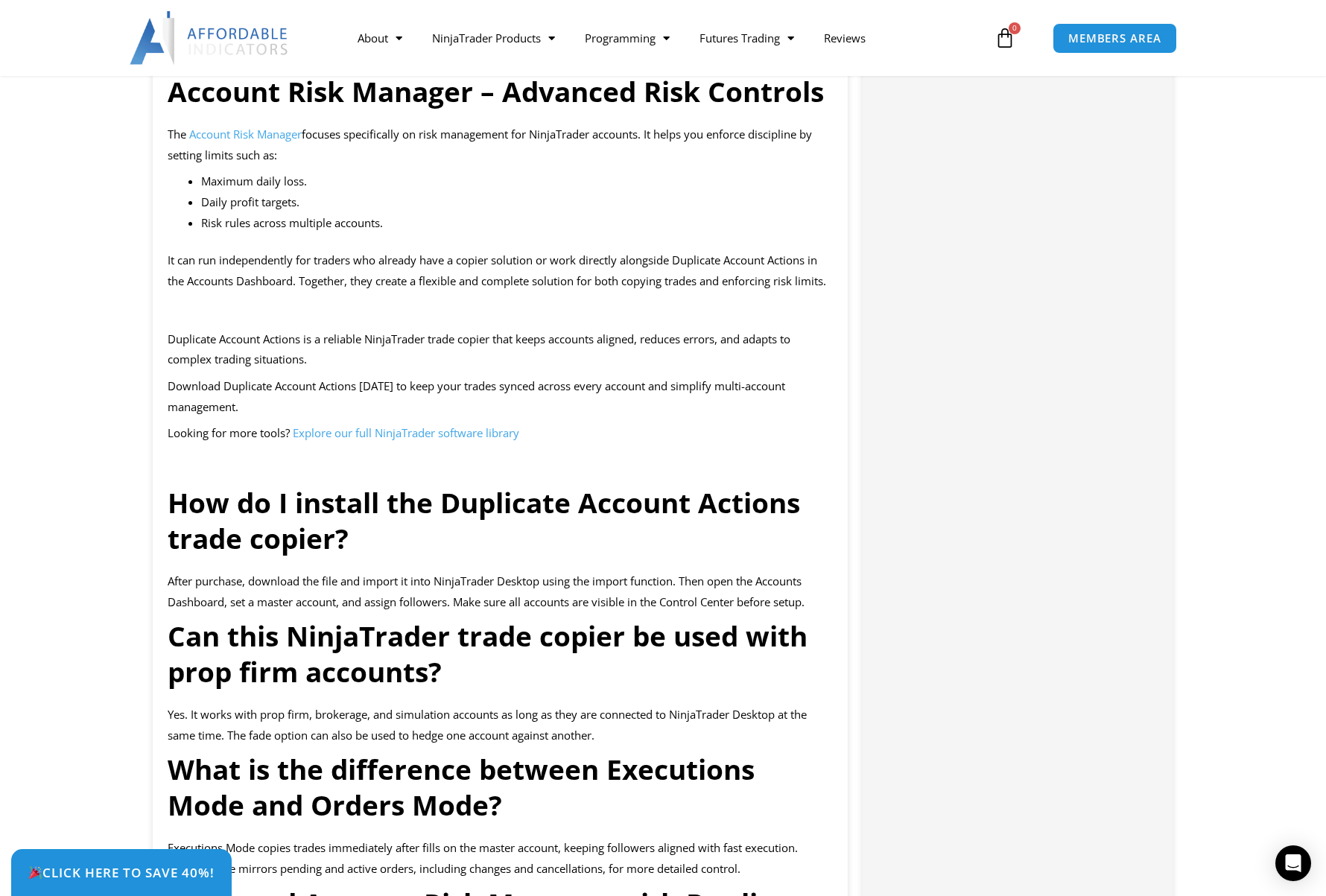
scroll to position [2235, 0]
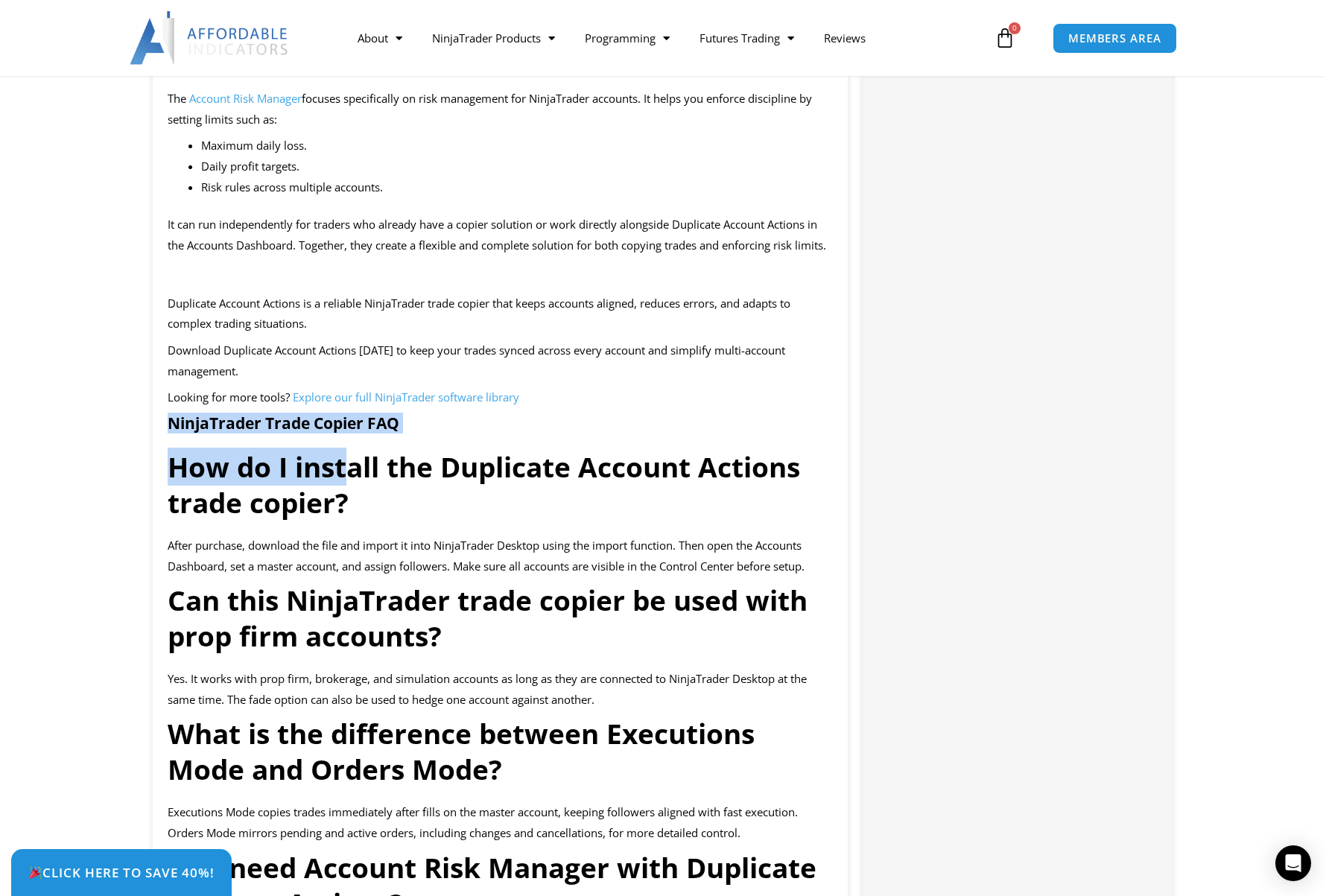
drag, startPoint x: 346, startPoint y: 515, endPoint x: 113, endPoint y: 461, distance: 239.2
click at [113, 461] on section "Description Duplicate Account Actions is the premier NinjaTrader trade copier, …" at bounding box center [663, 37] width 1326 height 3252
click at [298, 513] on strong "How do I install the Duplicate Account Actions trade copier?" at bounding box center [483, 485] width 632 height 74
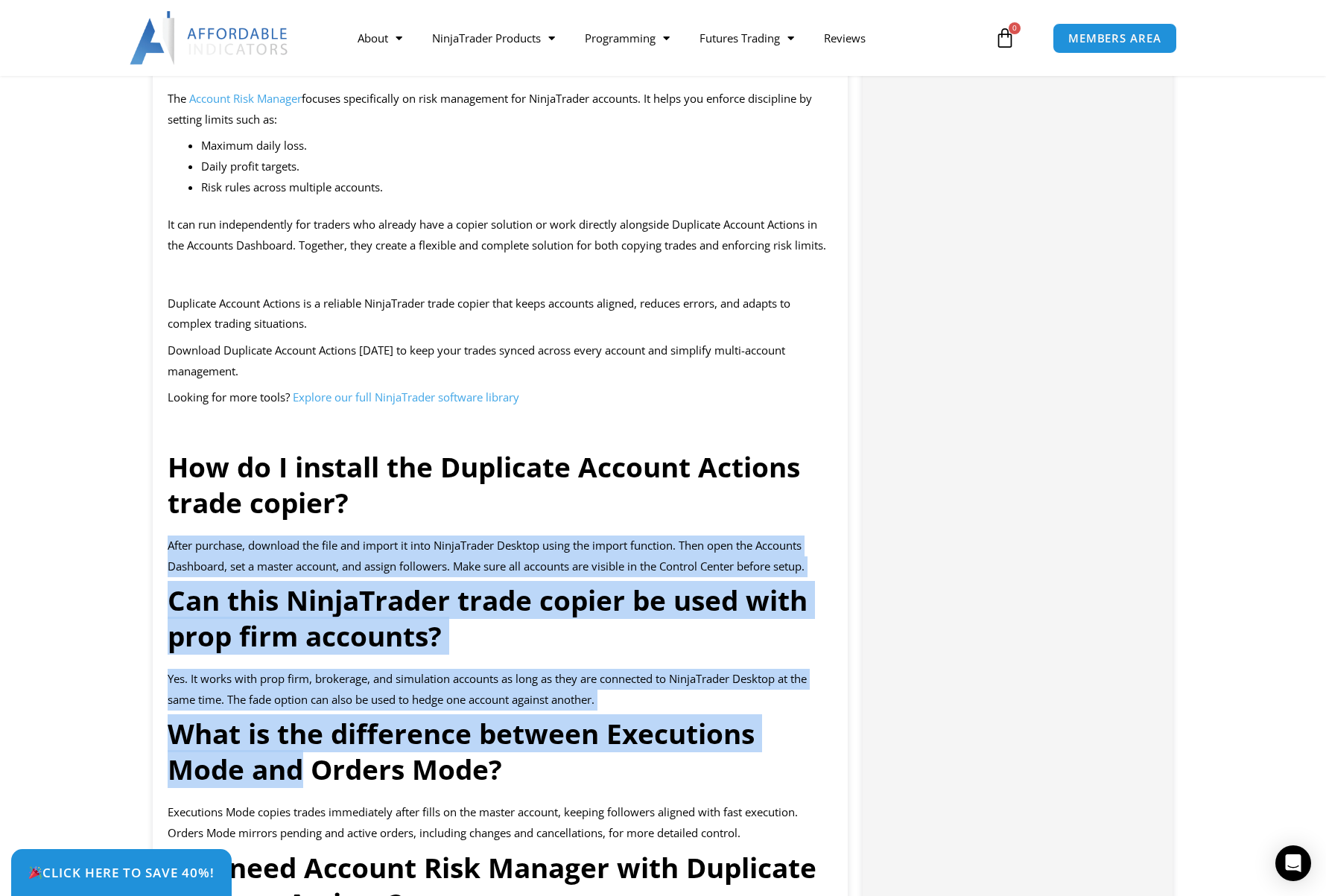
drag, startPoint x: 351, startPoint y: 551, endPoint x: 306, endPoint y: 821, distance: 273.7
click at [306, 821] on div "Duplicate Account Actions is the premier NinjaTrader trade copier, built to kee…" at bounding box center [501, 319] width 696 height 3713
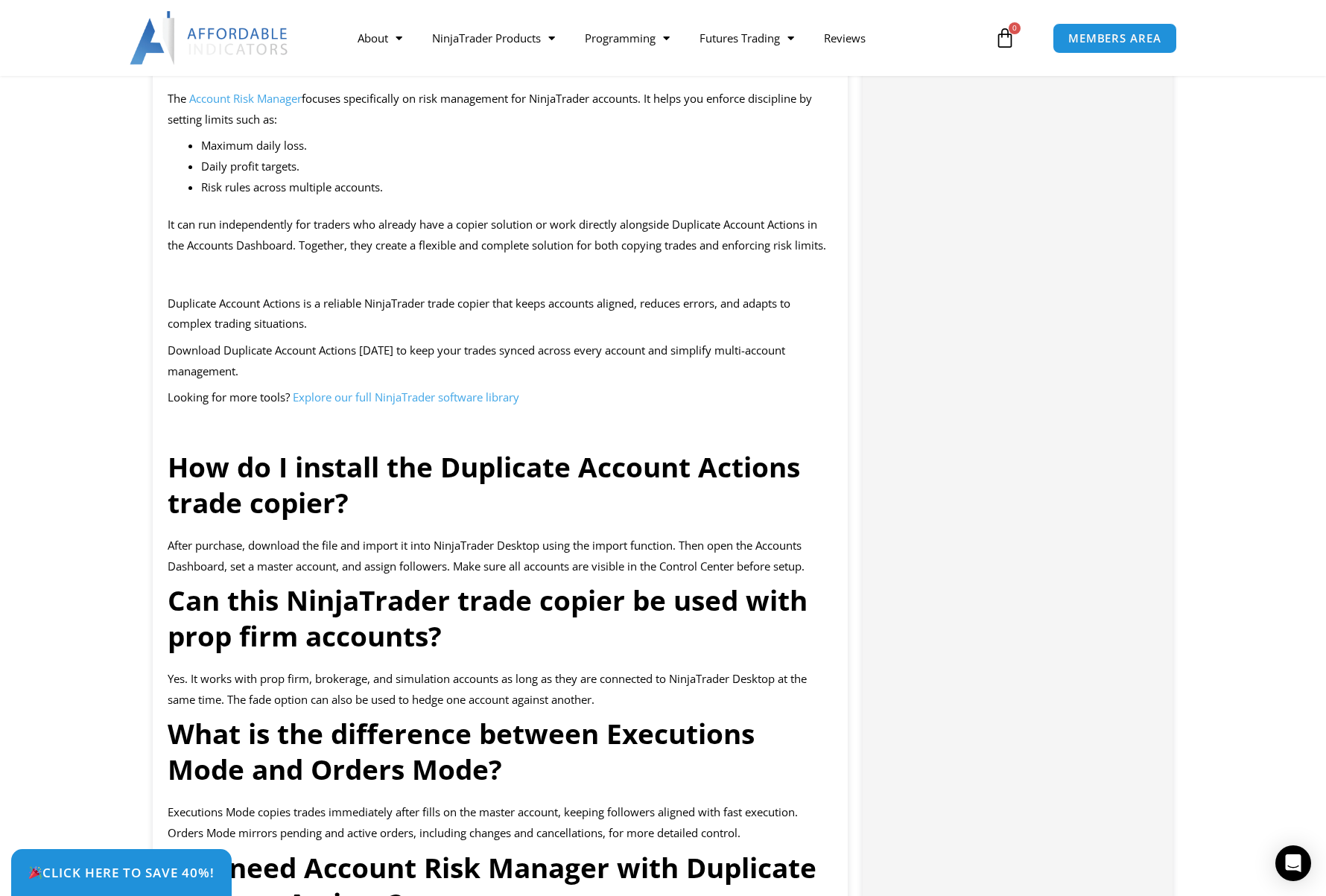
click at [322, 788] on strong "What is the difference between Executions Mode and Orders Mode?" at bounding box center [460, 751] width 587 height 74
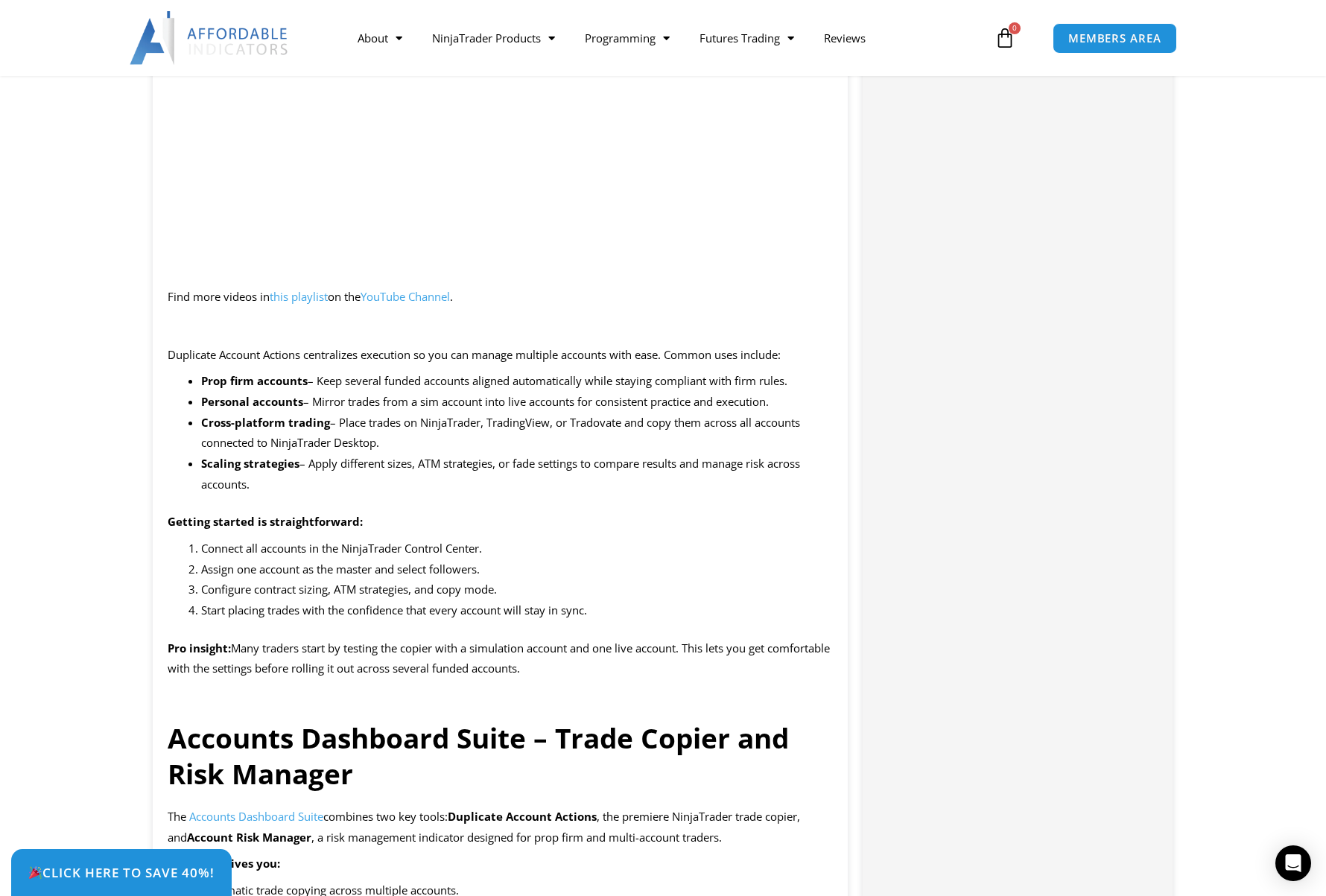
scroll to position [1192, 0]
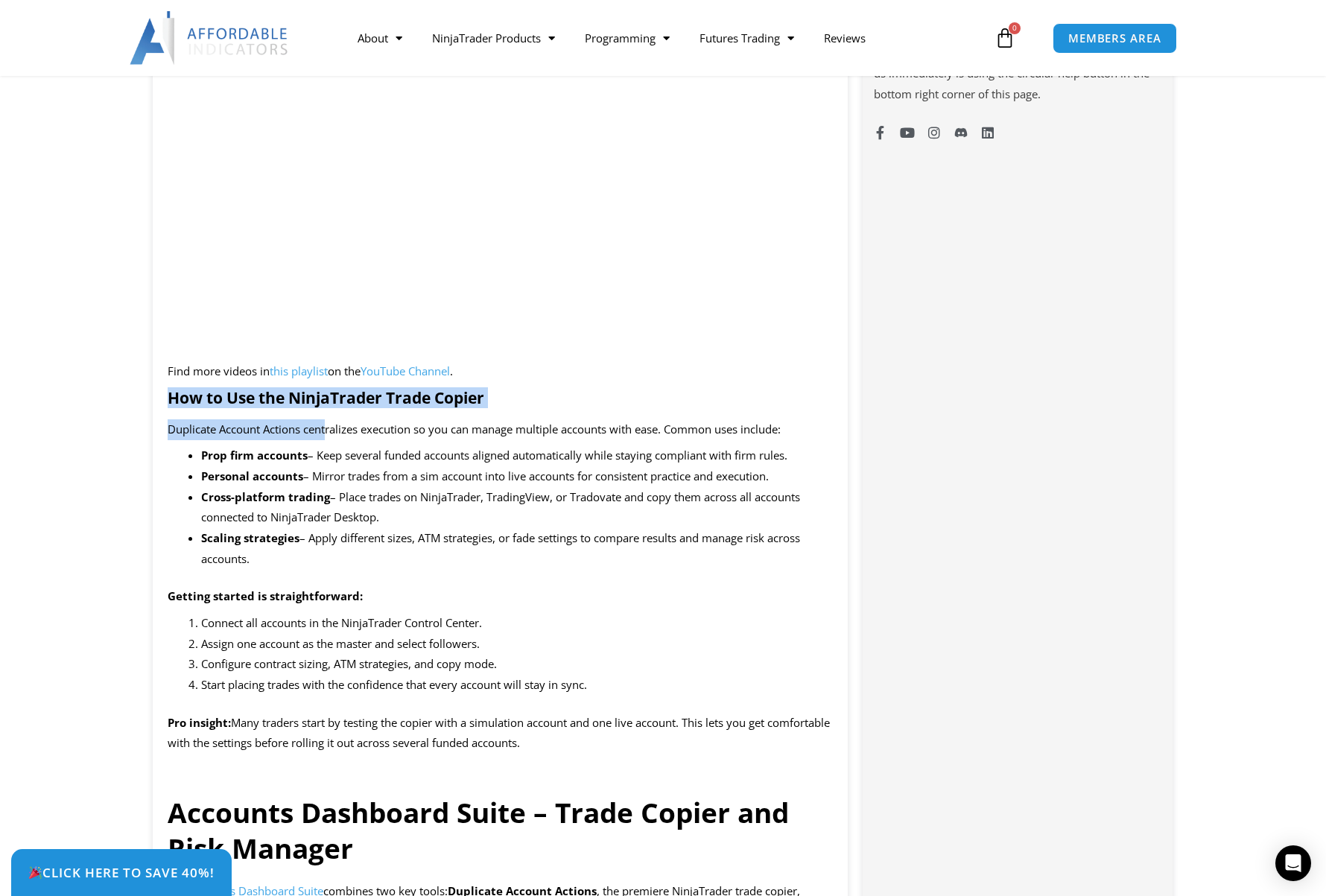
drag, startPoint x: 329, startPoint y: 444, endPoint x: 143, endPoint y: 417, distance: 187.9
click at [304, 484] on span "– Mirror trades from a sim account into live accounts for consistent practice a…" at bounding box center [536, 476] width 466 height 15
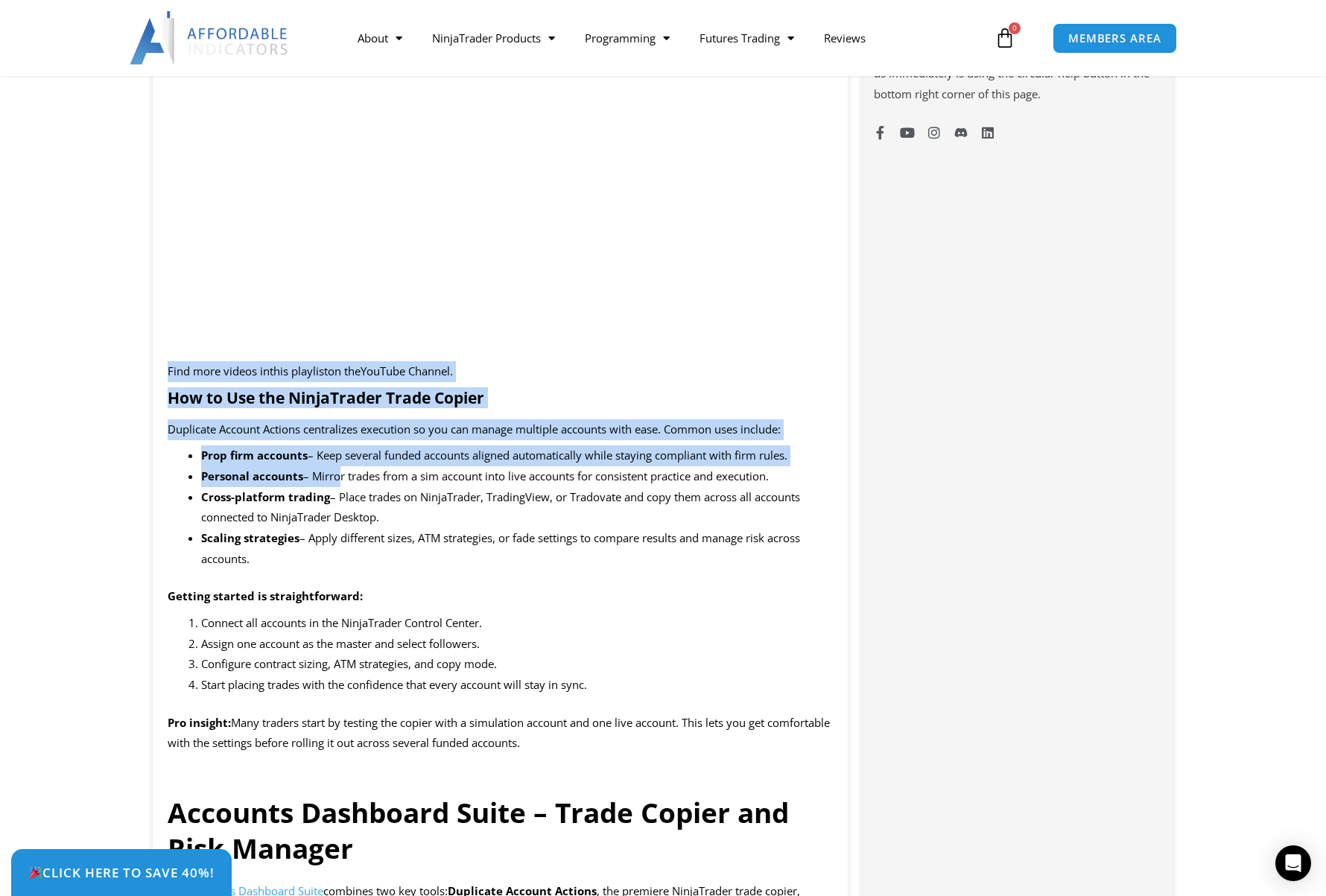
drag, startPoint x: 339, startPoint y: 497, endPoint x: 141, endPoint y: 393, distance: 223.7
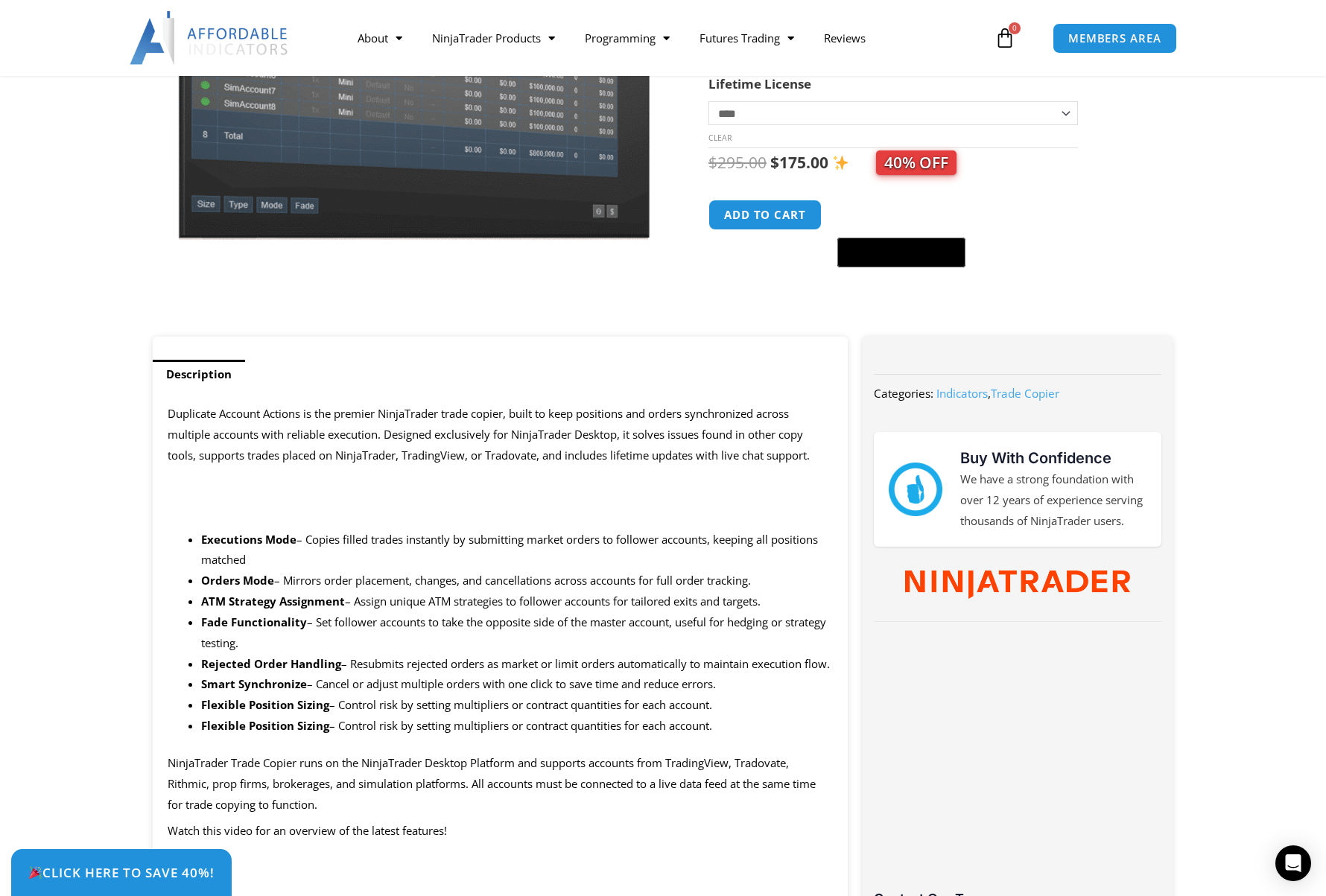
scroll to position [298, 0]
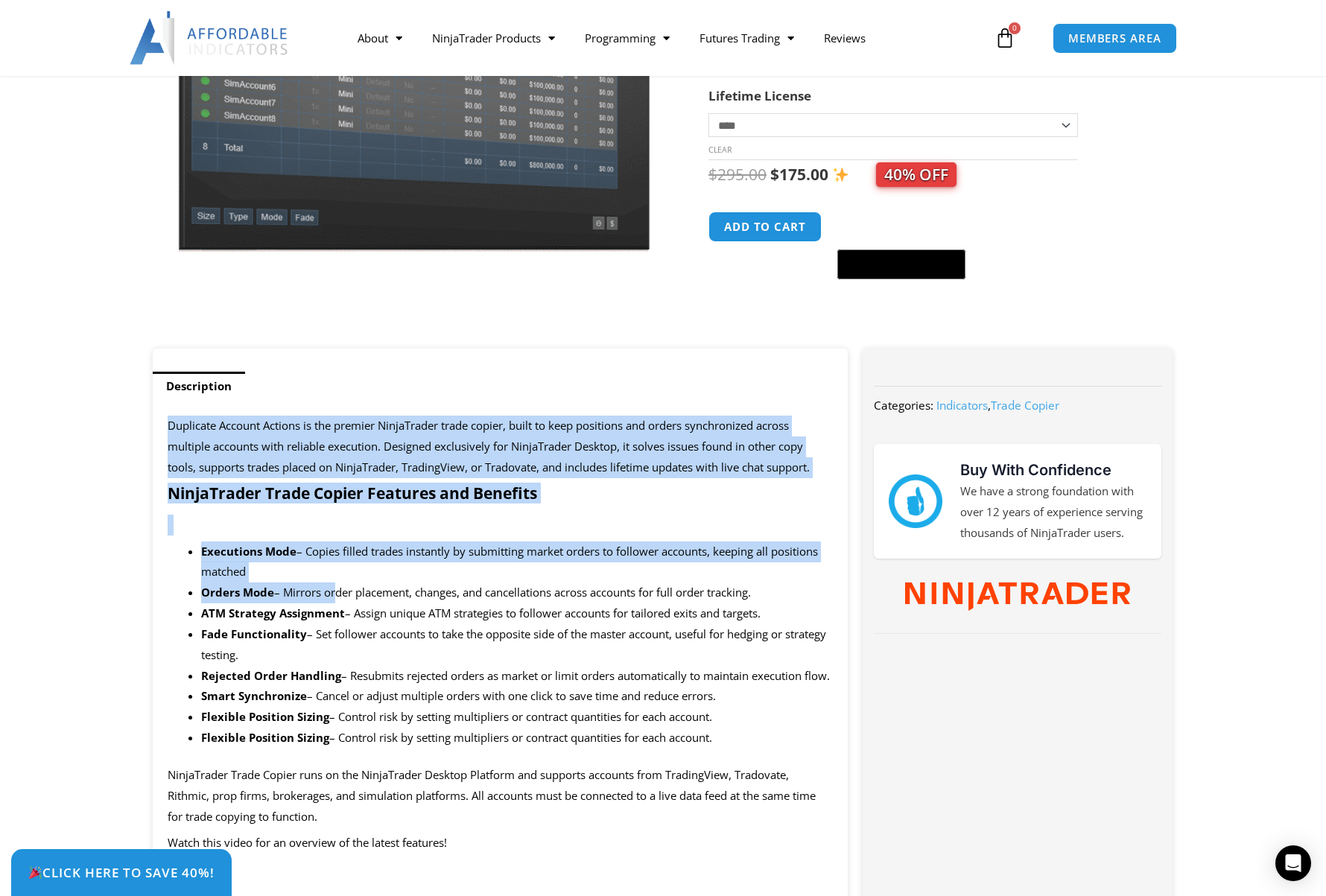
drag, startPoint x: 331, startPoint y: 598, endPoint x: 162, endPoint y: 435, distance: 234.8
click at [198, 443] on span "Duplicate Account Actions is the premier NinjaTrader trade copier, built to kee…" at bounding box center [489, 446] width 643 height 57
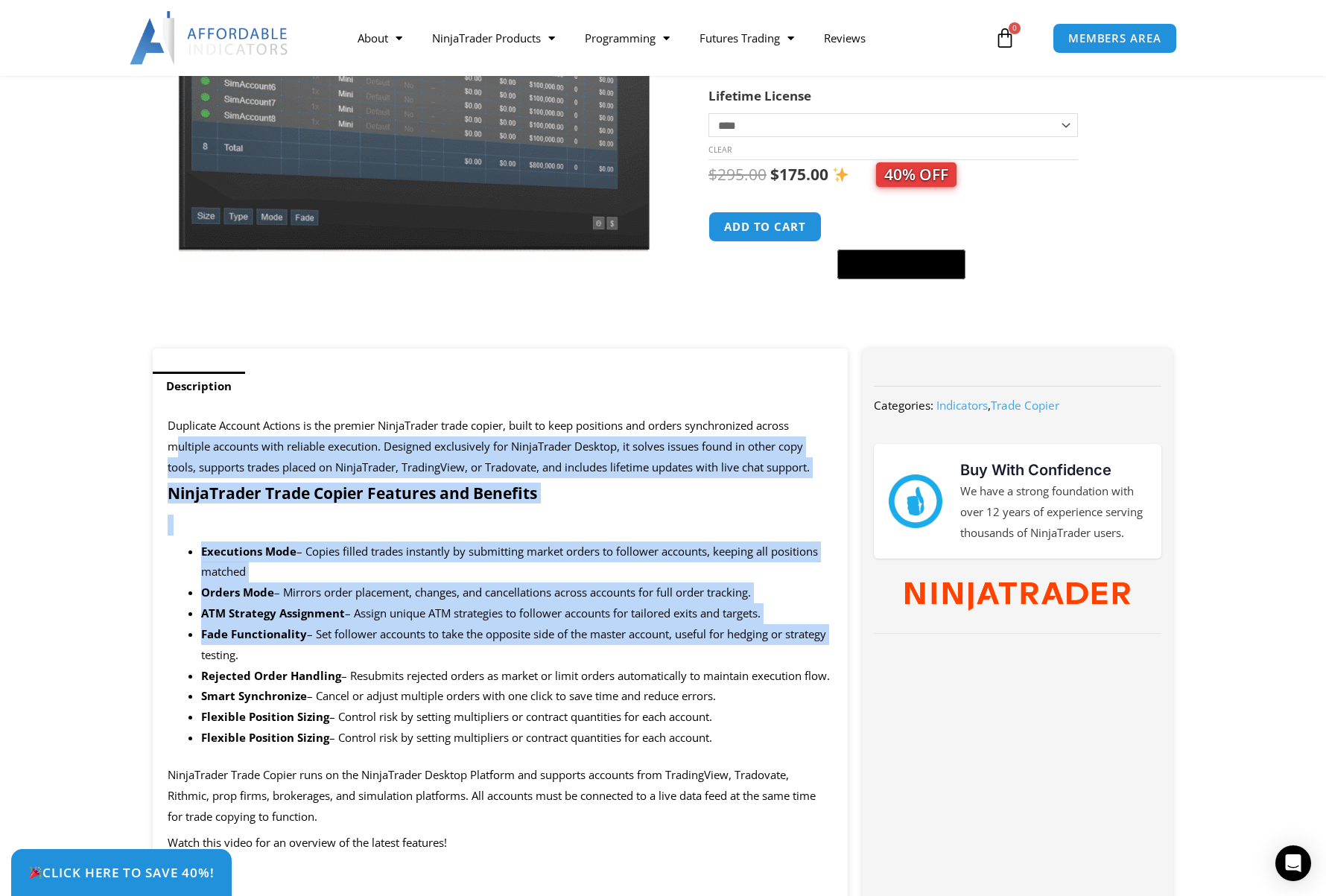
drag, startPoint x: 179, startPoint y: 449, endPoint x: 241, endPoint y: 649, distance: 209.4
click at [241, 649] on span "– Set follower accounts to take the opposite side of the master account, useful…" at bounding box center [513, 645] width 625 height 36
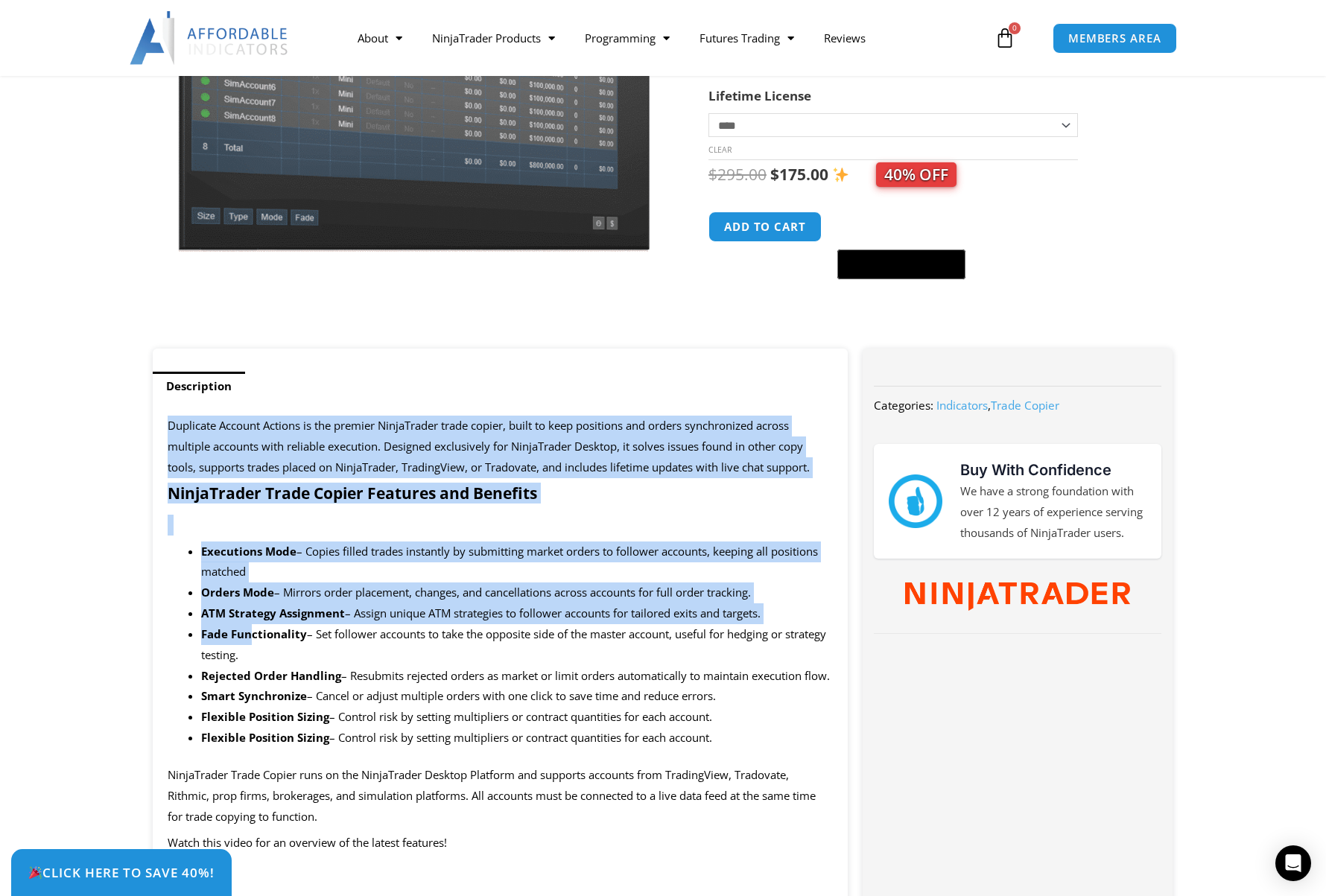
drag, startPoint x: 250, startPoint y: 643, endPoint x: 148, endPoint y: 435, distance: 231.7
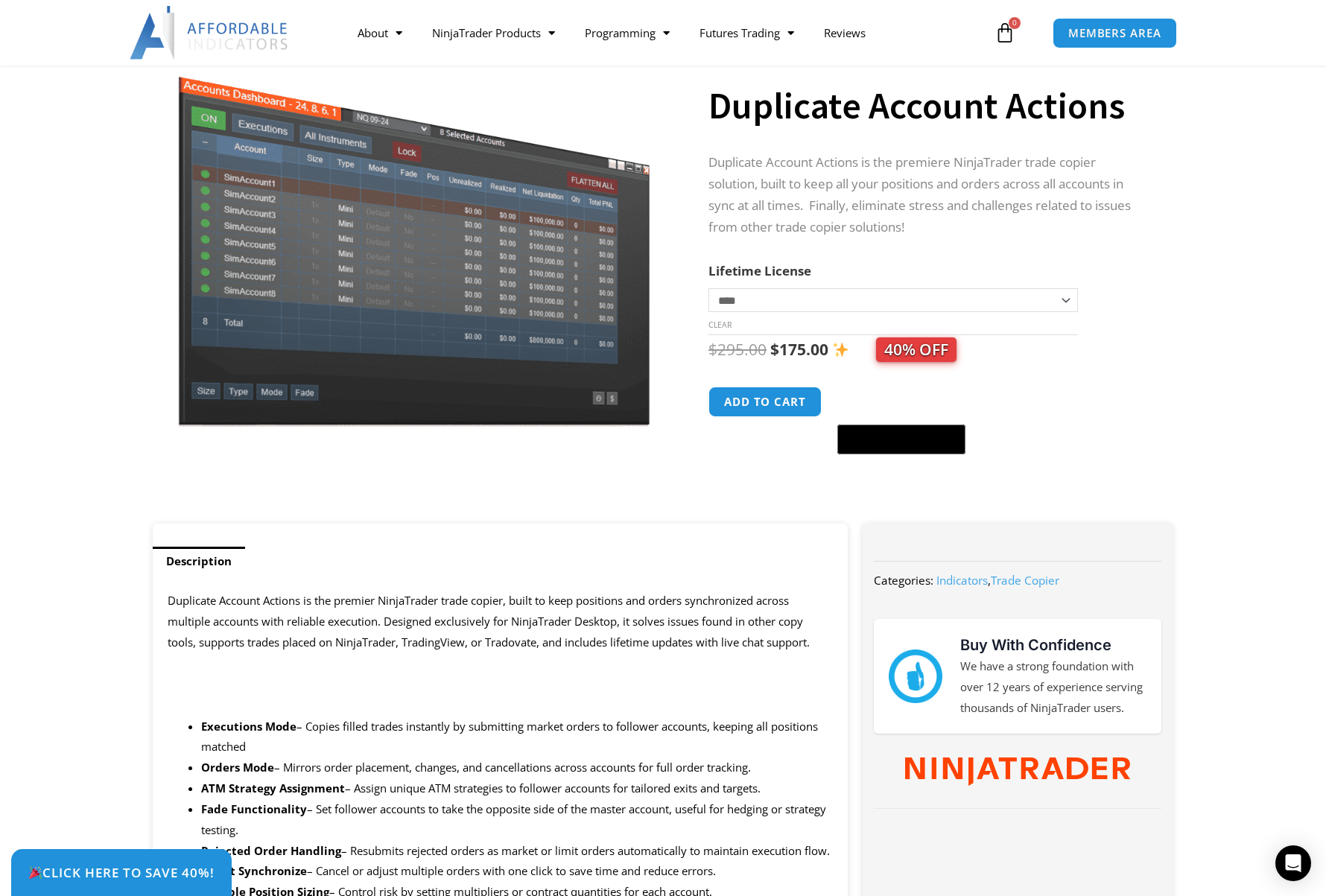
scroll to position [149, 0]
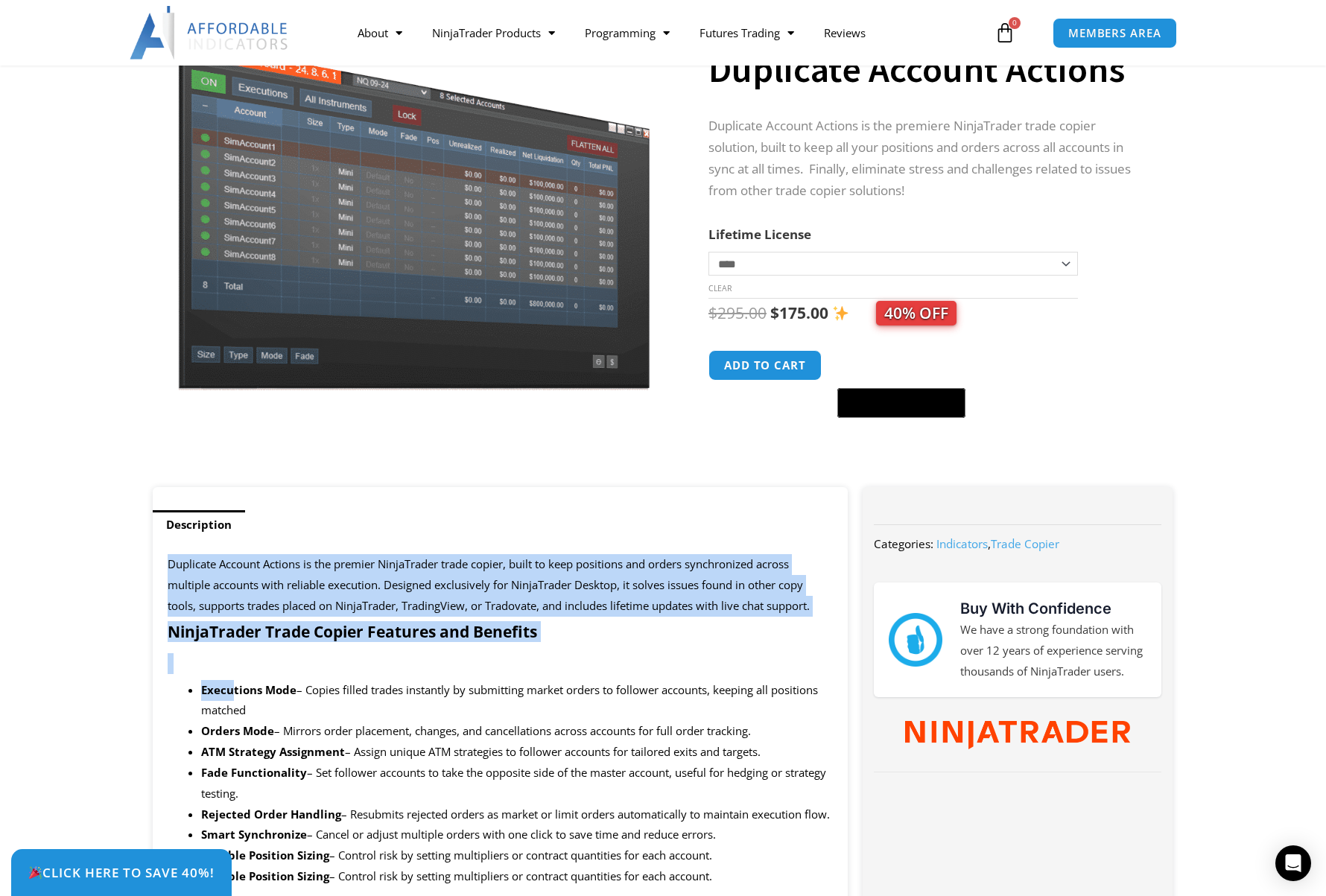
drag, startPoint x: 171, startPoint y: 565, endPoint x: 234, endPoint y: 677, distance: 128.5
click at [235, 667] on p at bounding box center [500, 663] width 665 height 21
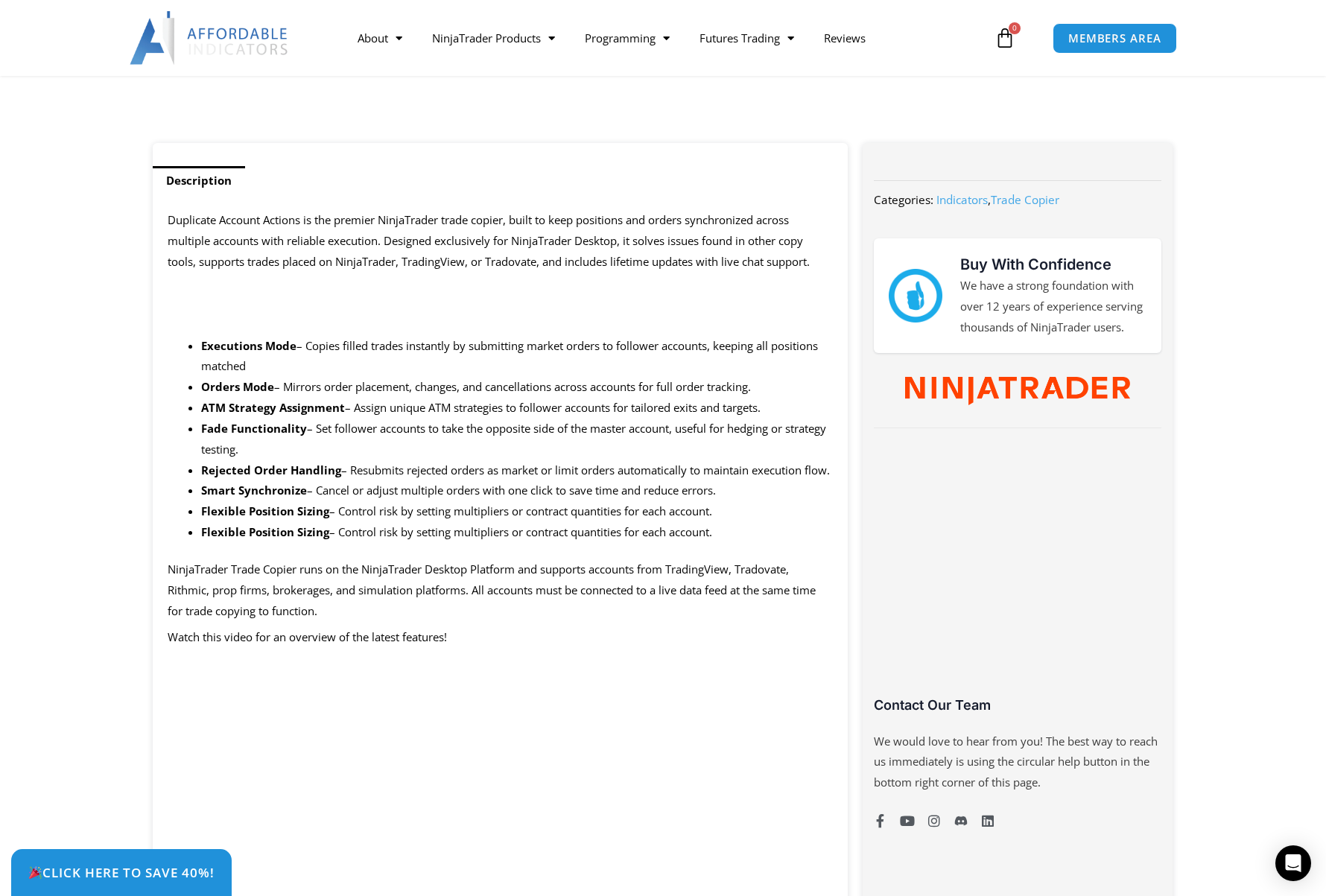
scroll to position [447, 0]
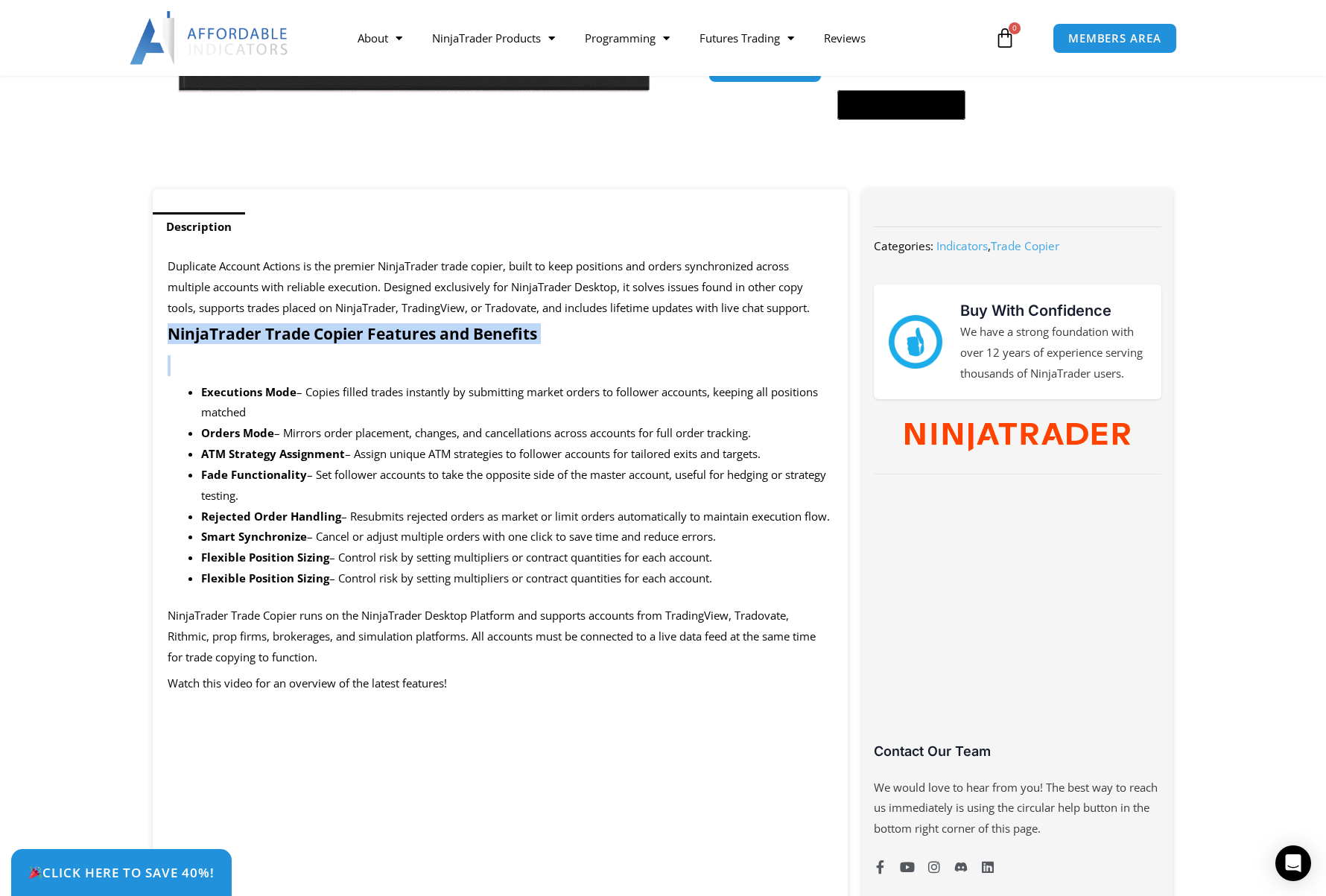
drag, startPoint x: 164, startPoint y: 324, endPoint x: 411, endPoint y: 375, distance: 252.2
click at [411, 375] on p at bounding box center [500, 366] width 665 height 21
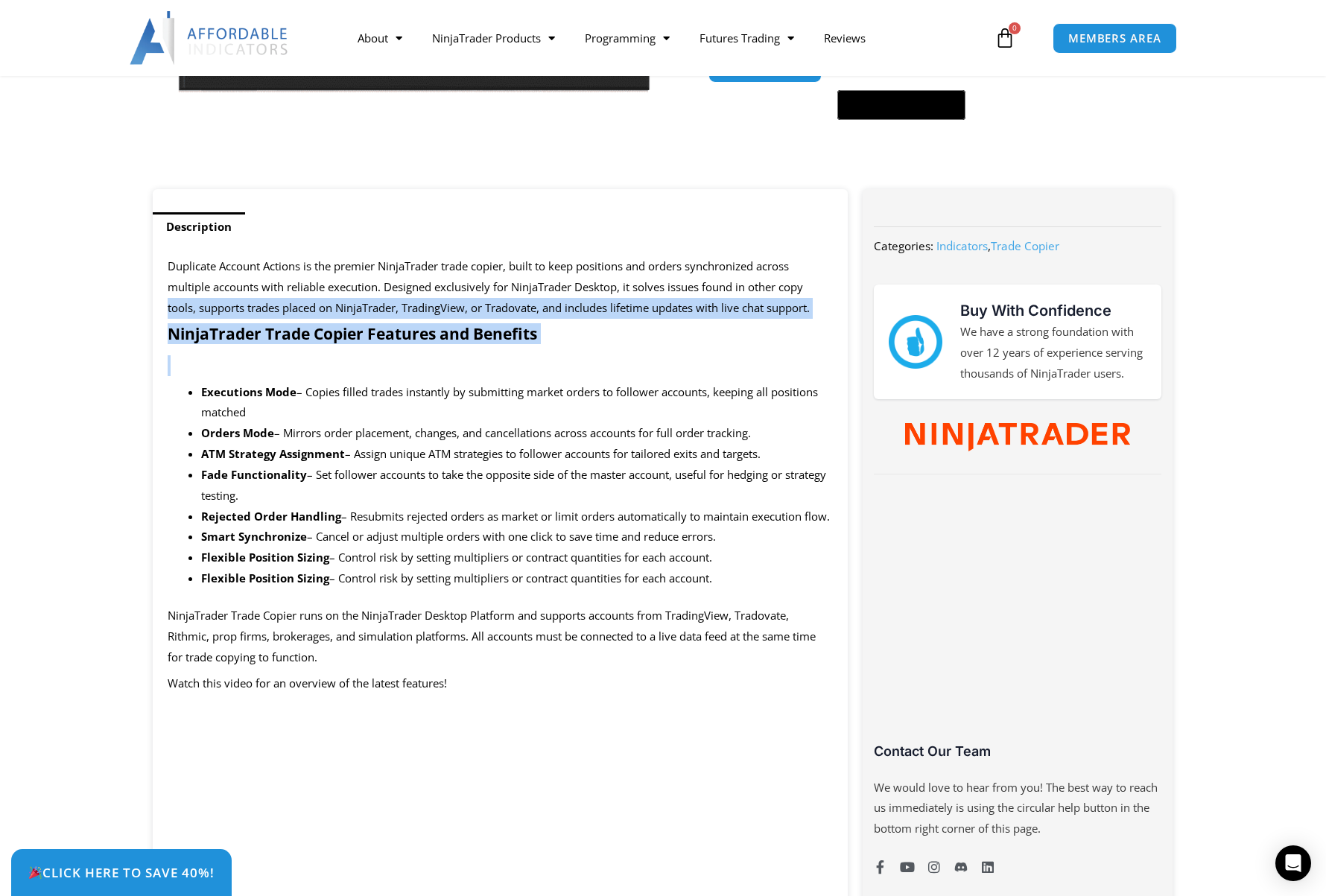
drag, startPoint x: 371, startPoint y: 374, endPoint x: 132, endPoint y: 301, distance: 249.9
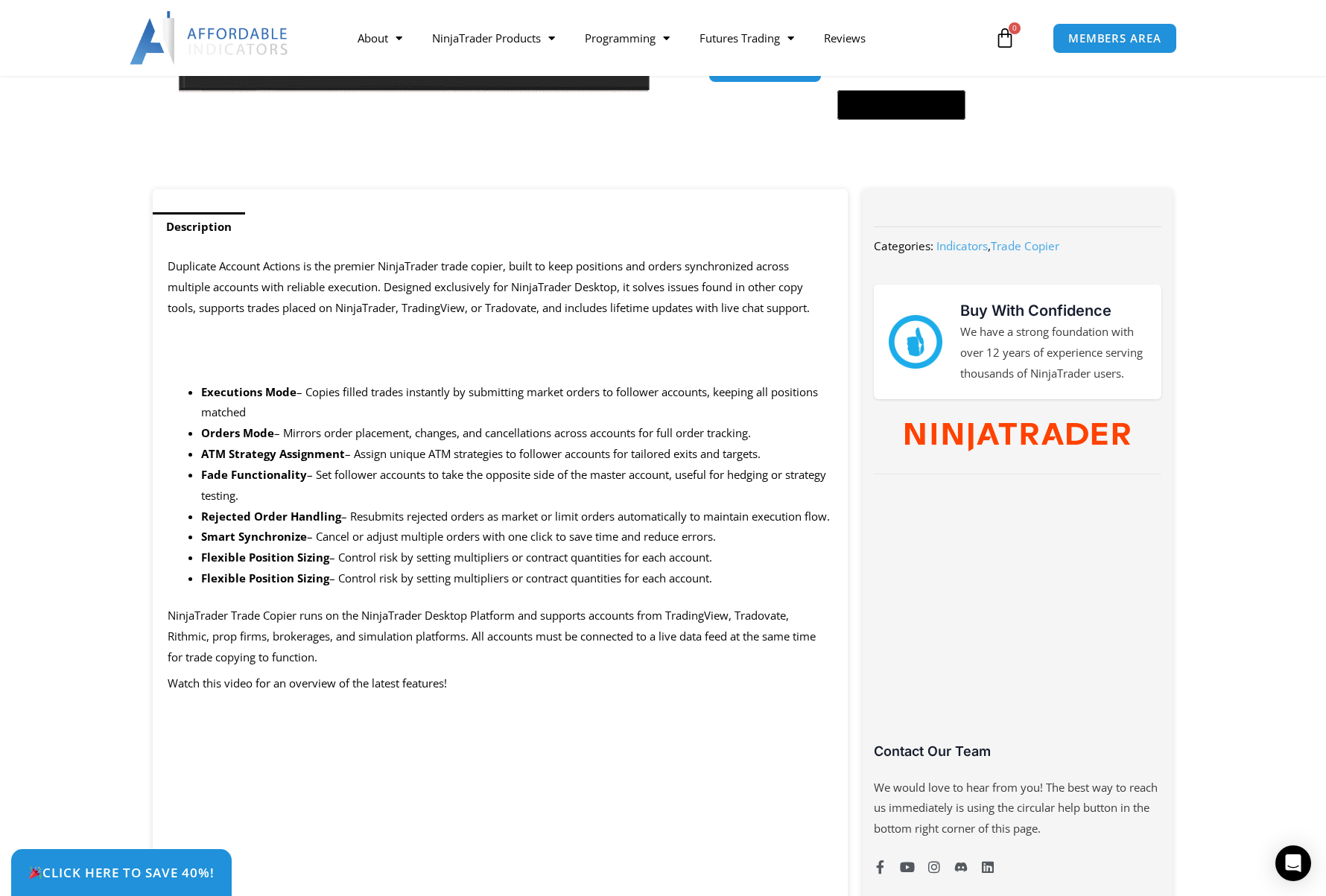
click at [202, 294] on p "Duplicate Account Actions is the premier NinjaTrader trade copier, built to kee…" at bounding box center [500, 287] width 665 height 62
drag, startPoint x: 168, startPoint y: 323, endPoint x: 303, endPoint y: 375, distance: 144.7
click at [303, 375] on p at bounding box center [500, 366] width 665 height 21
drag, startPoint x: 177, startPoint y: 326, endPoint x: 242, endPoint y: 375, distance: 81.4
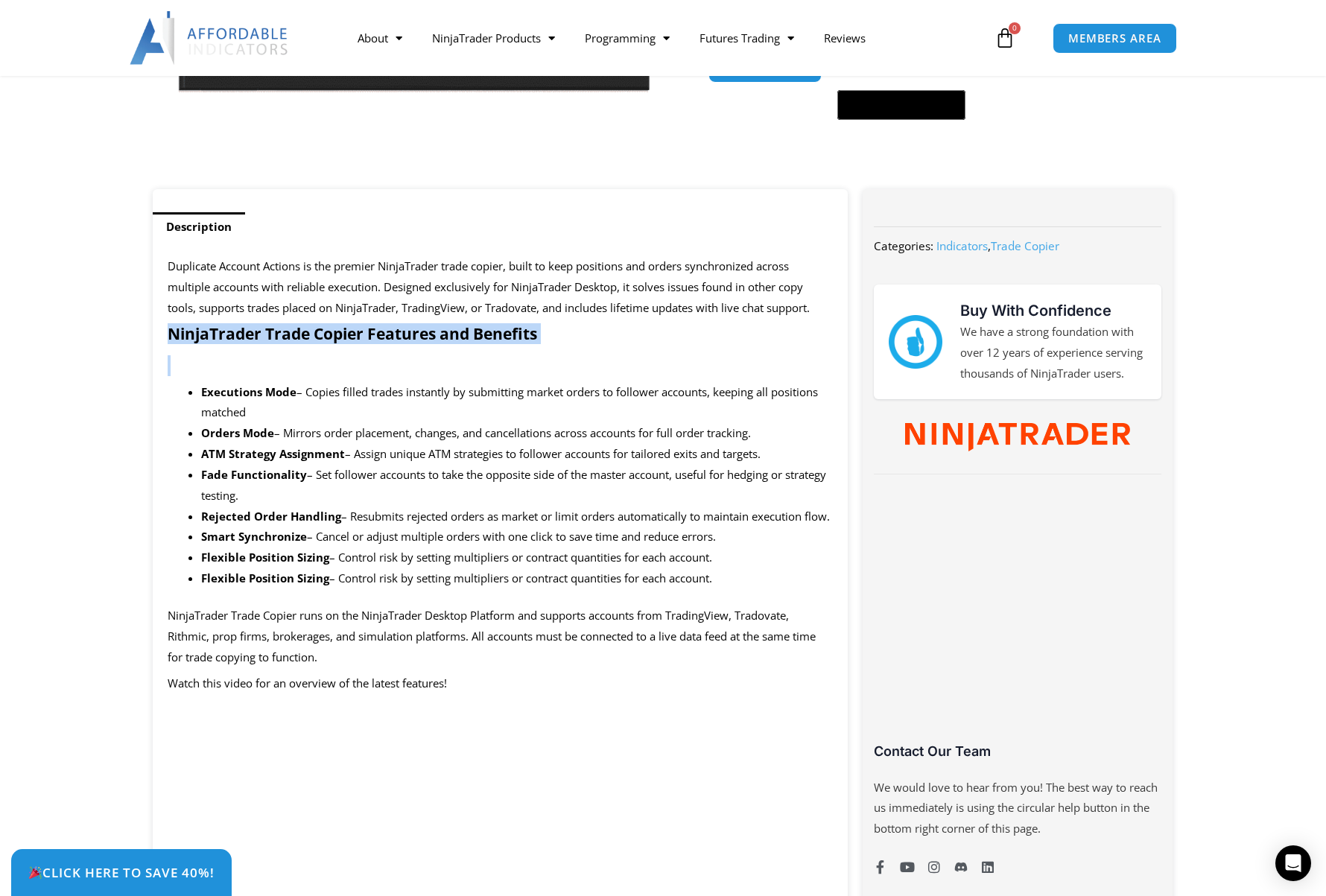
click at [242, 375] on p at bounding box center [500, 366] width 665 height 21
drag, startPoint x: 157, startPoint y: 317, endPoint x: 323, endPoint y: 420, distance: 195.4
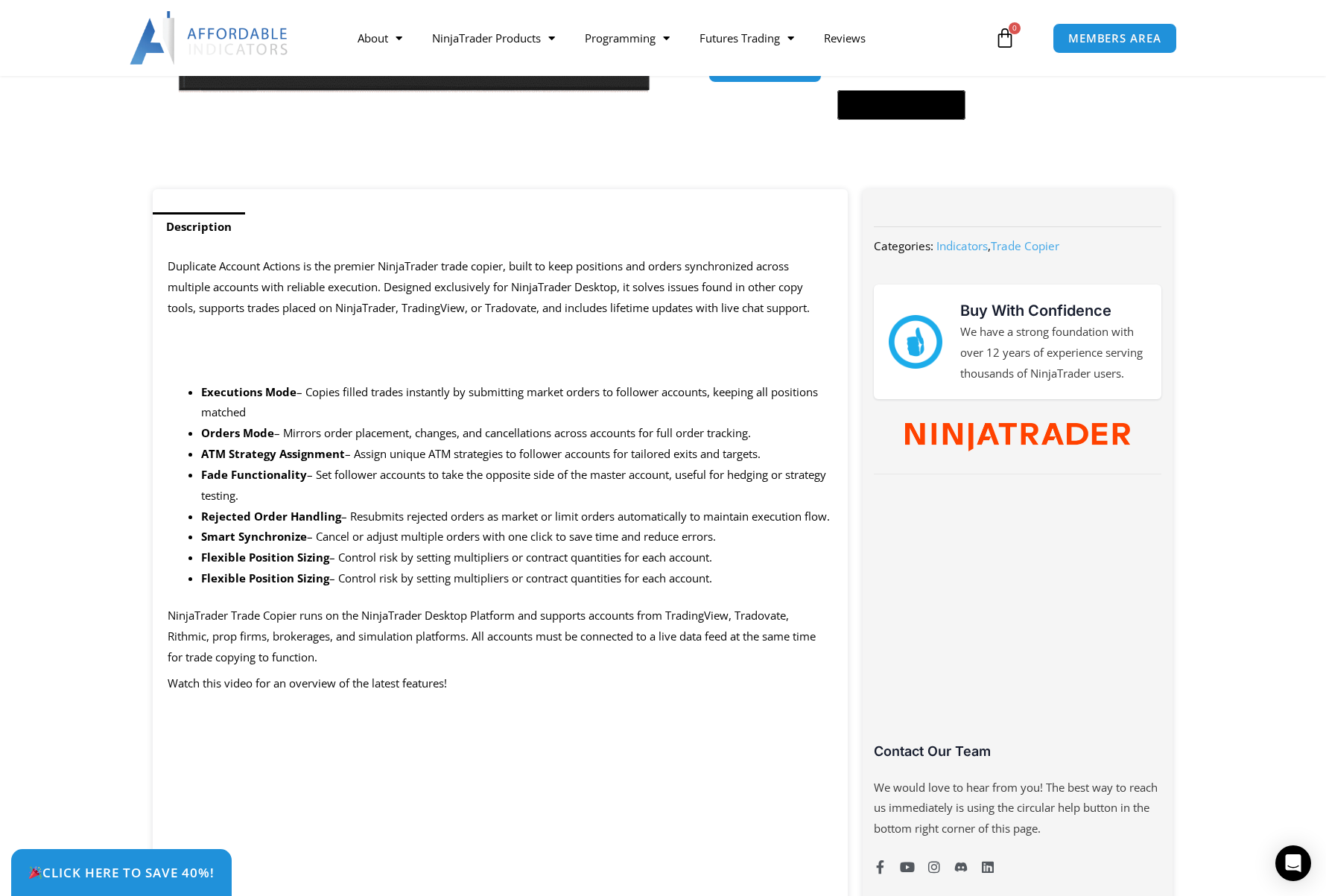
click at [323, 420] on li "Executions Mode – Copies filled trades instantly by submitting market orders to…" at bounding box center [517, 403] width 632 height 42
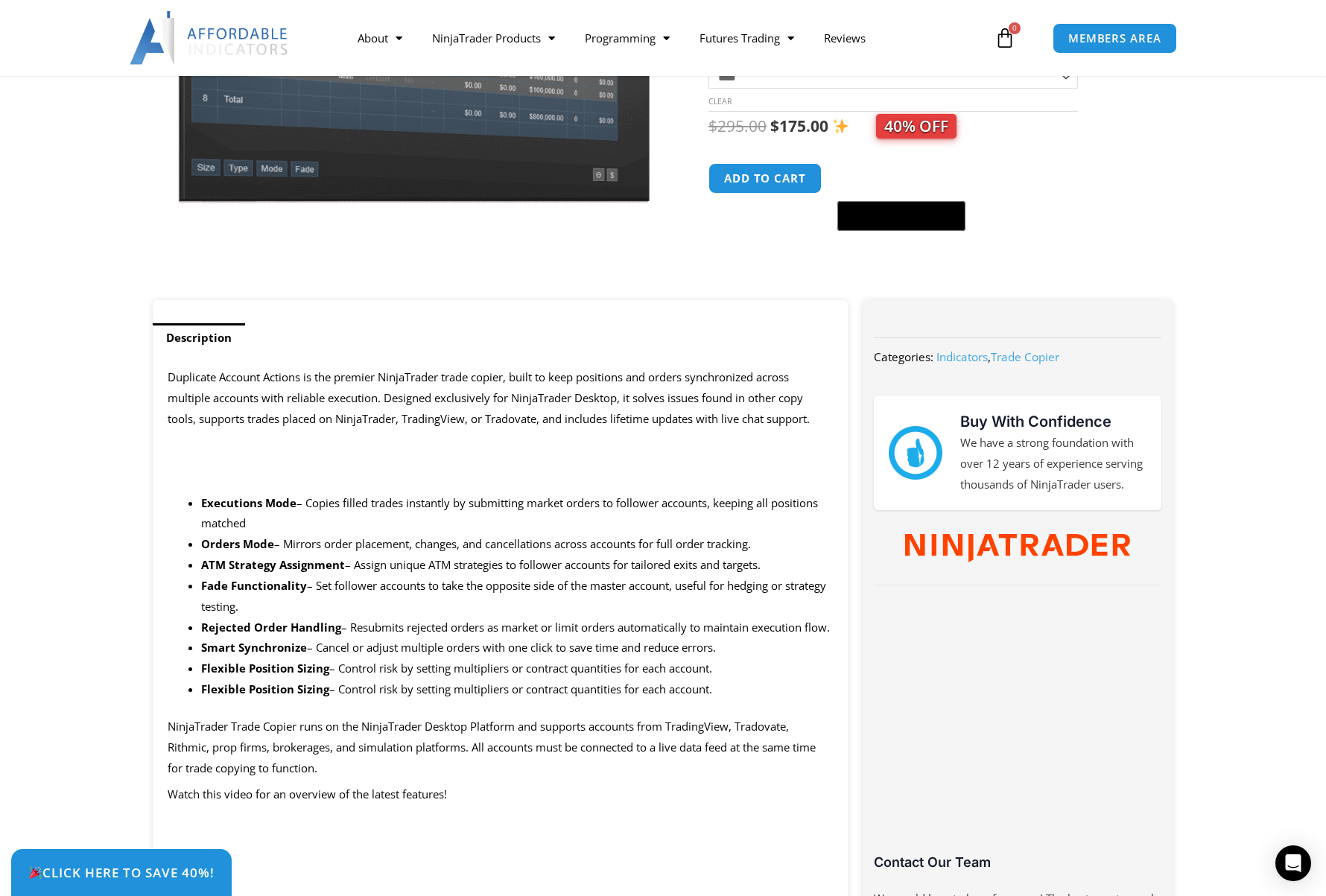
scroll to position [298, 0]
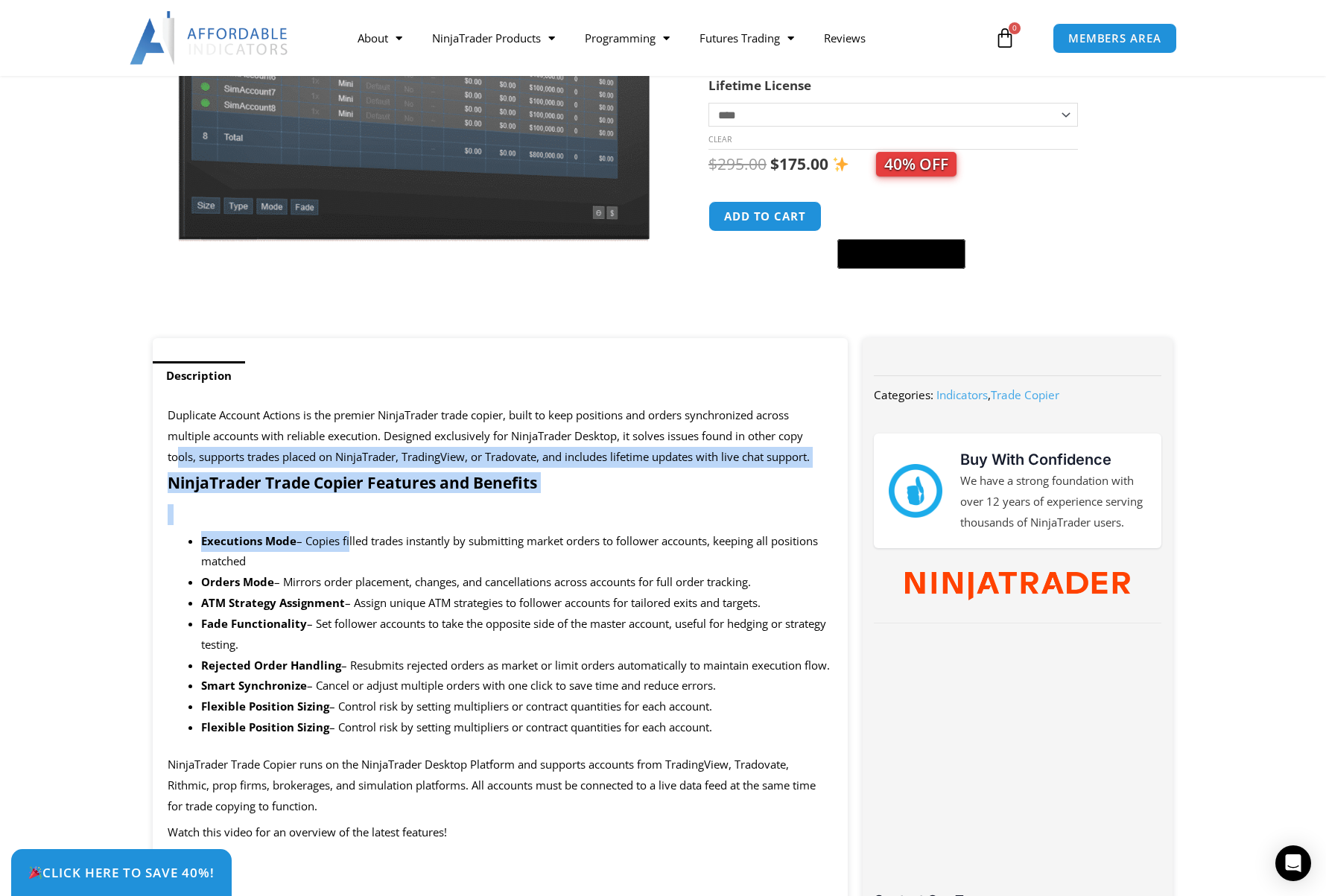
drag, startPoint x: 177, startPoint y: 464, endPoint x: 349, endPoint y: 537, distance: 186.9
click at [349, 537] on span "– Copies filled trades instantly by submitting market orders to follower accoun…" at bounding box center [509, 551] width 617 height 36
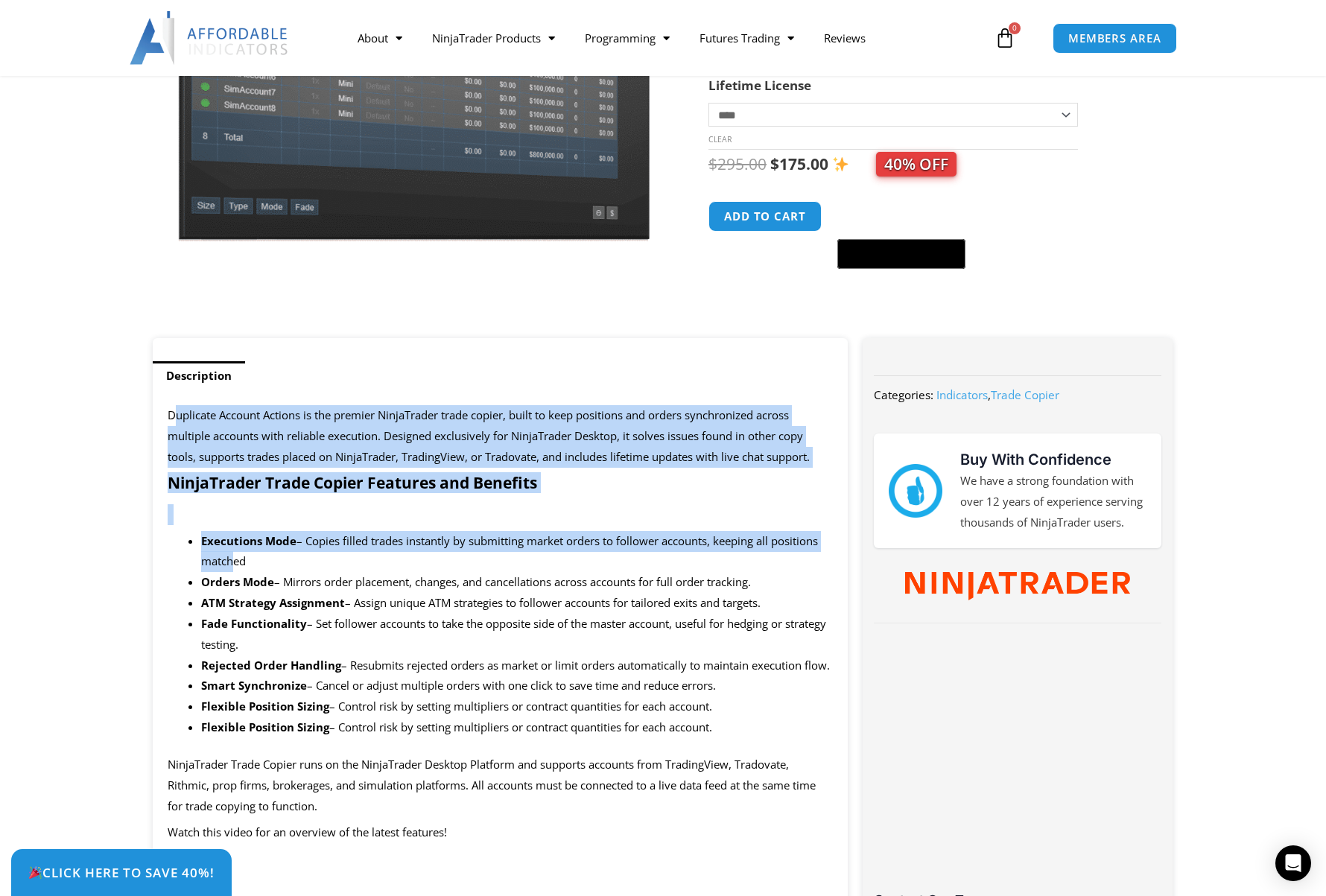
drag, startPoint x: 172, startPoint y: 420, endPoint x: 226, endPoint y: 562, distance: 151.9
click at [304, 514] on p at bounding box center [500, 515] width 665 height 21
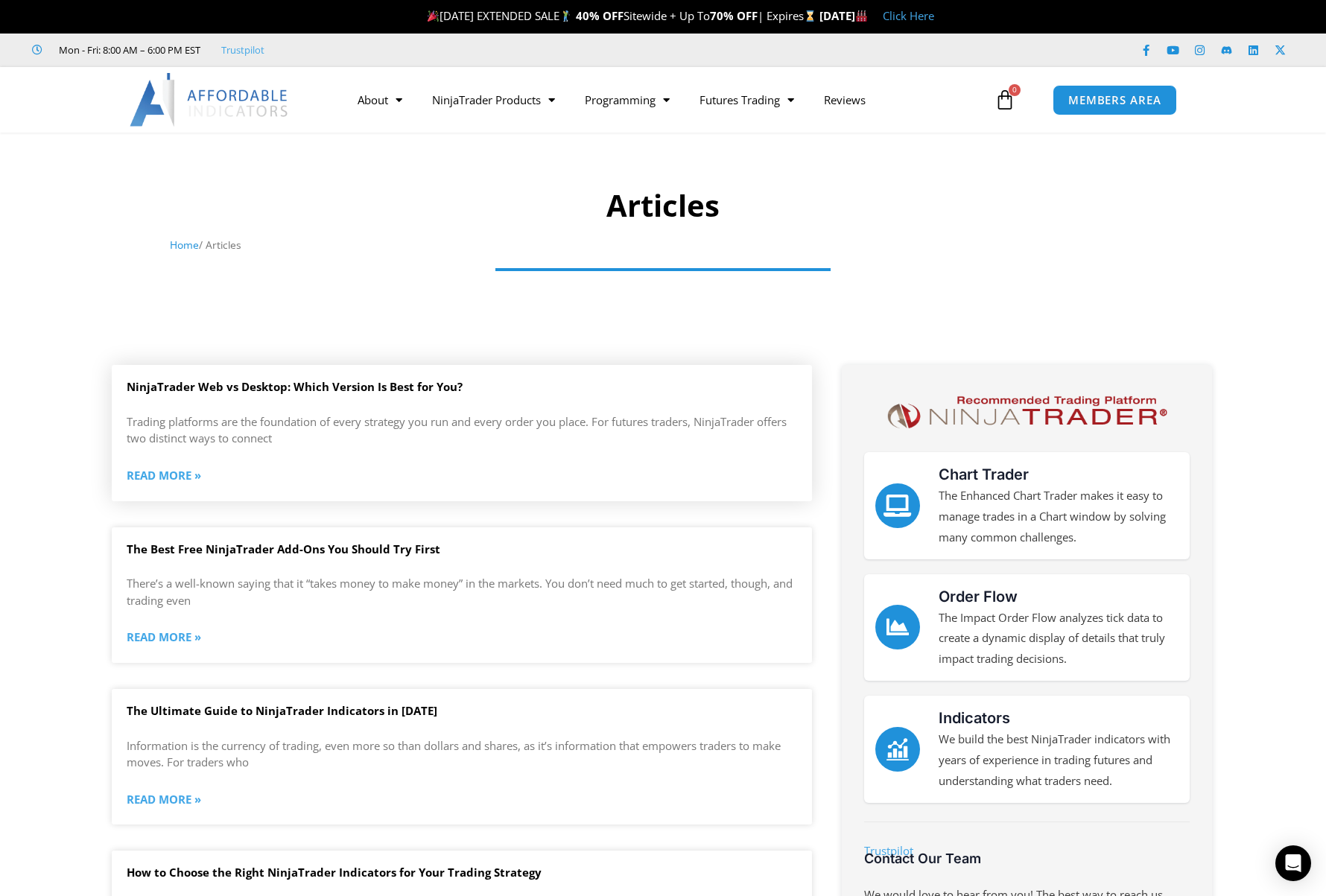
click at [161, 474] on link "Read More »" at bounding box center [164, 476] width 75 height 21
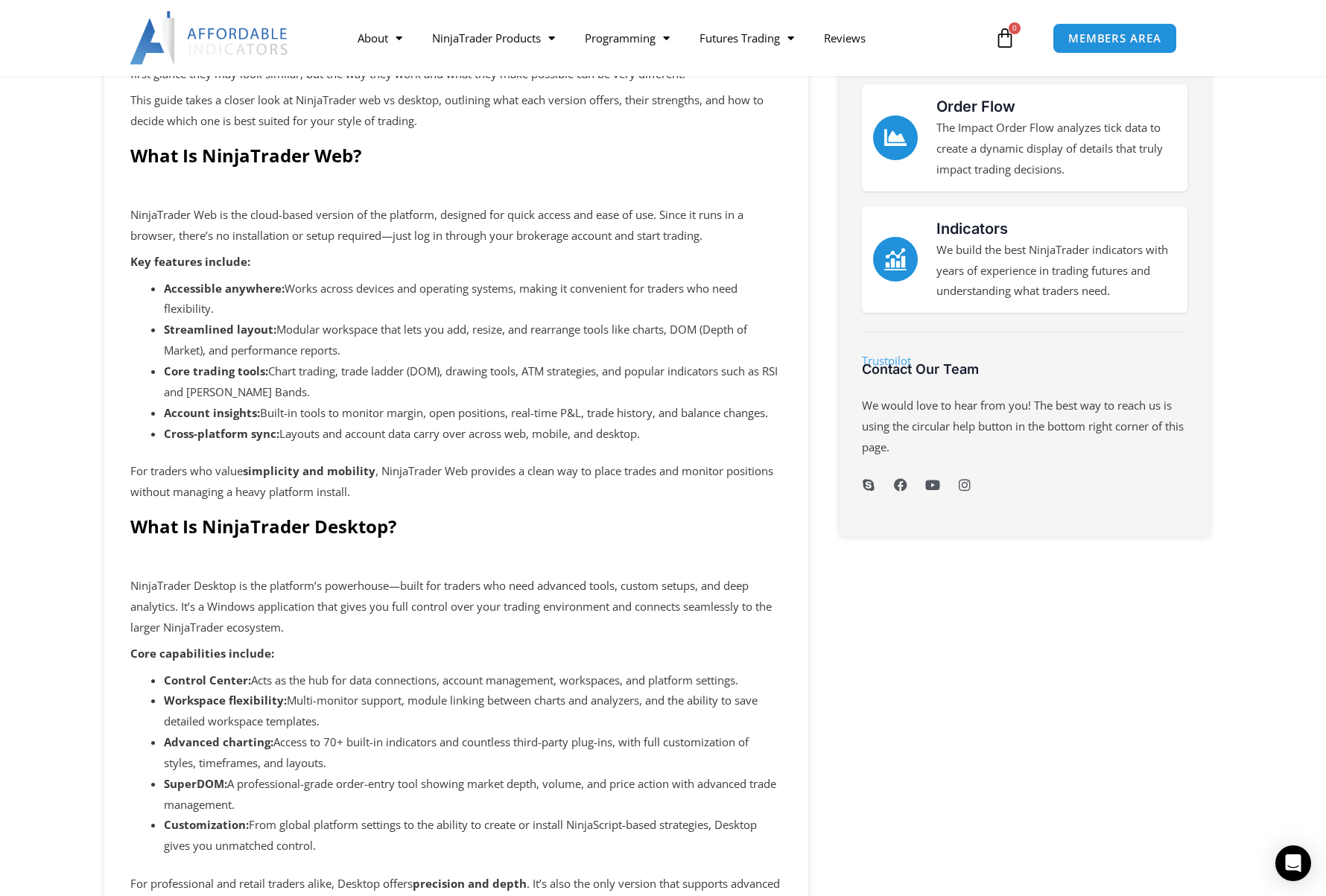
scroll to position [149, 0]
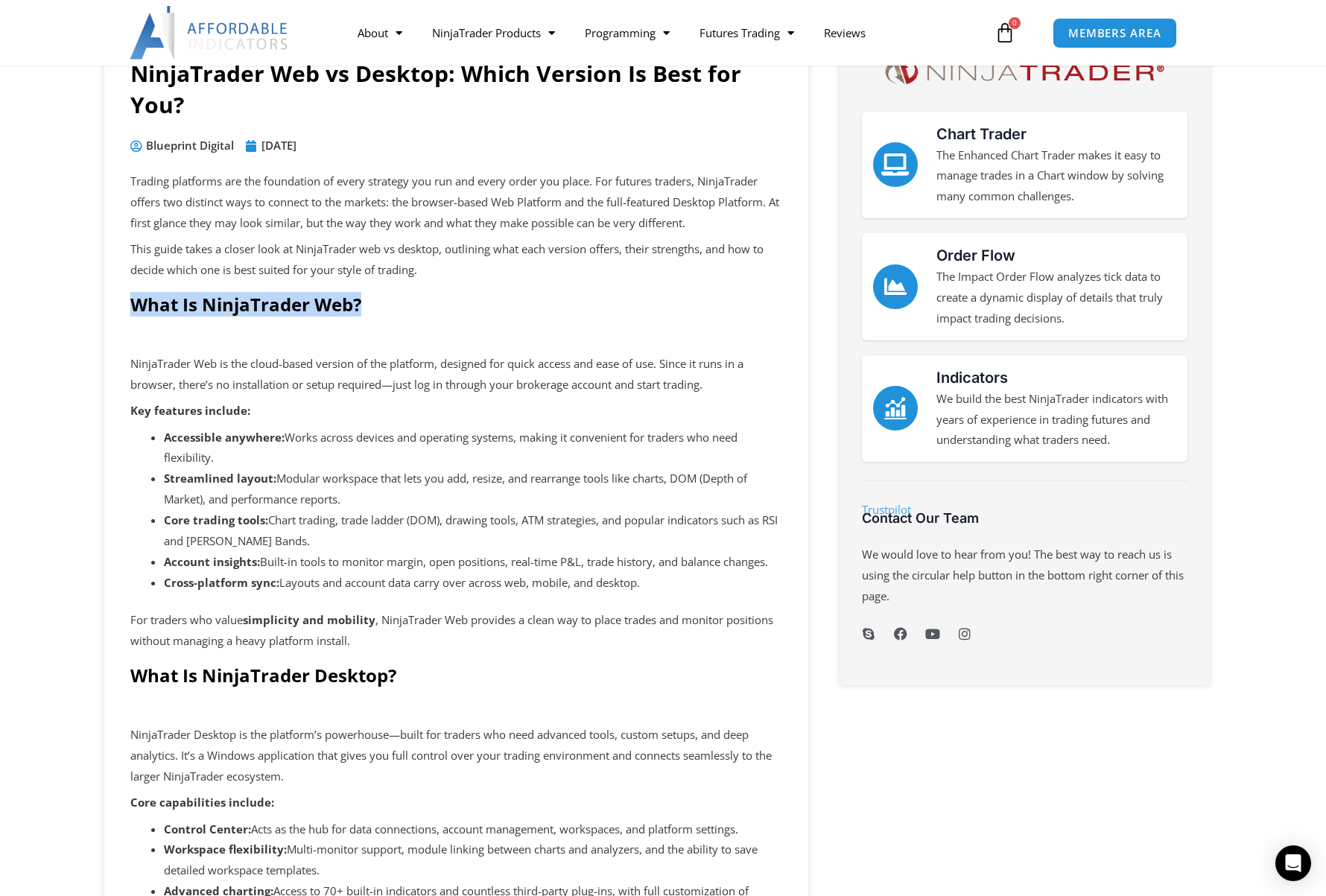
drag, startPoint x: 373, startPoint y: 301, endPoint x: 67, endPoint y: 294, distance: 306.1
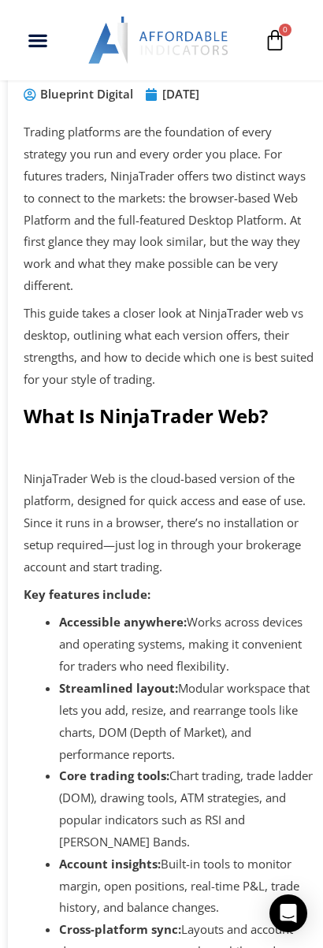
click at [169, 293] on span "Trading platforms are the foundation of every strategy you run and every order …" at bounding box center [165, 208] width 282 height 169
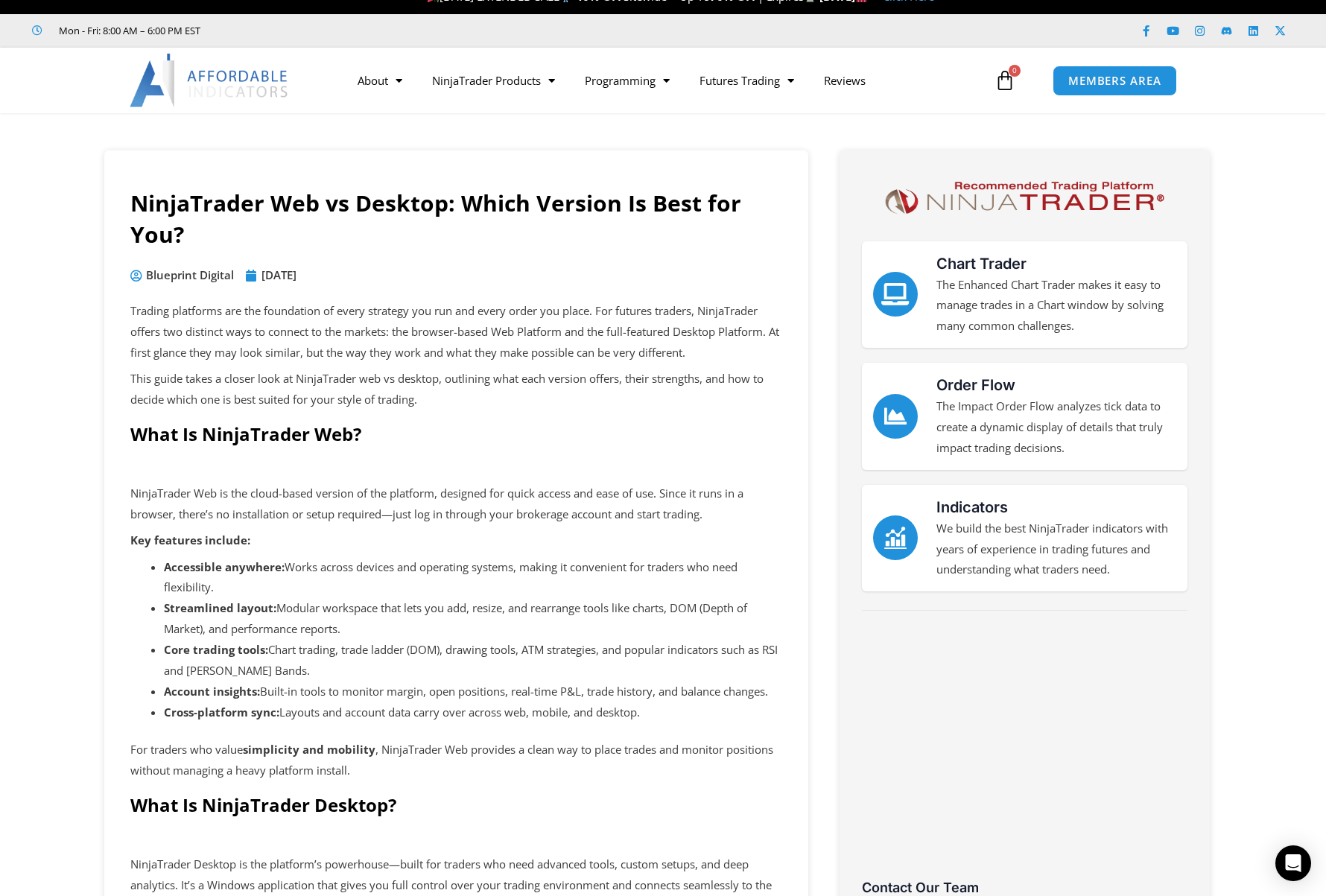
scroll to position [0, 0]
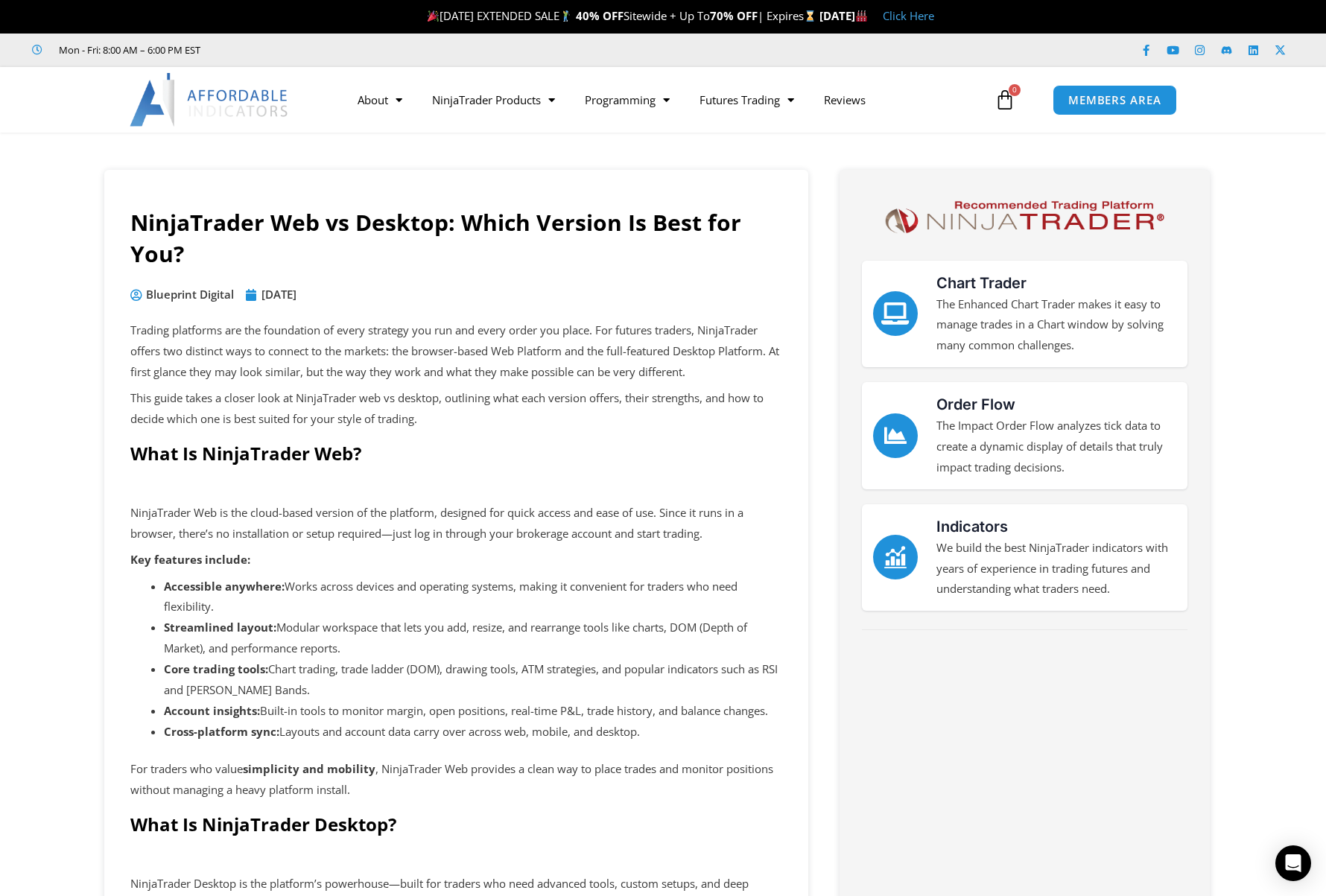
drag, startPoint x: 146, startPoint y: 294, endPoint x: 368, endPoint y: 288, distance: 222.1
click at [368, 288] on ul "Blueprint Digital August 4, 2025" at bounding box center [456, 295] width 663 height 21
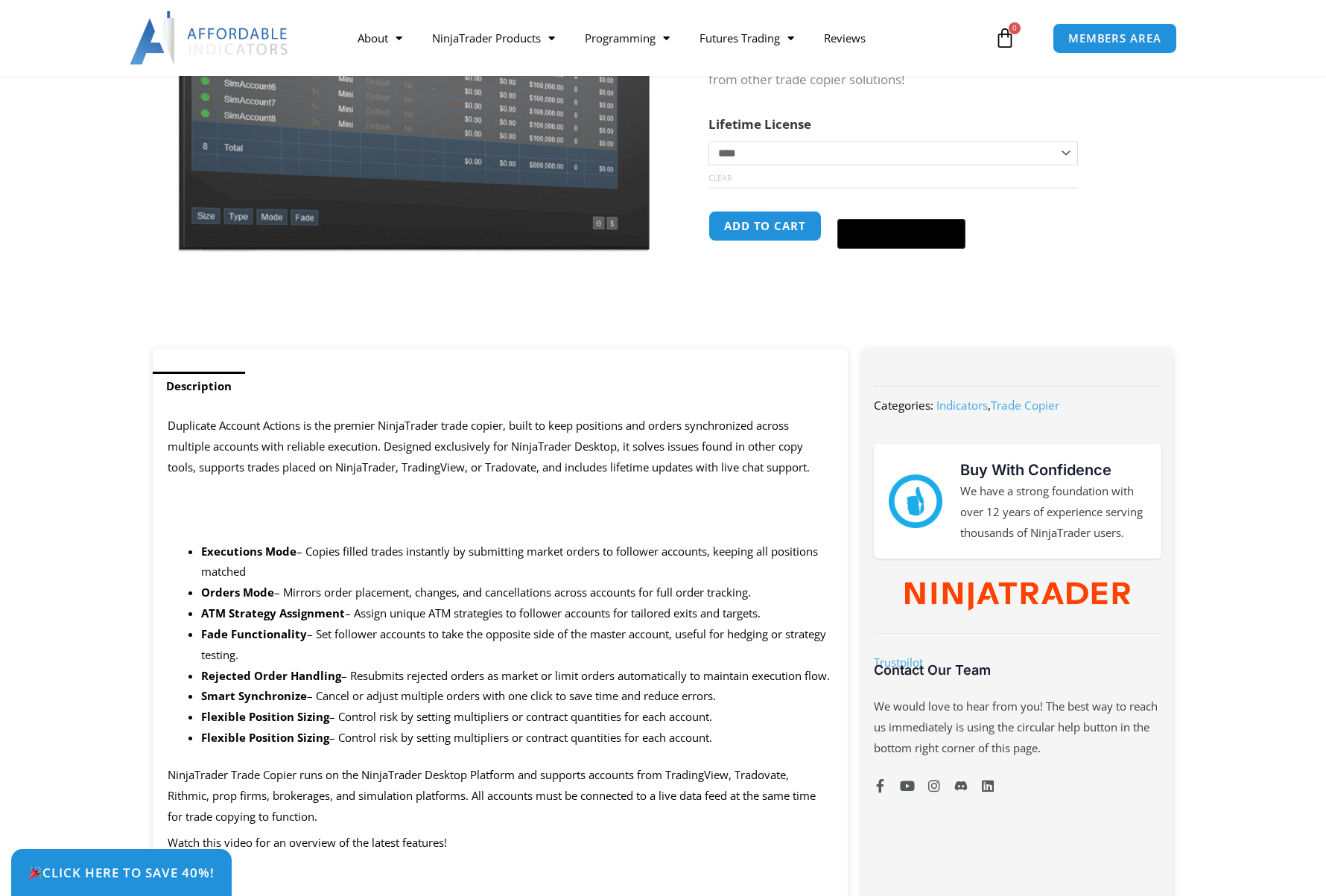
scroll to position [298, 0]
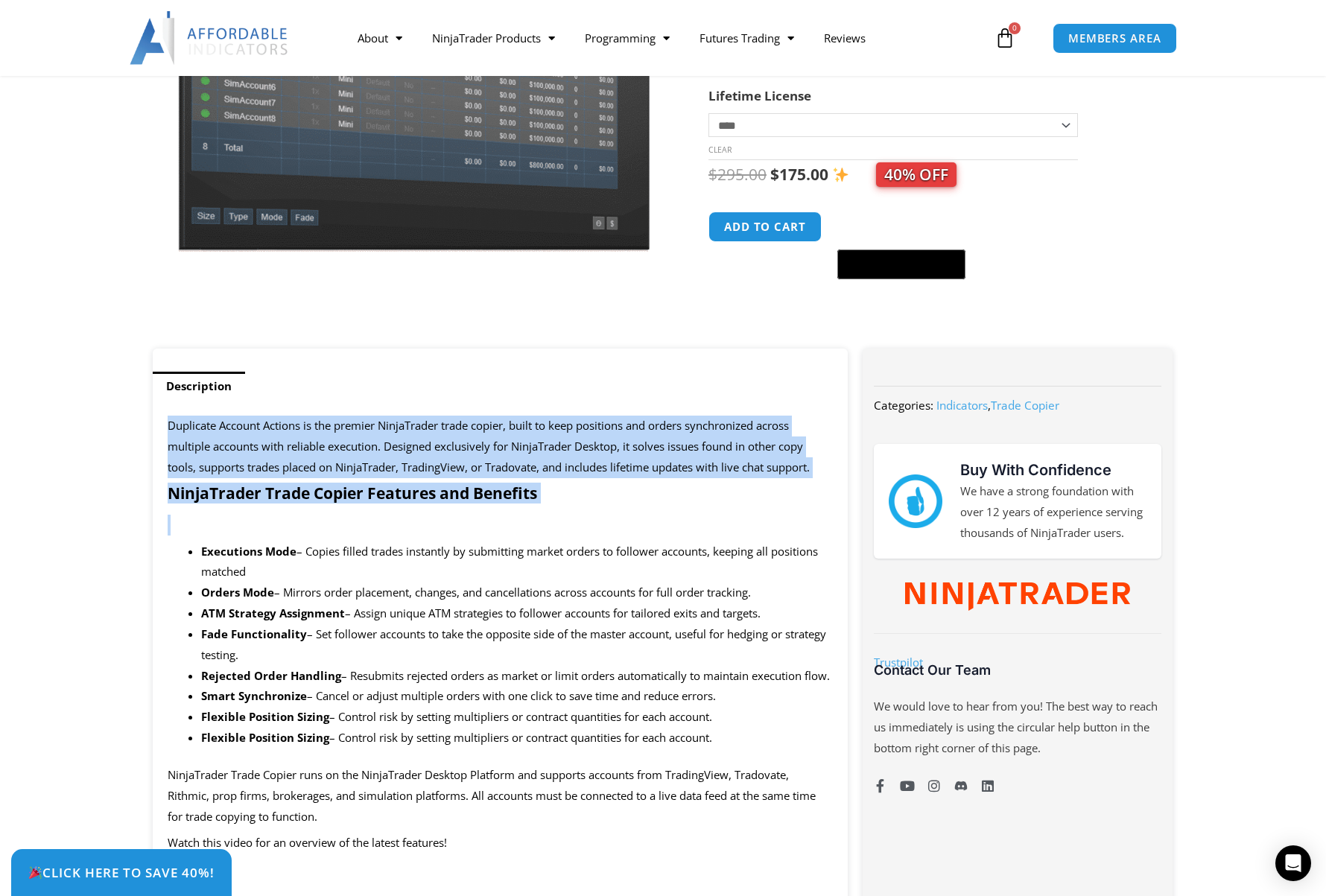
drag, startPoint x: 170, startPoint y: 426, endPoint x: 296, endPoint y: 524, distance: 159.6
click at [296, 524] on p at bounding box center [500, 526] width 665 height 21
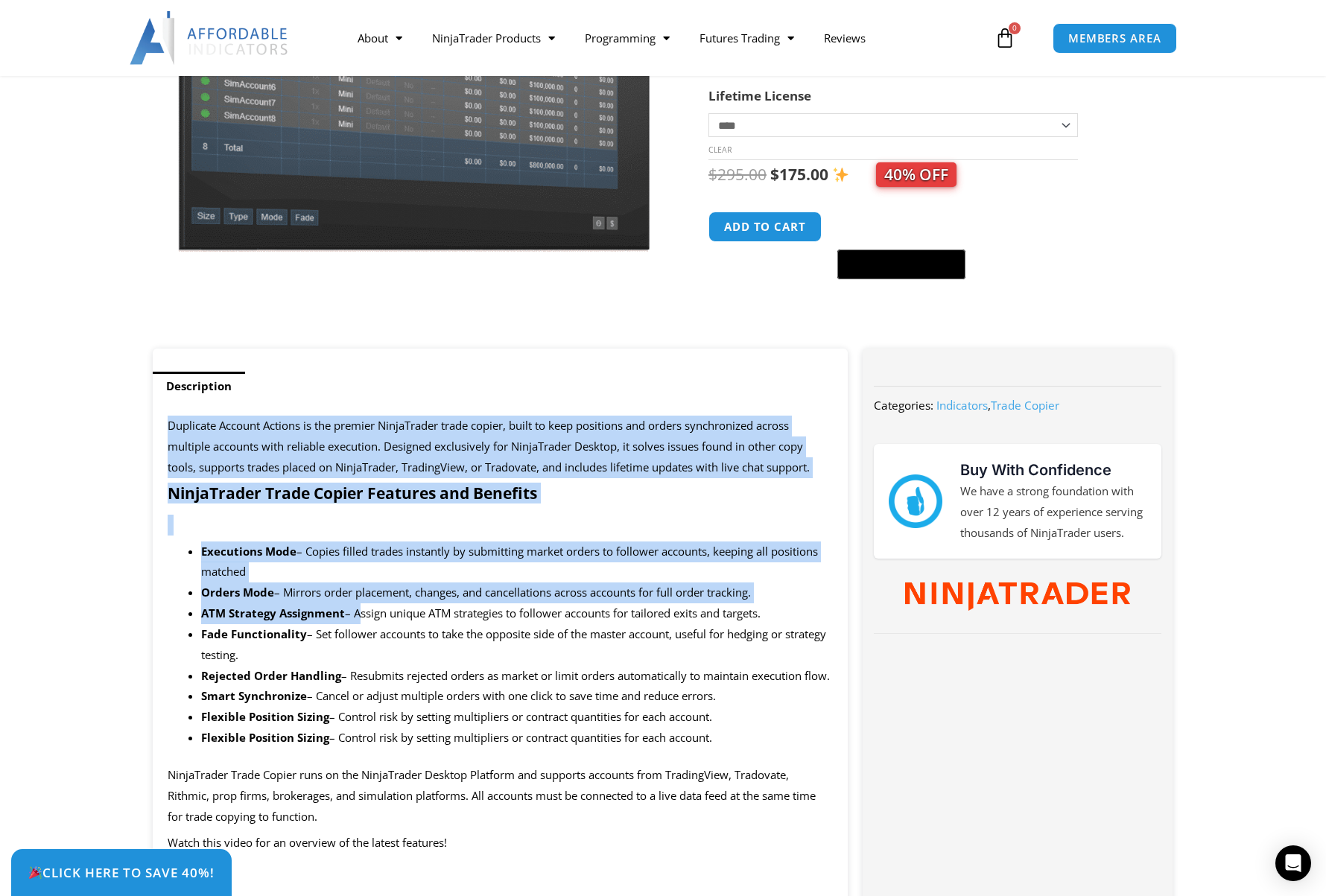
drag, startPoint x: 170, startPoint y: 424, endPoint x: 358, endPoint y: 611, distance: 265.2
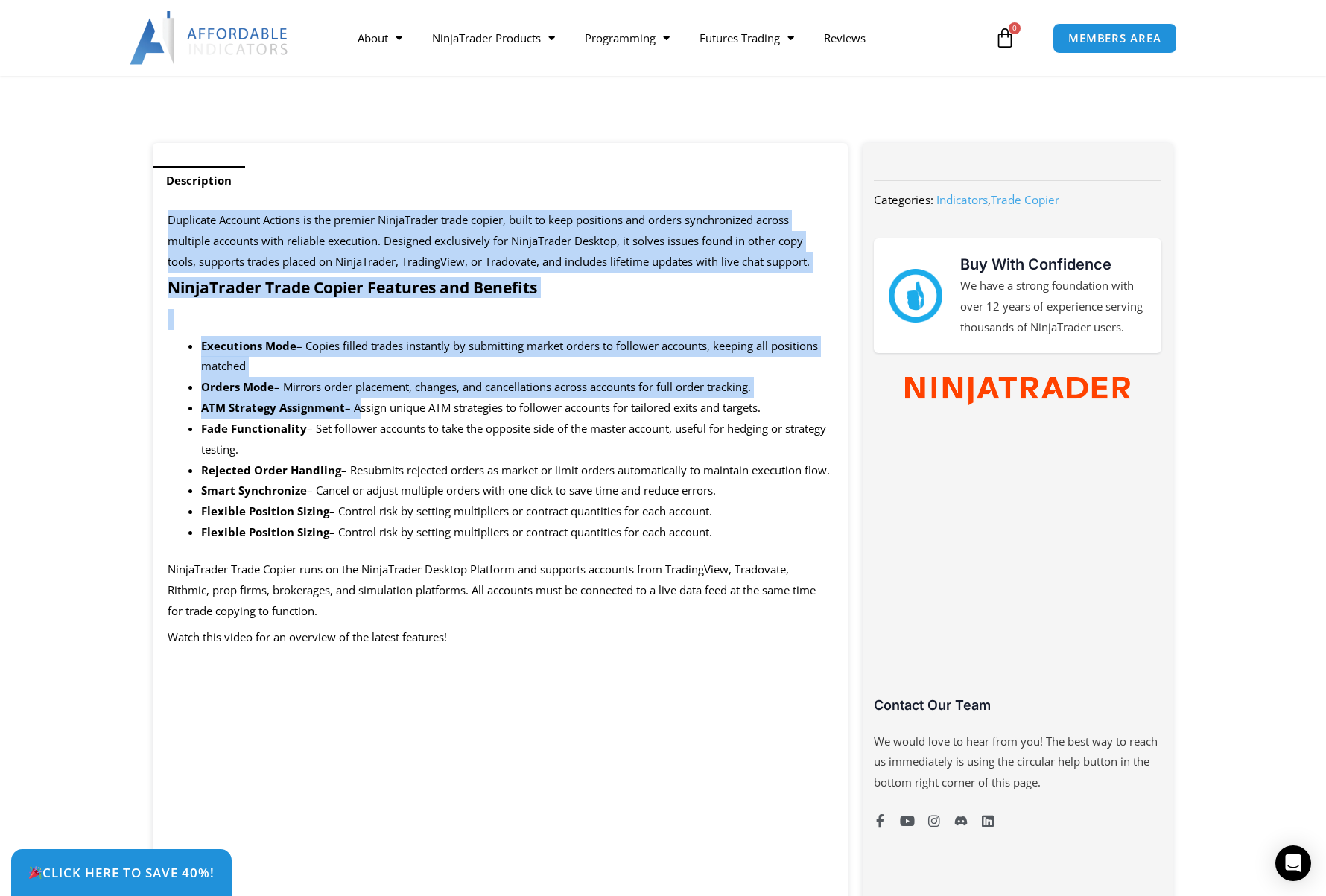
scroll to position [447, 0]
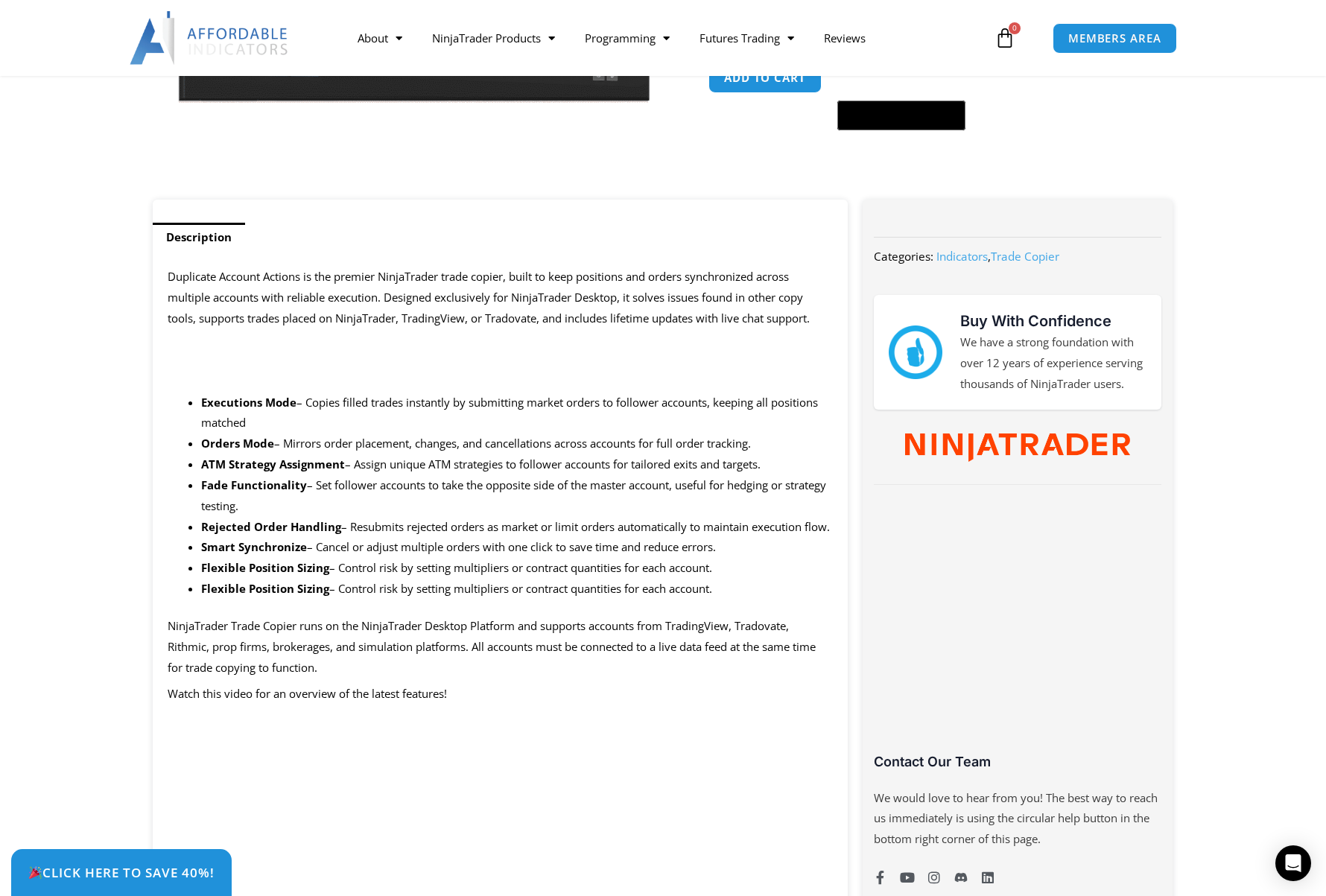
click at [468, 558] on li "Smart Synchronize – Cancel or adjust multiple orders with one click to save tim…" at bounding box center [517, 547] width 632 height 21
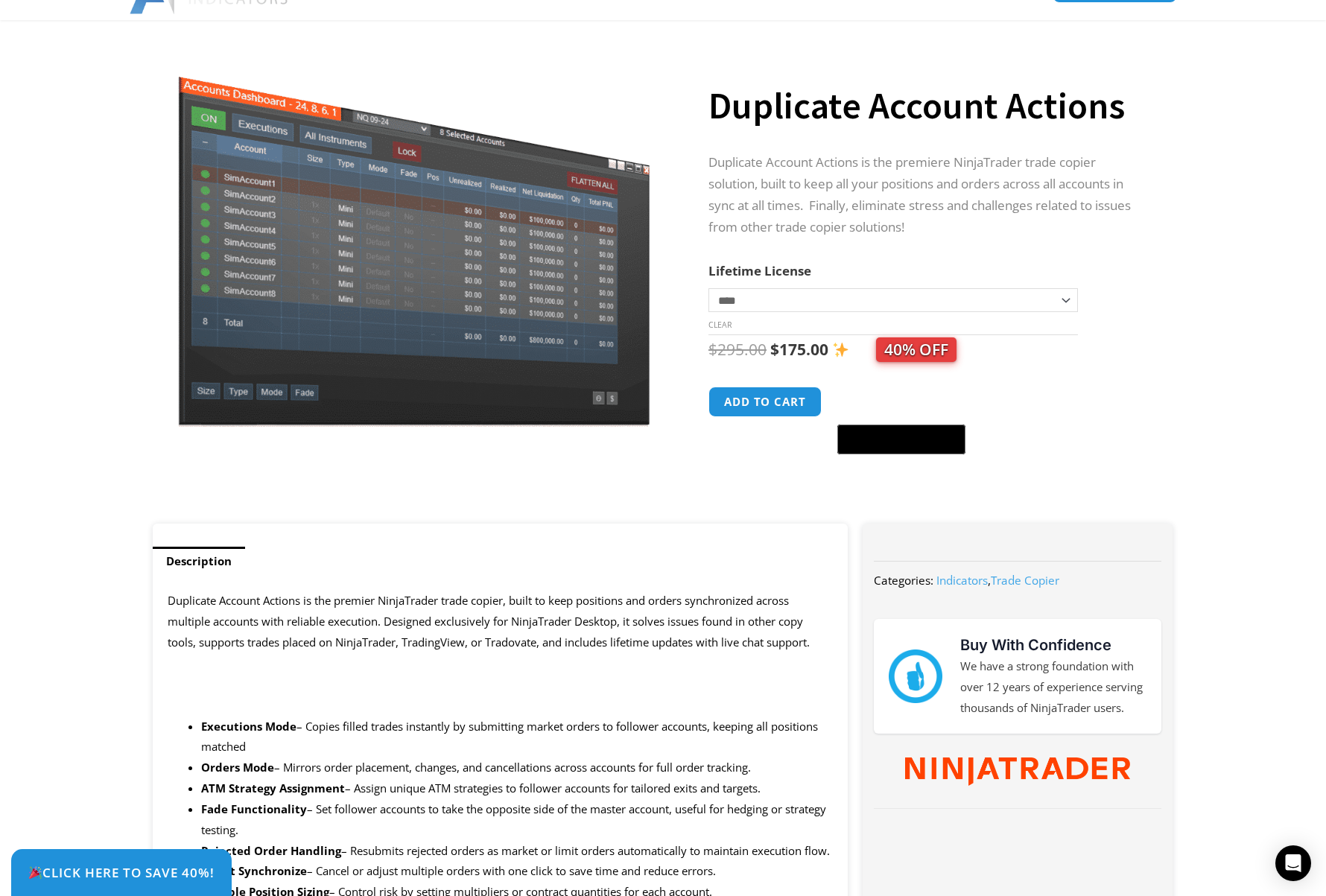
scroll to position [149, 0]
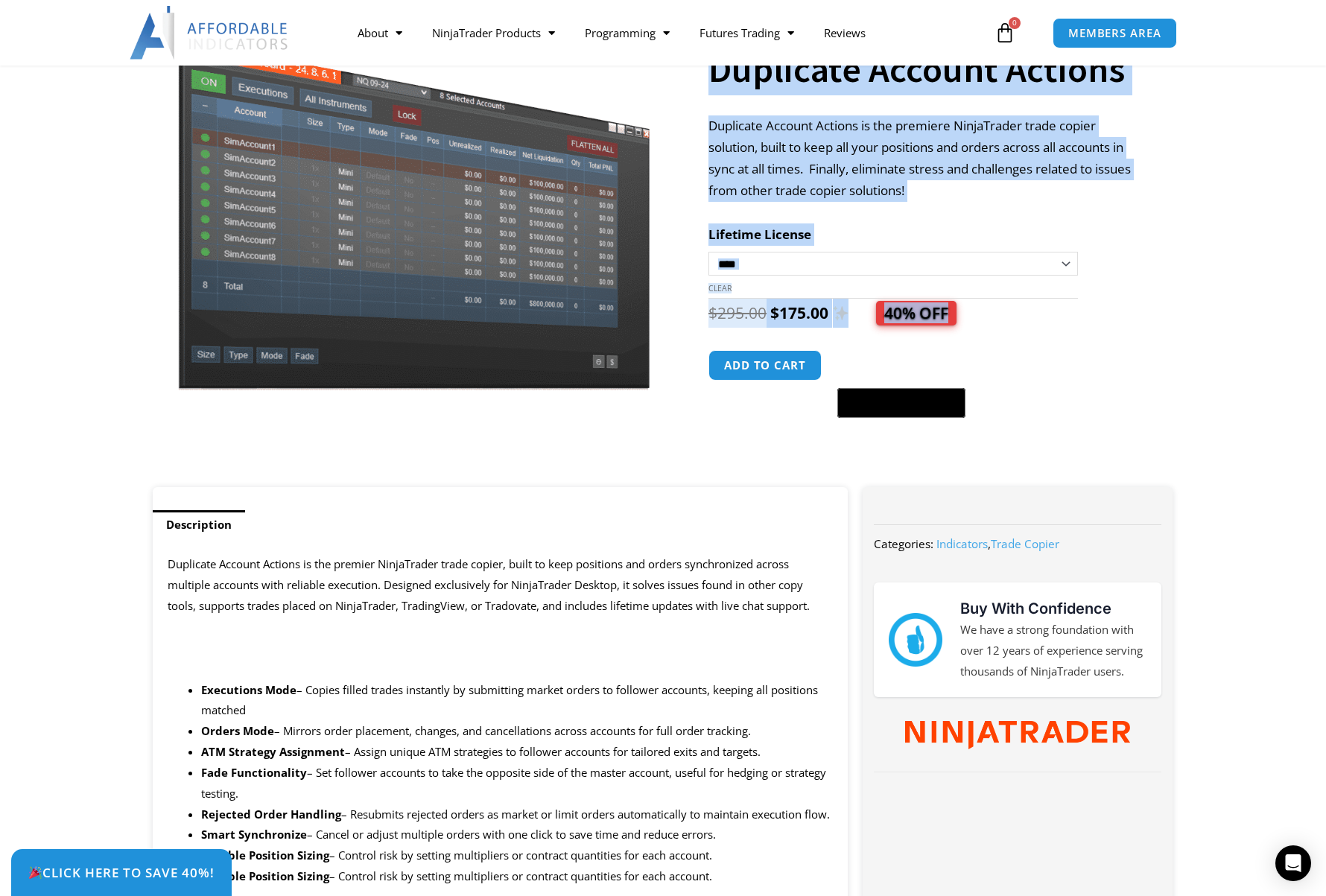
drag, startPoint x: 935, startPoint y: 311, endPoint x: 707, endPoint y: 312, distance: 228.0
click at [707, 312] on div "**********" at bounding box center [663, 242] width 1036 height 489
click at [682, 319] on div at bounding box center [696, 242] width 26 height 489
drag, startPoint x: 681, startPoint y: 307, endPoint x: 1107, endPoint y: 341, distance: 427.4
click at [1107, 341] on div "**********" at bounding box center [663, 242] width 1036 height 489
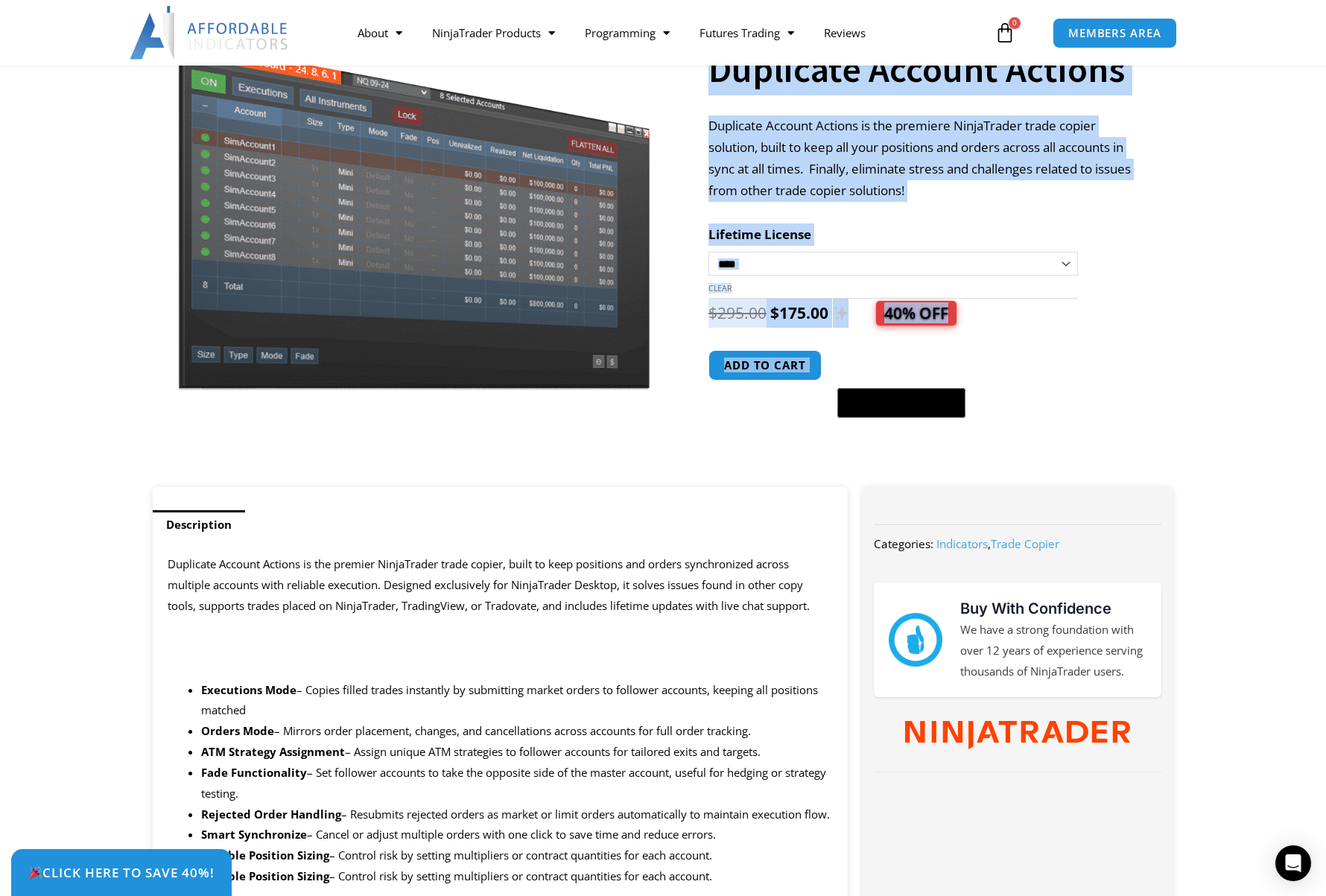
click at [1107, 341] on div "$ 295.00 Original price was: $295.00. $ 175.00 Current price is: $175.00. 40% O…" at bounding box center [926, 358] width 435 height 120
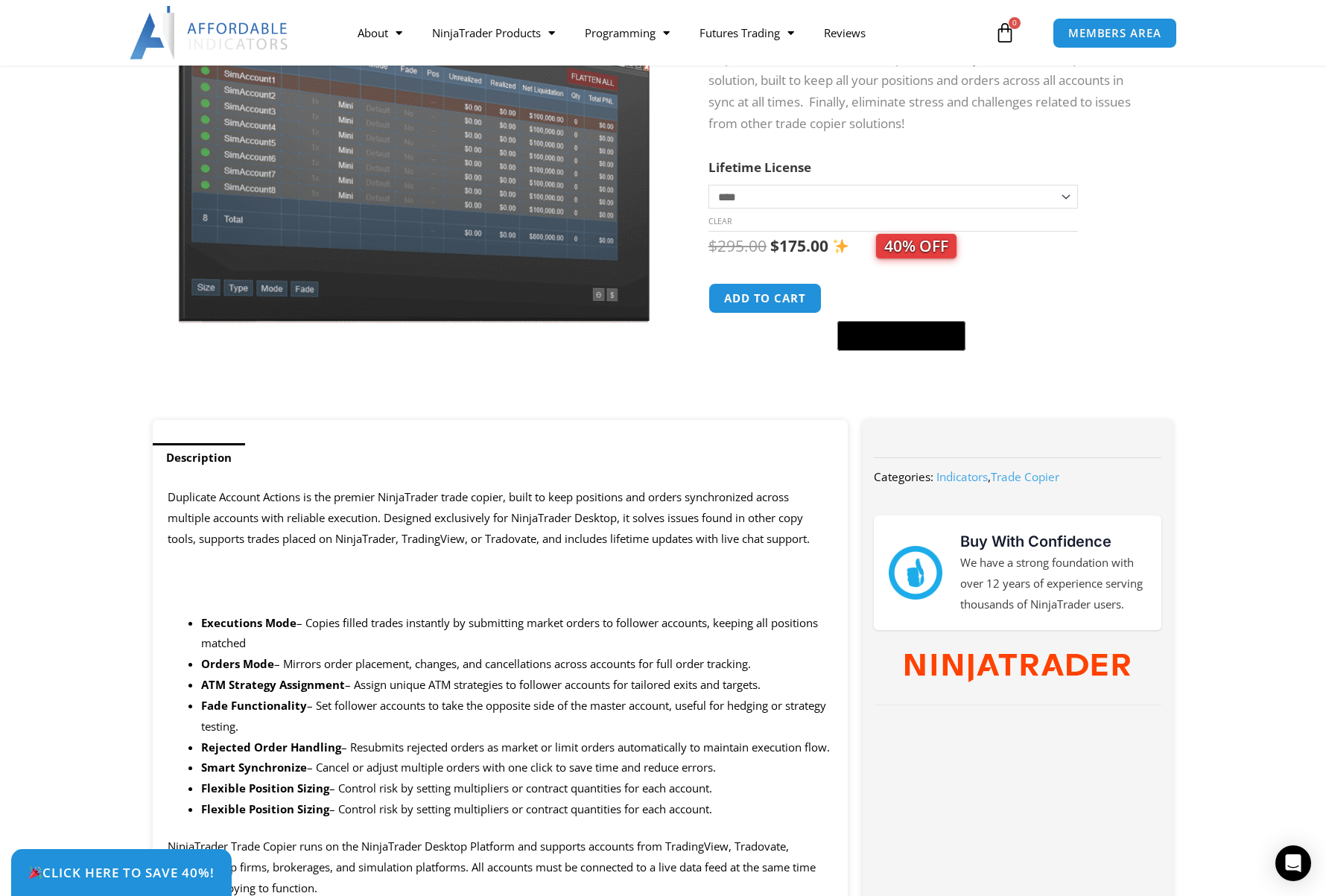
scroll to position [298, 0]
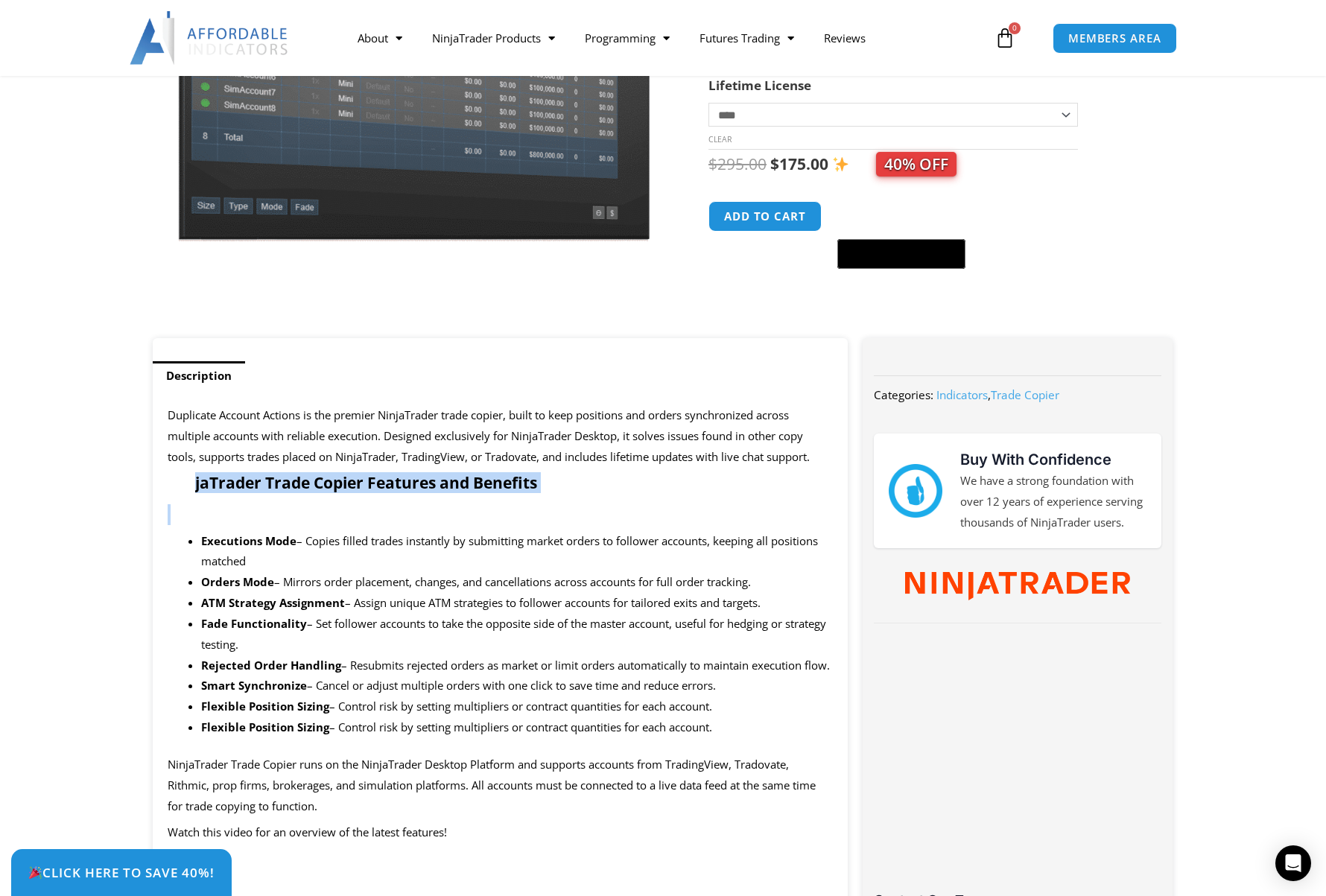
drag, startPoint x: 200, startPoint y: 483, endPoint x: 313, endPoint y: 504, distance: 114.9
drag, startPoint x: 327, startPoint y: 505, endPoint x: 169, endPoint y: 468, distance: 162.3
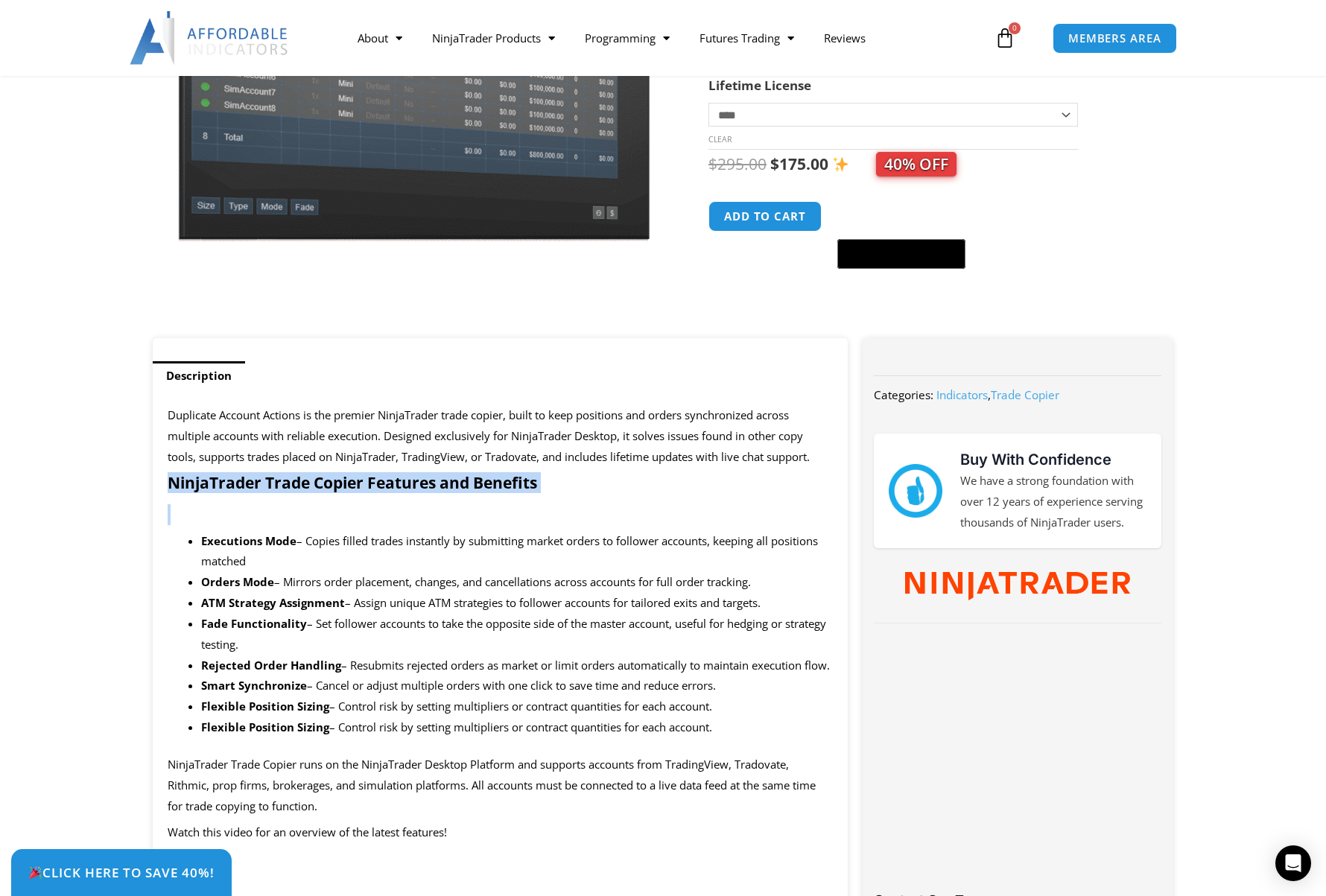
click at [249, 526] on p at bounding box center [500, 515] width 665 height 21
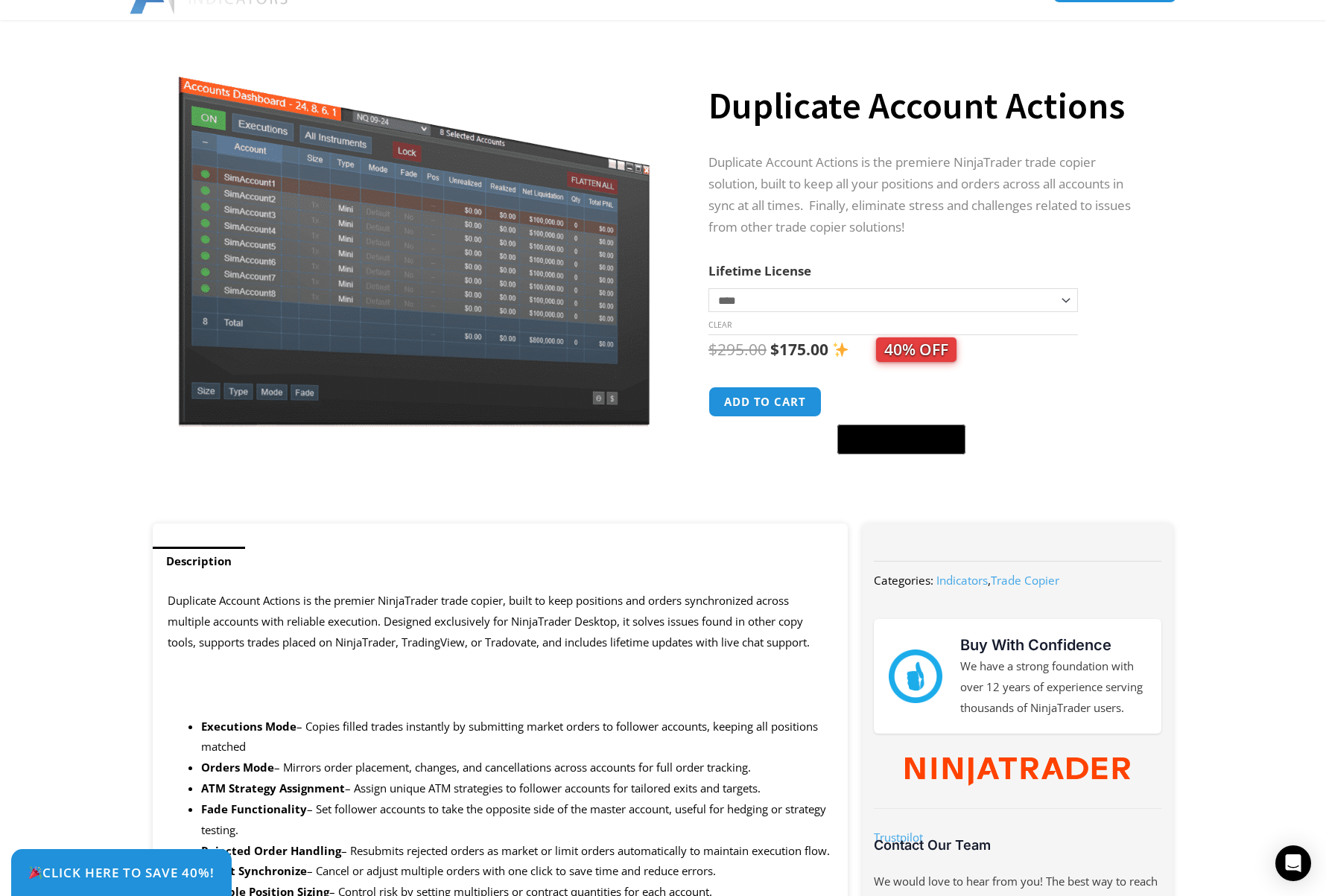
scroll to position [149, 0]
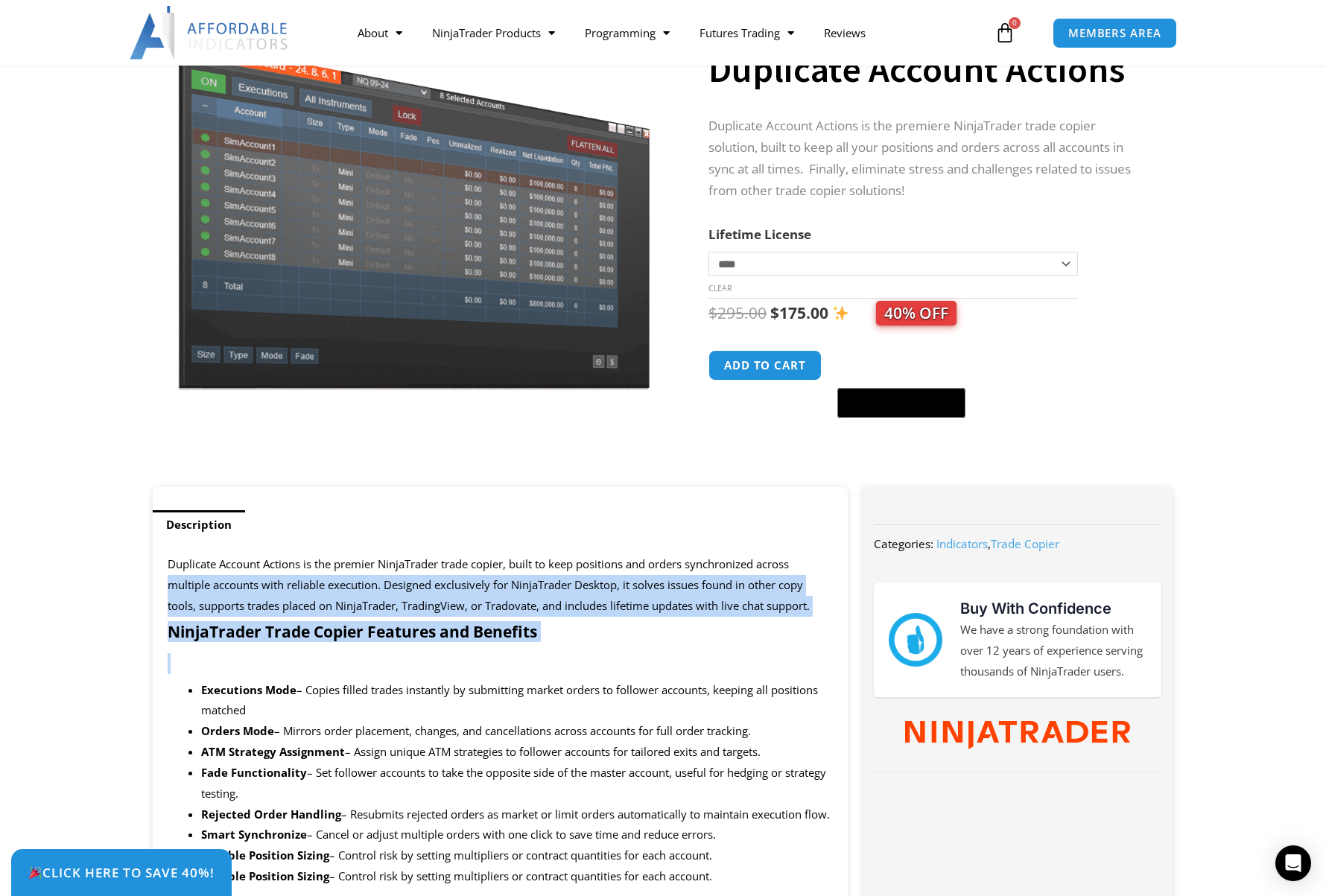
drag, startPoint x: 164, startPoint y: 586, endPoint x: 245, endPoint y: 664, distance: 112.4
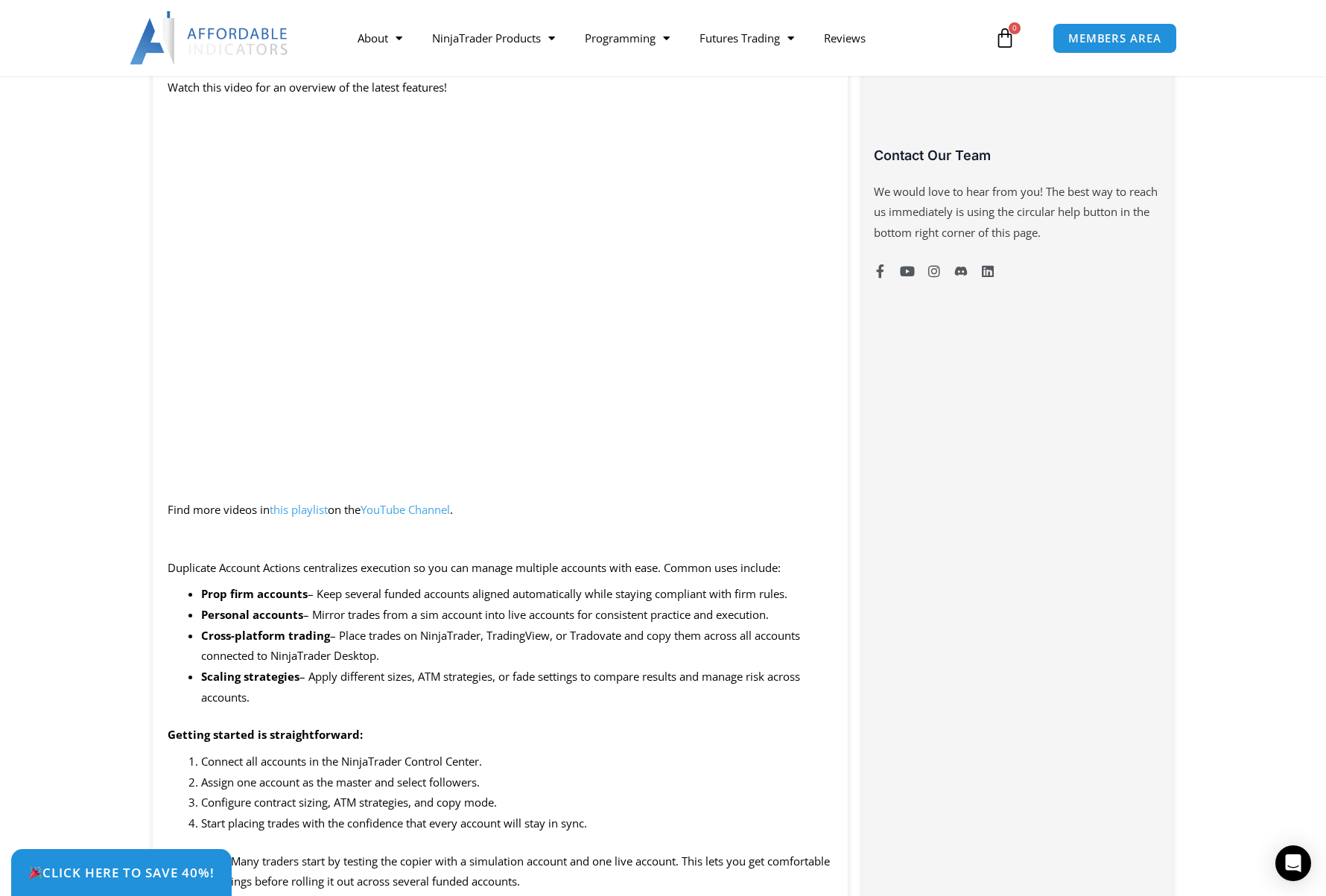
scroll to position [1341, 0]
drag, startPoint x: 653, startPoint y: 796, endPoint x: 453, endPoint y: 692, distance: 225.4
click at [453, 692] on span "– Apply different sizes, ATM strategies, or fade settings to compare results an…" at bounding box center [501, 687] width 599 height 36
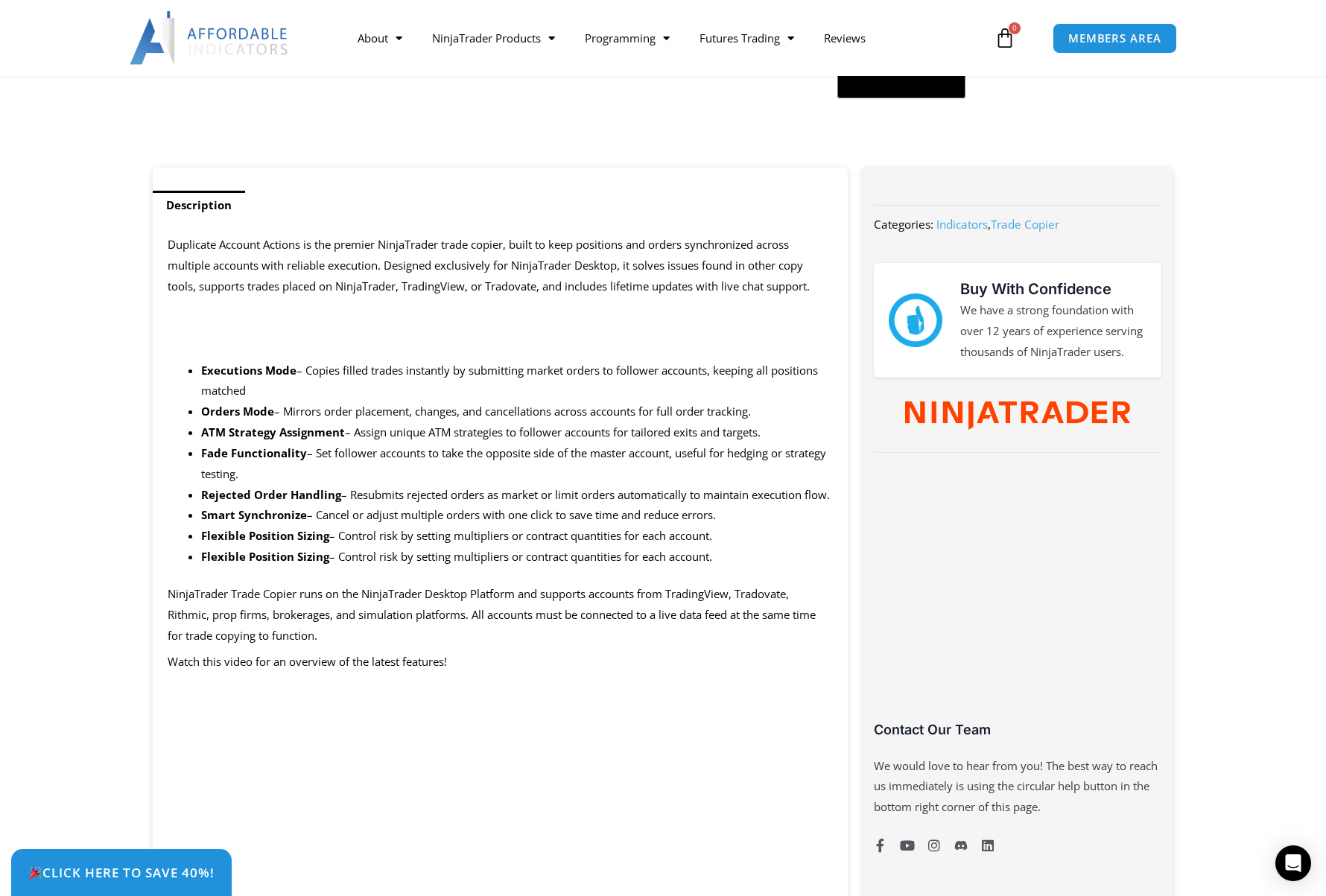
scroll to position [447, 0]
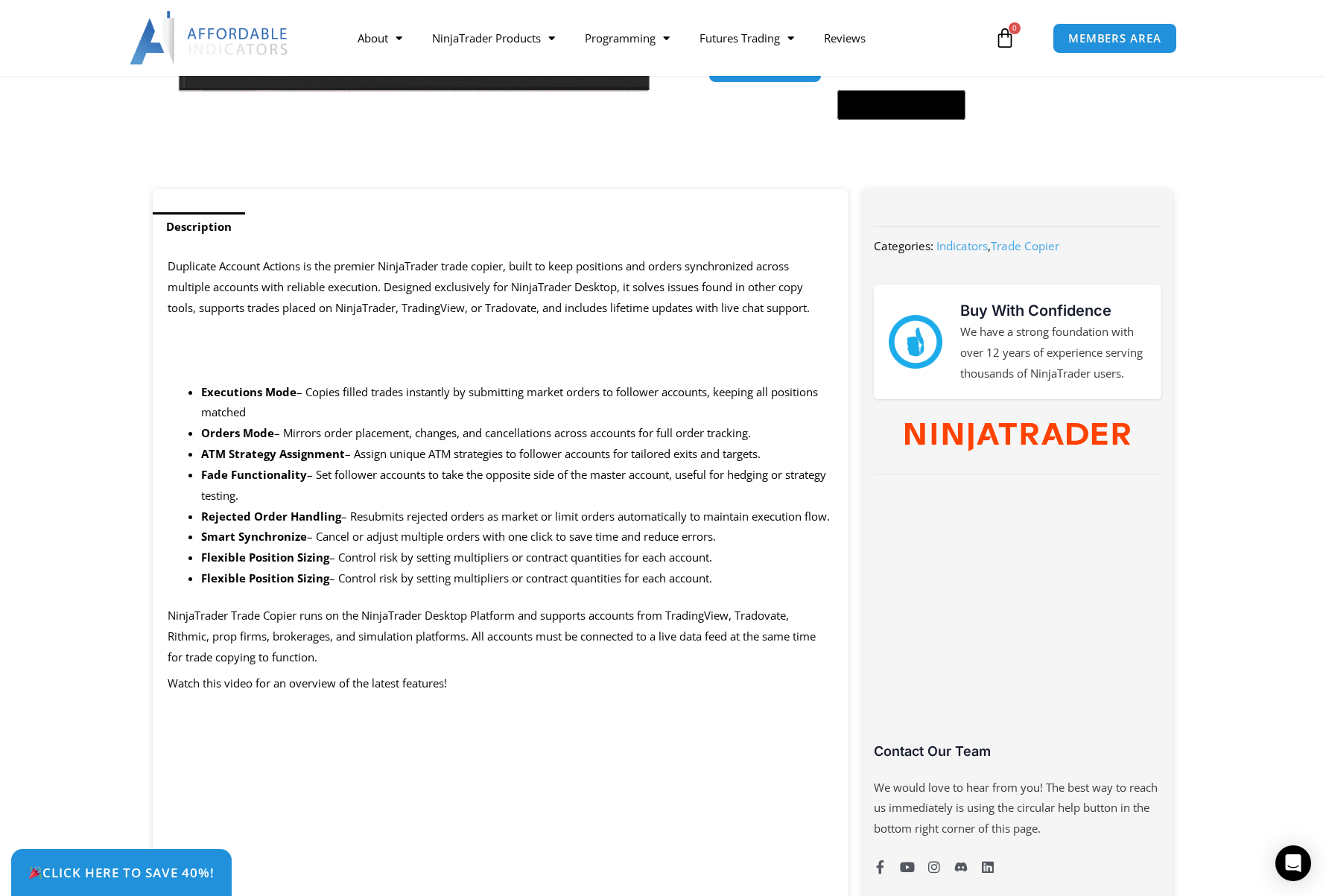
click at [298, 389] on span "– Copies filled trades instantly by submitting market orders to follower accoun…" at bounding box center [509, 403] width 617 height 36
drag, startPoint x: 281, startPoint y: 351, endPoint x: 152, endPoint y: 321, distance: 132.4
drag, startPoint x: 163, startPoint y: 326, endPoint x: 485, endPoint y: 699, distance: 492.8
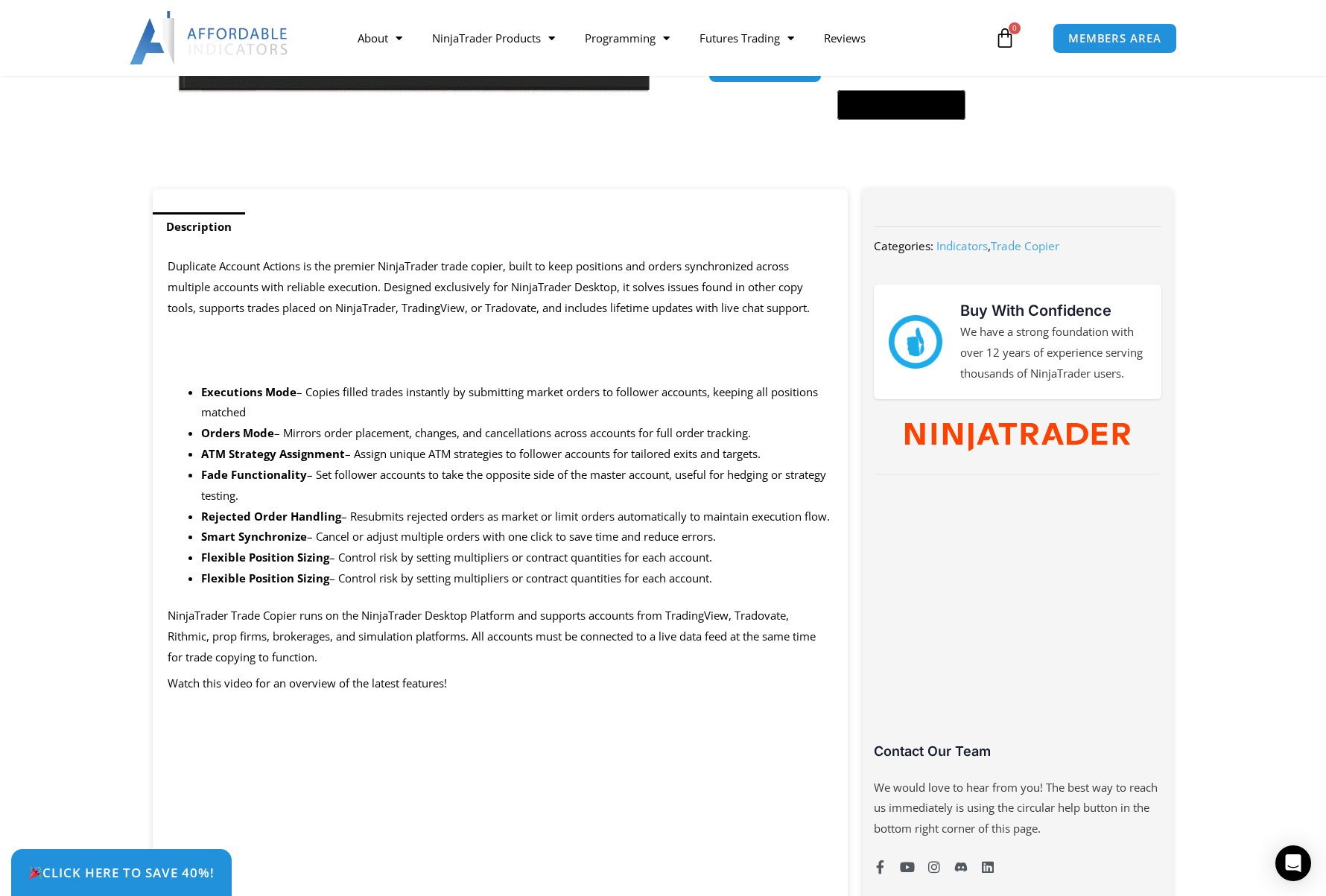
click at [485, 695] on p "Watch this video for an overview of the latest features!" at bounding box center [500, 684] width 665 height 21
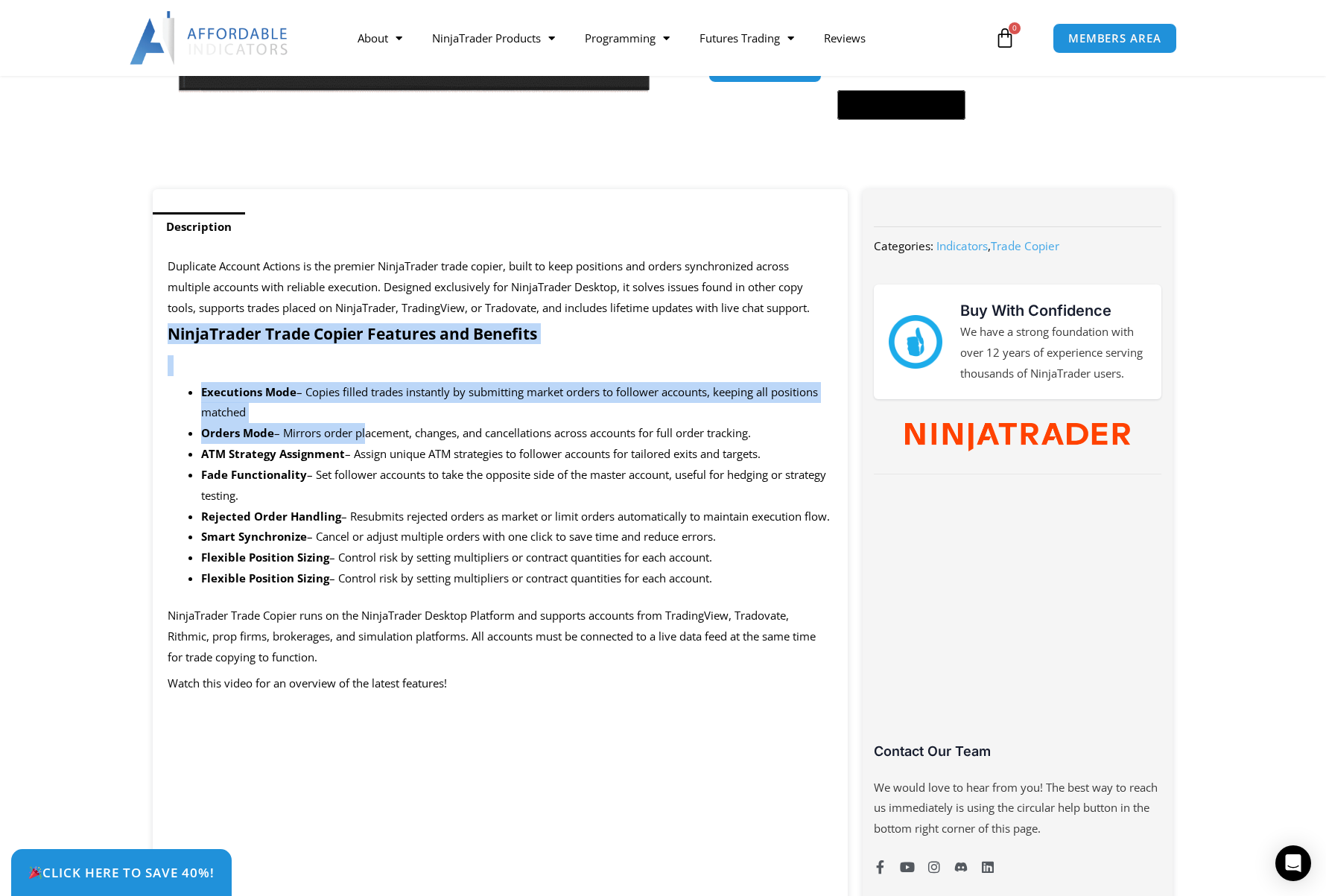
drag, startPoint x: 174, startPoint y: 328, endPoint x: 364, endPoint y: 423, distance: 212.4
click at [364, 423] on li "Orders Mode – Mirrors order placement, changes, and cancellations across accoun…" at bounding box center [517, 434] width 632 height 21
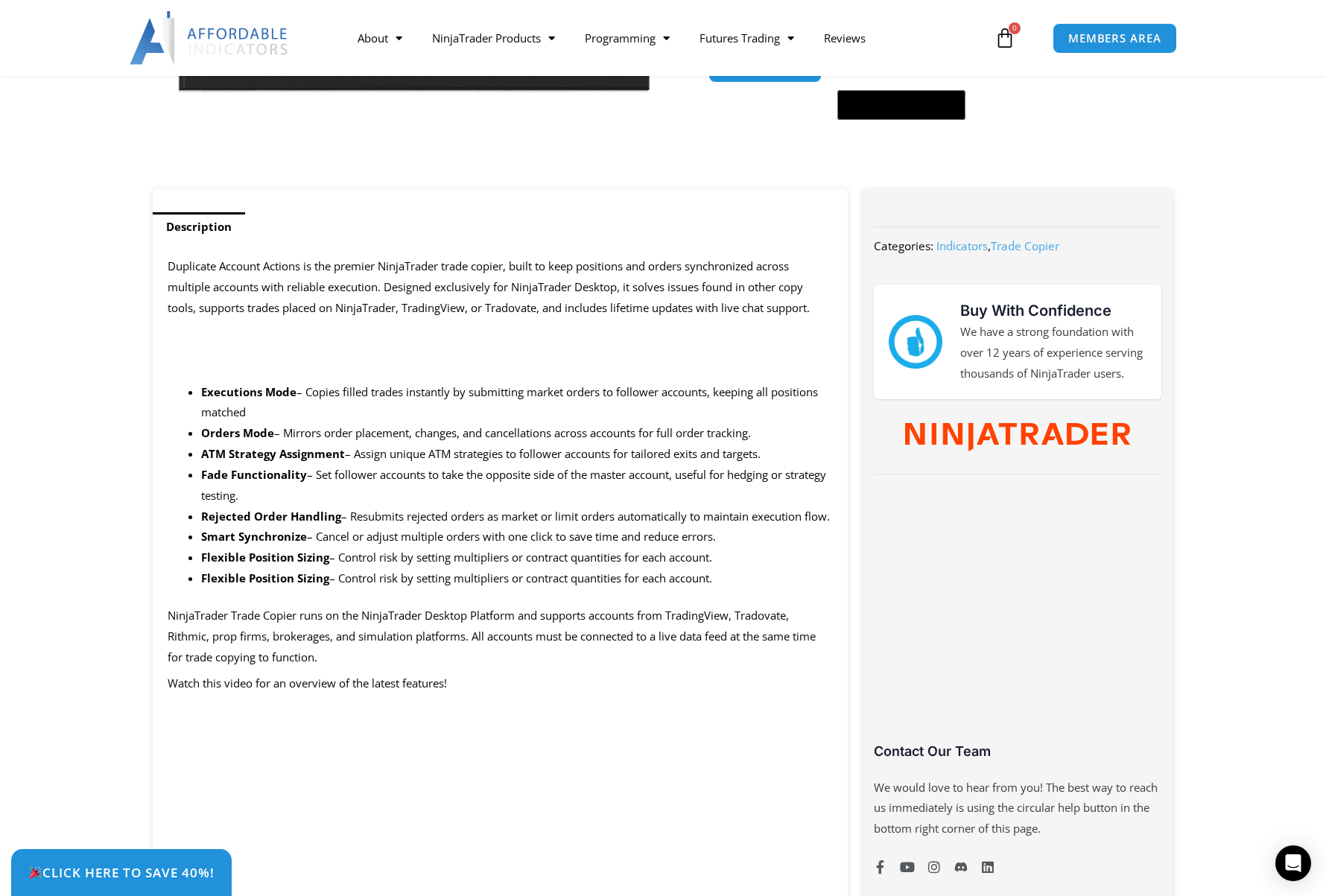
drag, startPoint x: 167, startPoint y: 309, endPoint x: 355, endPoint y: 403, distance: 210.2
click at [355, 403] on li "Executions Mode – Copies filled trades instantly by submitting market orders to…" at bounding box center [517, 403] width 632 height 42
click at [283, 368] on p at bounding box center [500, 366] width 665 height 21
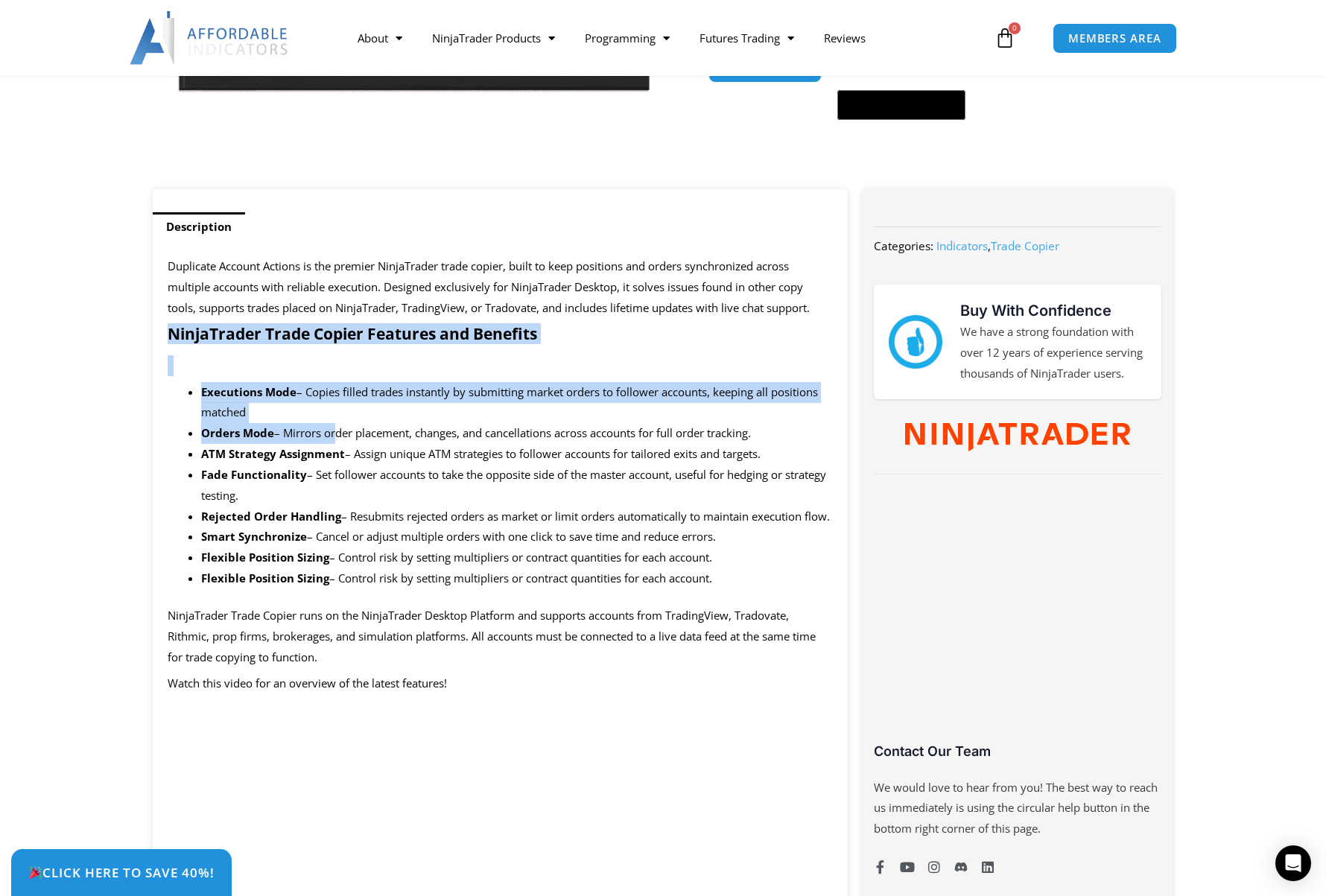
drag, startPoint x: 164, startPoint y: 321, endPoint x: 330, endPoint y: 441, distance: 204.8
click at [330, 441] on li "Orders Mode – Mirrors order placement, changes, and cancellations across accoun…" at bounding box center [517, 434] width 632 height 21
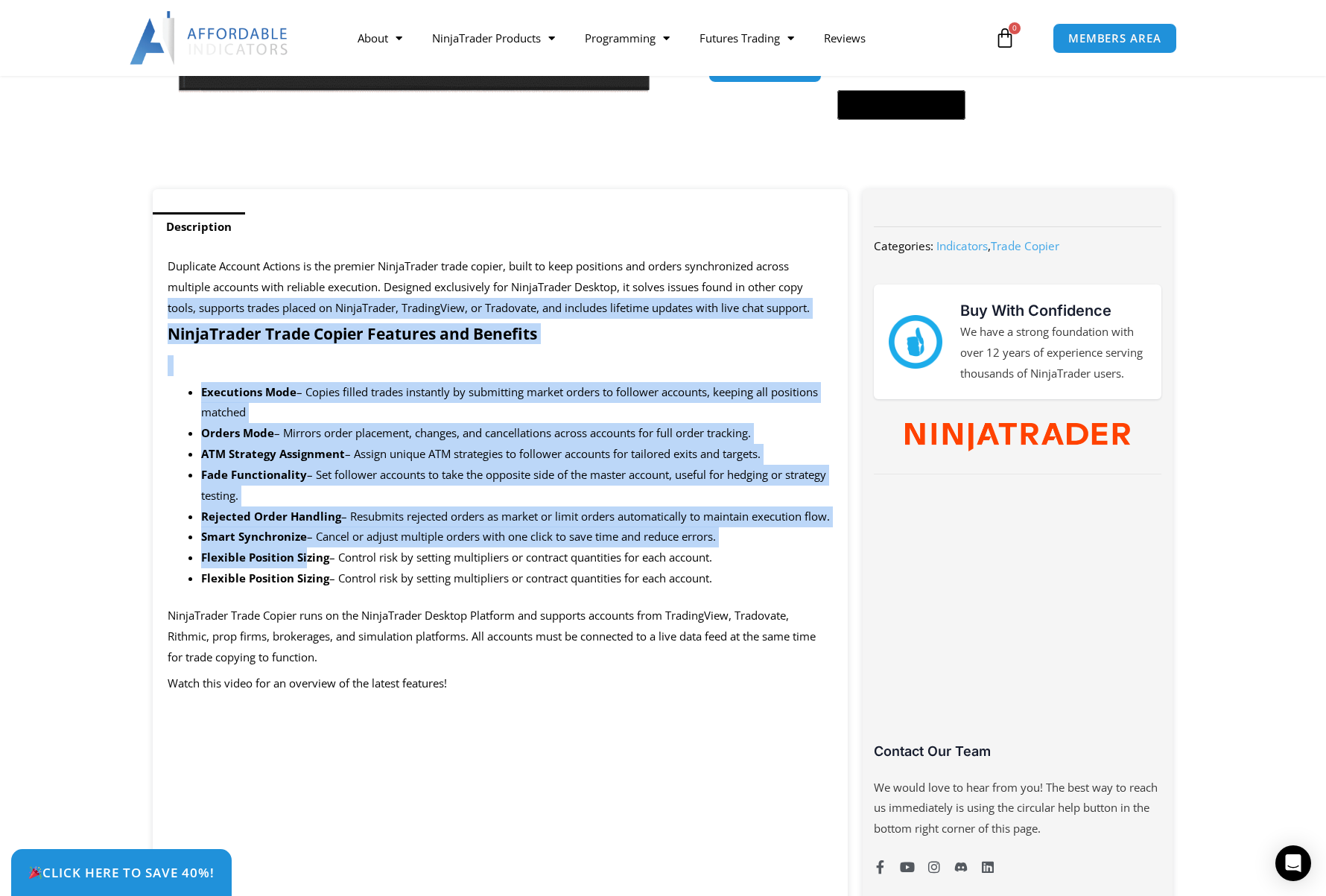
drag, startPoint x: 163, startPoint y: 310, endPoint x: 306, endPoint y: 572, distance: 298.5
click at [306, 565] on b "Flexible Position Sizing" at bounding box center [266, 558] width 129 height 15
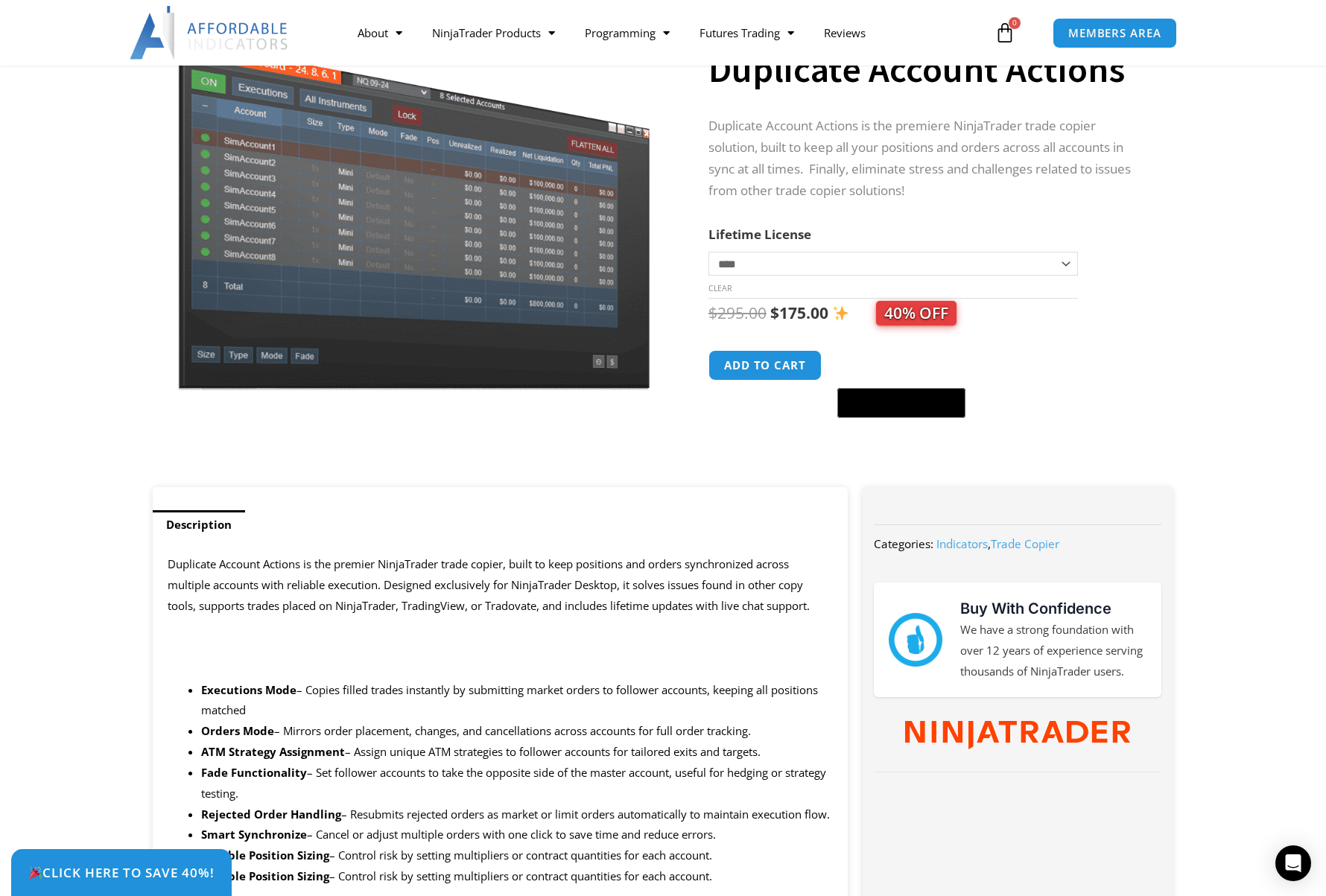
scroll to position [0, 0]
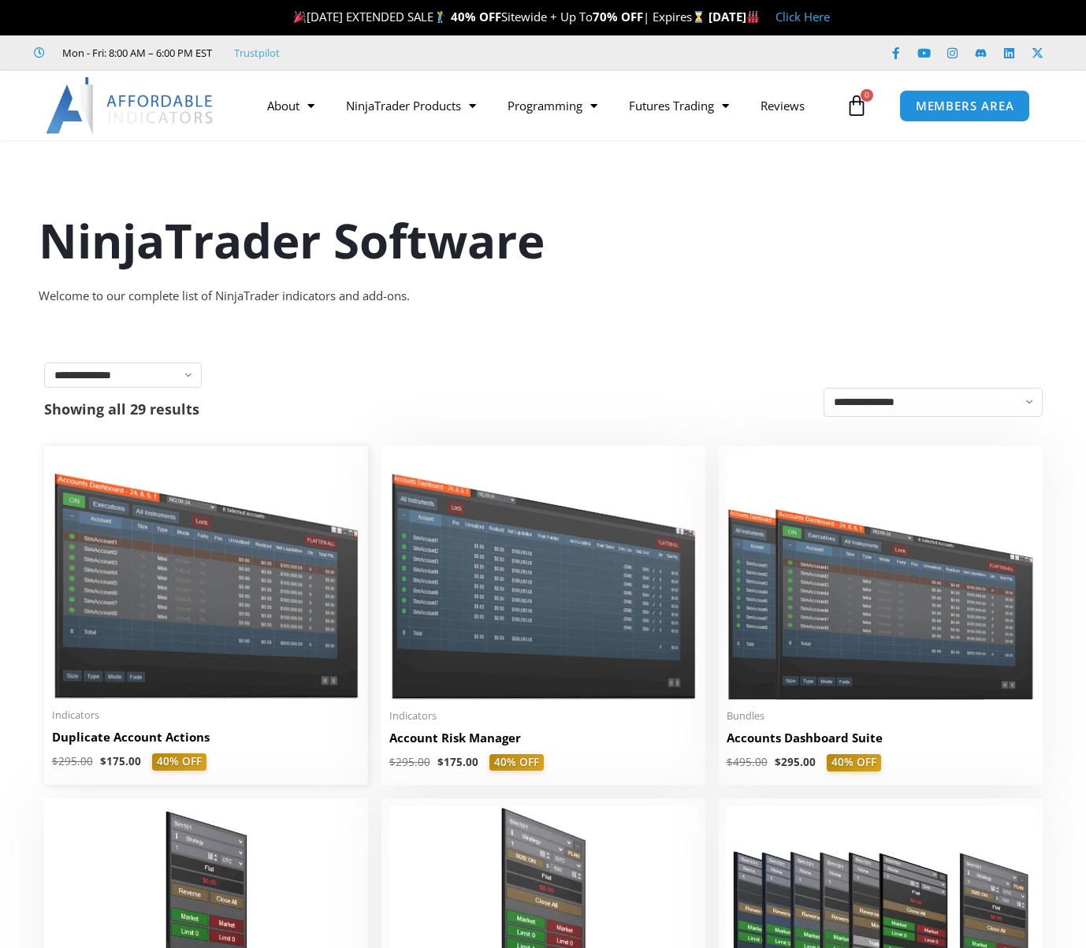
click at [296, 648] on img at bounding box center [206, 576] width 308 height 245
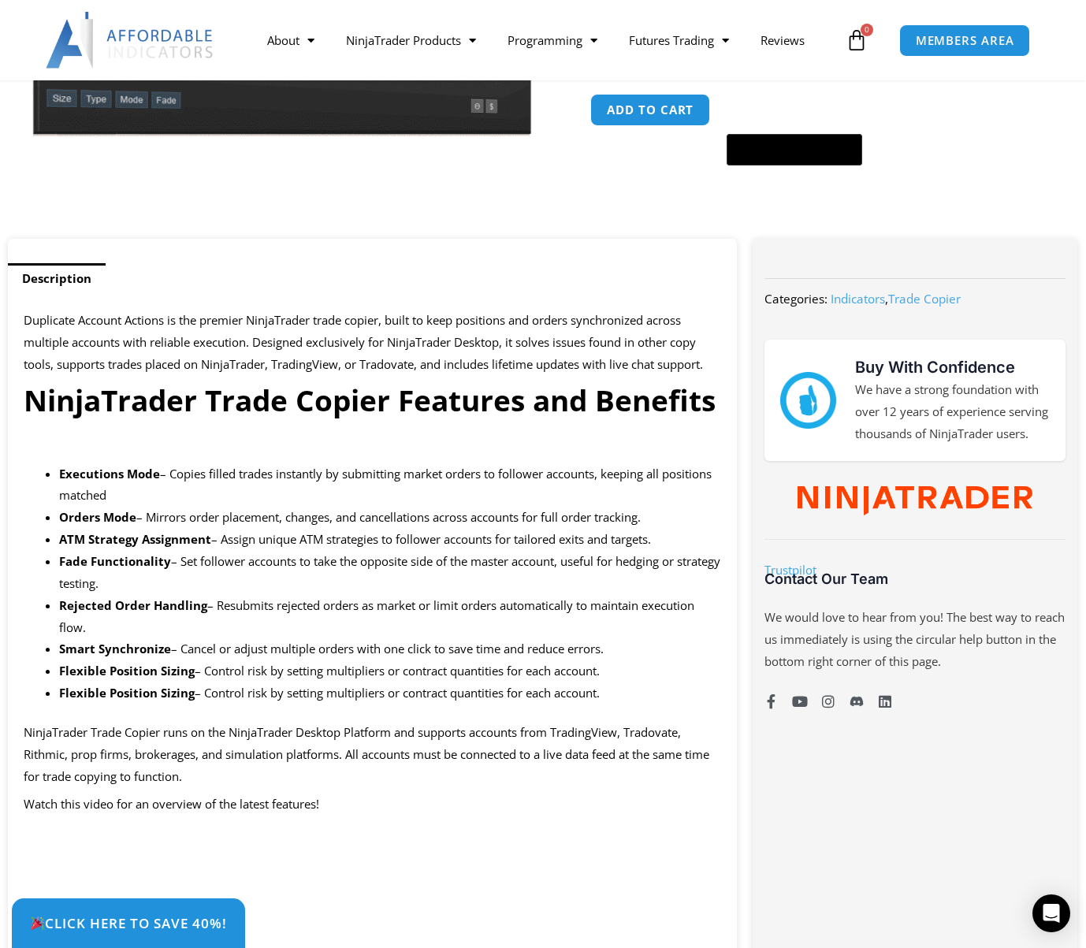
scroll to position [473, 0]
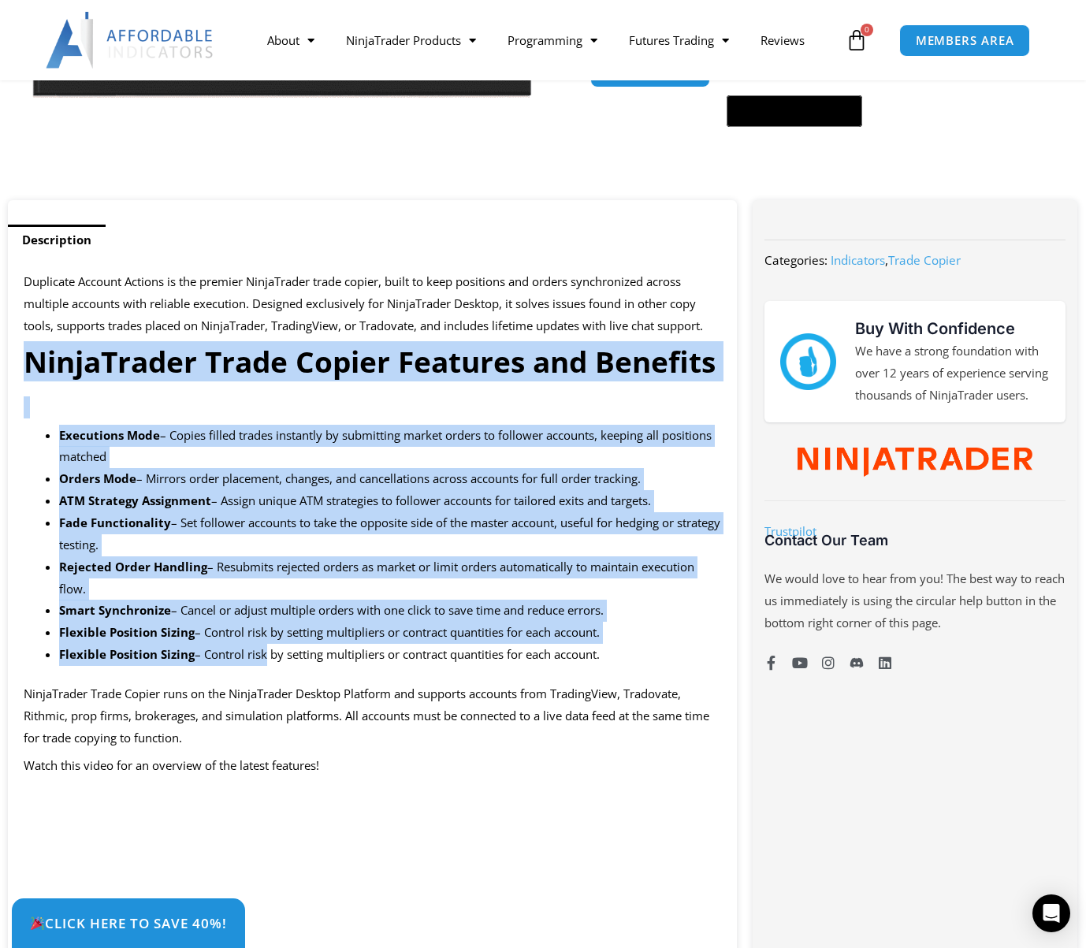
drag, startPoint x: 26, startPoint y: 360, endPoint x: 263, endPoint y: 646, distance: 371.2
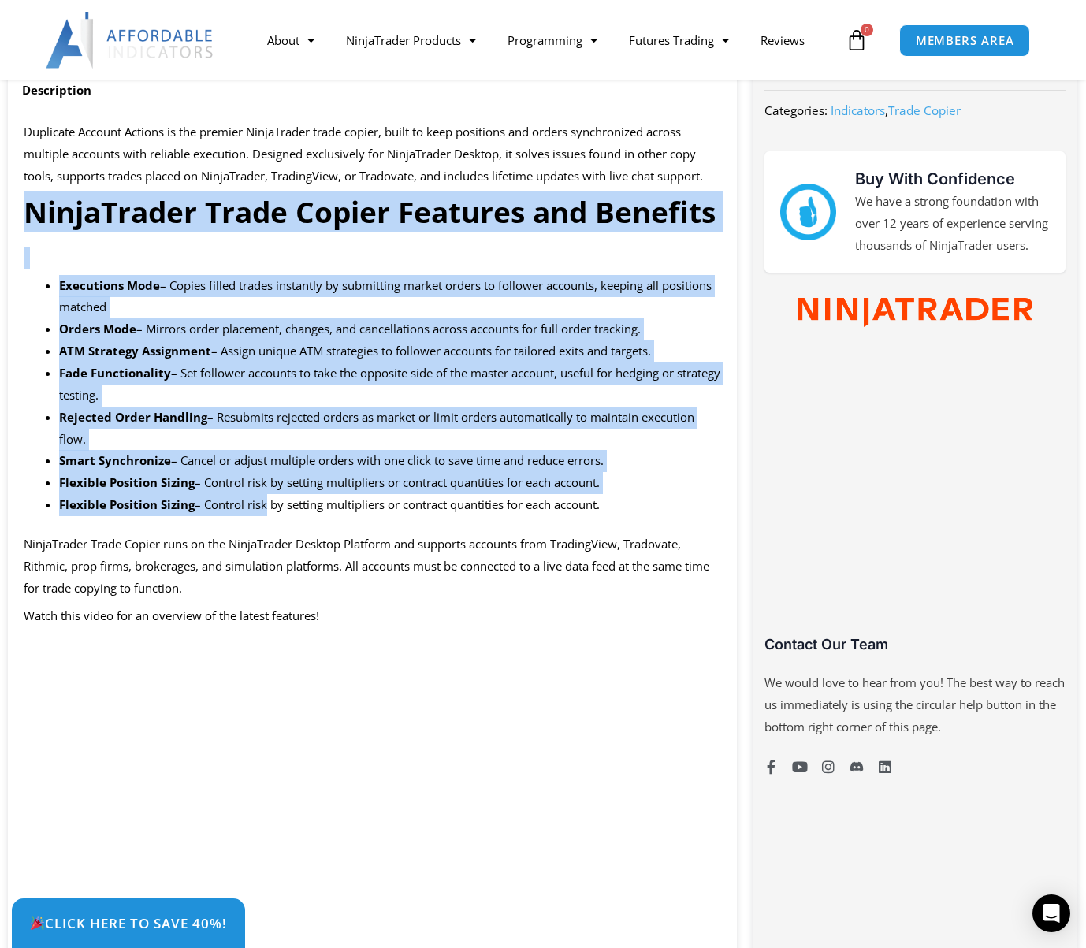
scroll to position [315, 0]
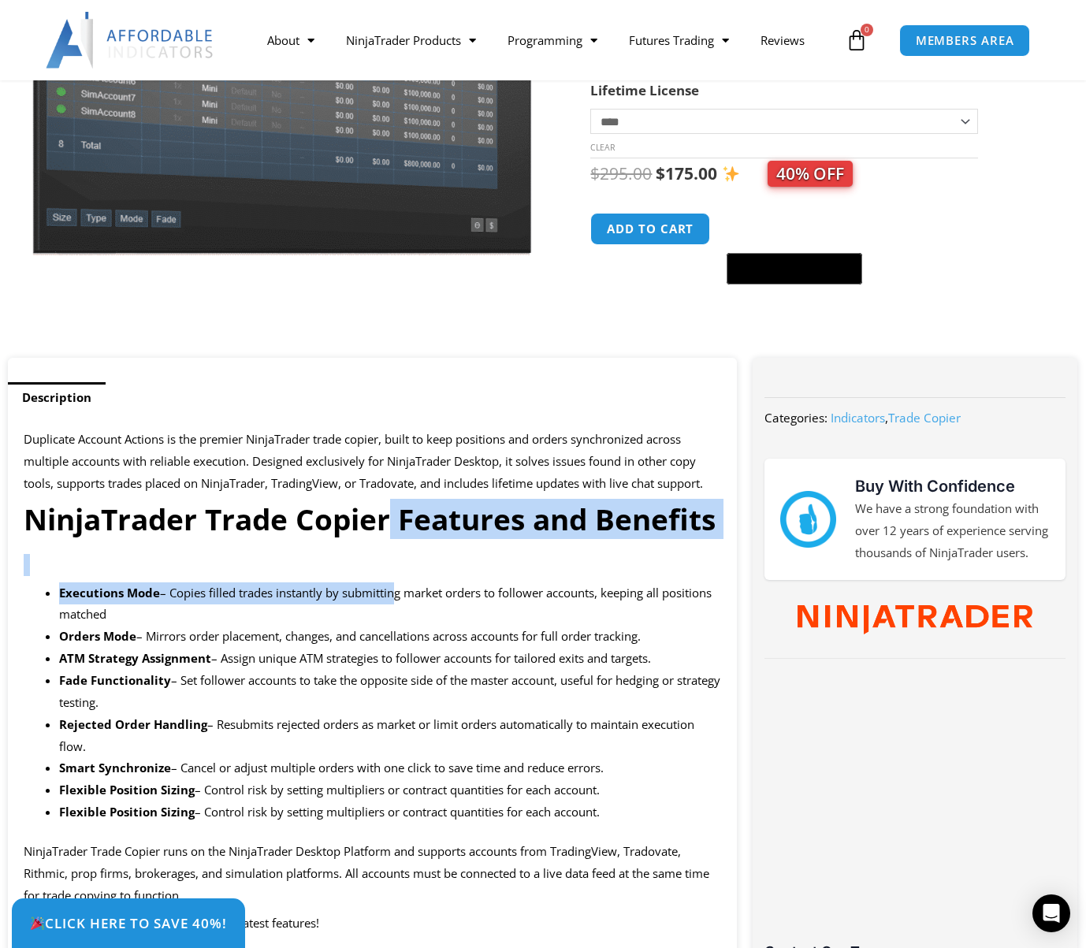
drag, startPoint x: 386, startPoint y: 520, endPoint x: 391, endPoint y: 579, distance: 58.5
click at [493, 537] on strong "NinjaTrader Trade Copier Features and Benefits" at bounding box center [370, 519] width 692 height 40
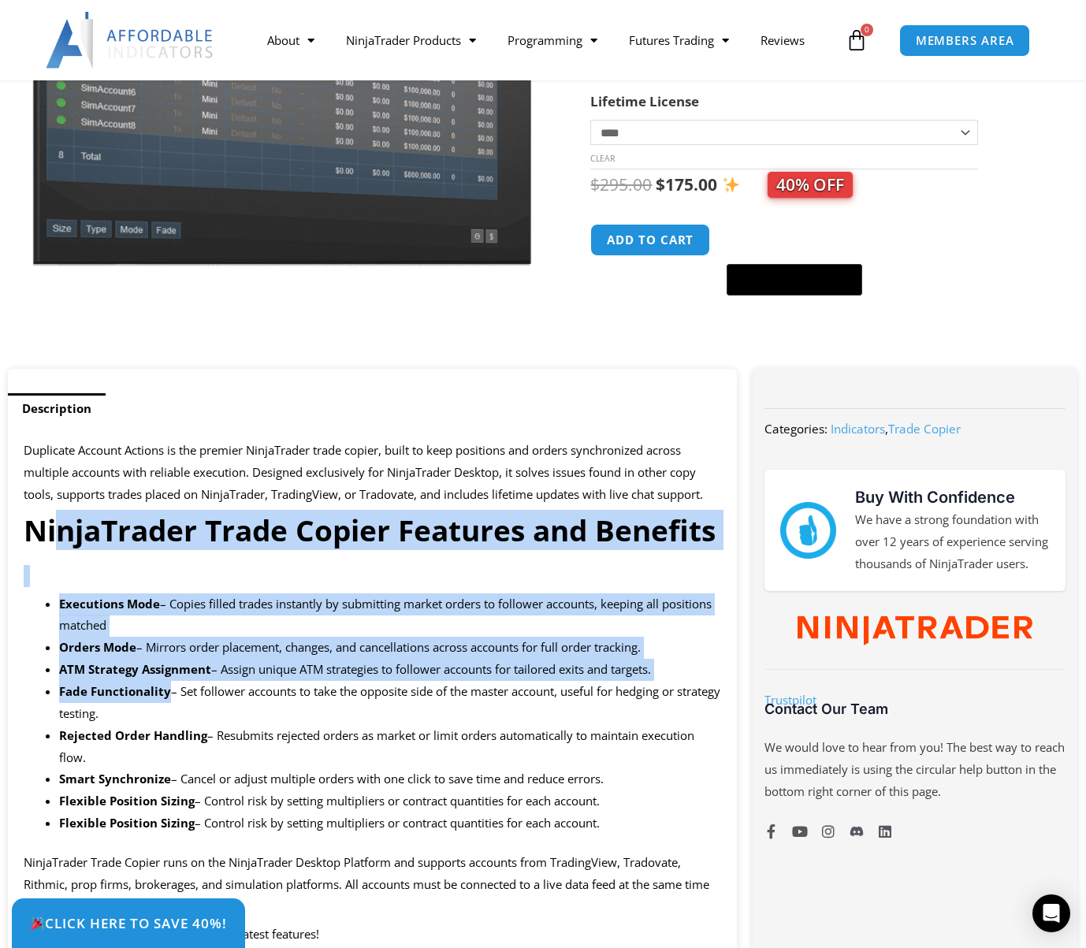
drag, startPoint x: 54, startPoint y: 512, endPoint x: 168, endPoint y: 683, distance: 205.1
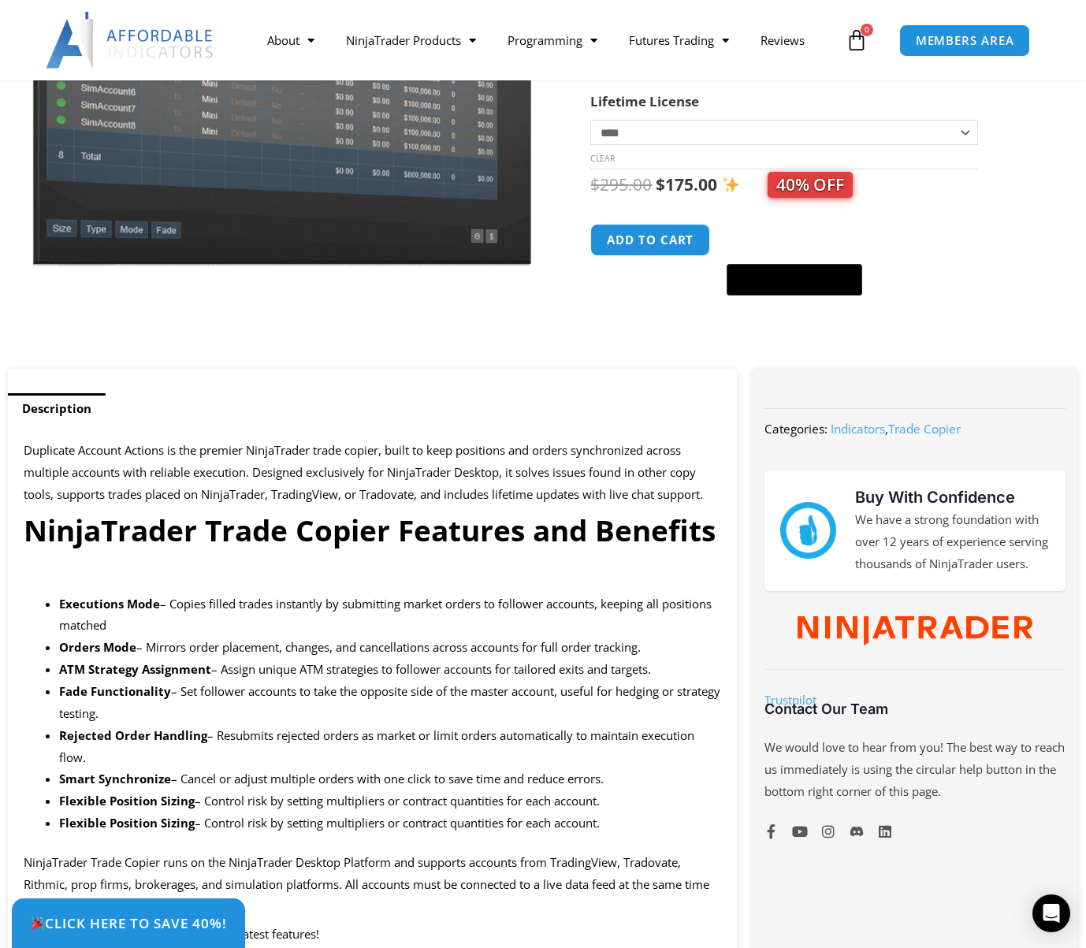
click at [292, 713] on li "Fade Functionality – Set follower accounts to take the opposite side of the mas…" at bounding box center [390, 703] width 662 height 44
